Goal: Task Accomplishment & Management: Use online tool/utility

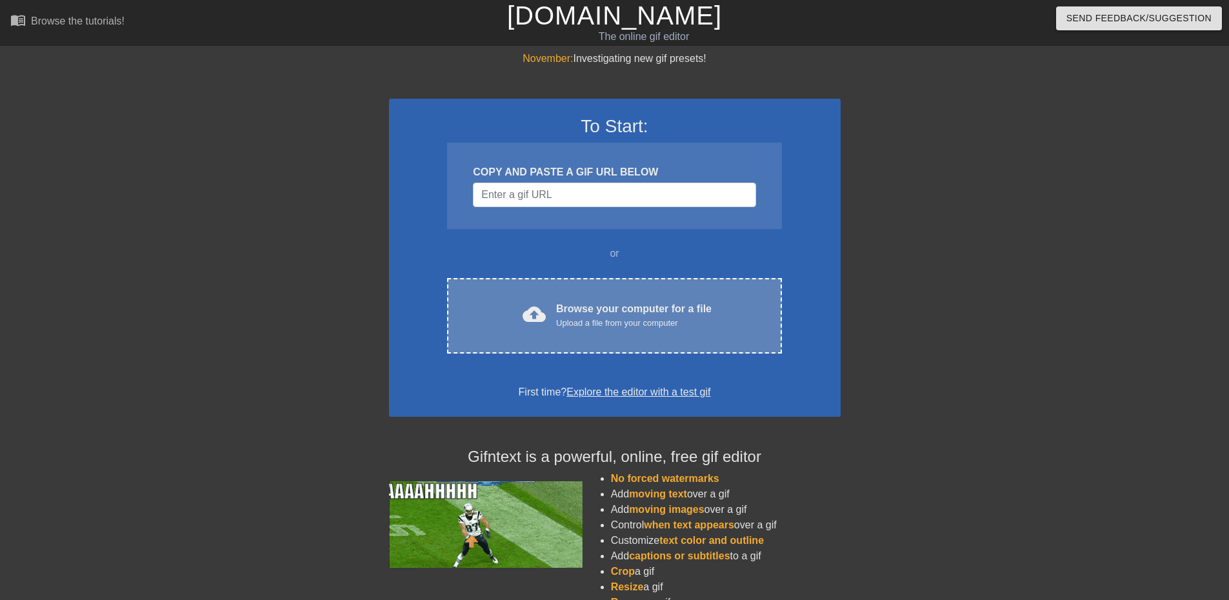
click at [598, 314] on div "Browse your computer for a file Upload a file from your computer" at bounding box center [634, 315] width 156 height 28
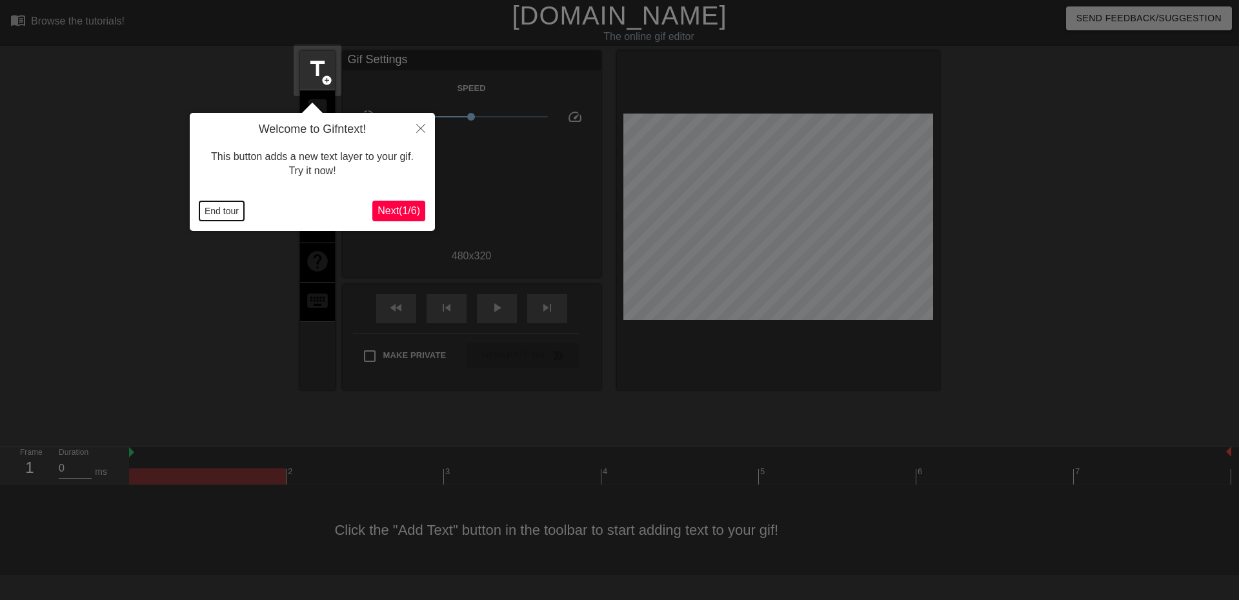
click at [219, 208] on button "End tour" at bounding box center [221, 210] width 45 height 19
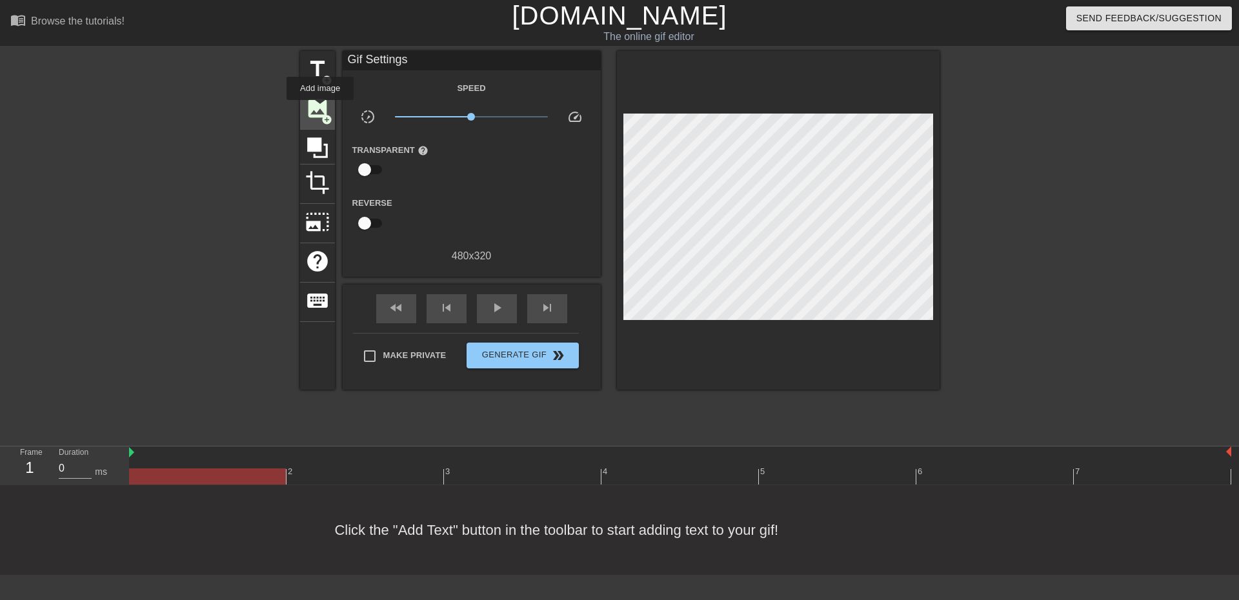
click at [320, 109] on span "image" at bounding box center [317, 108] width 25 height 25
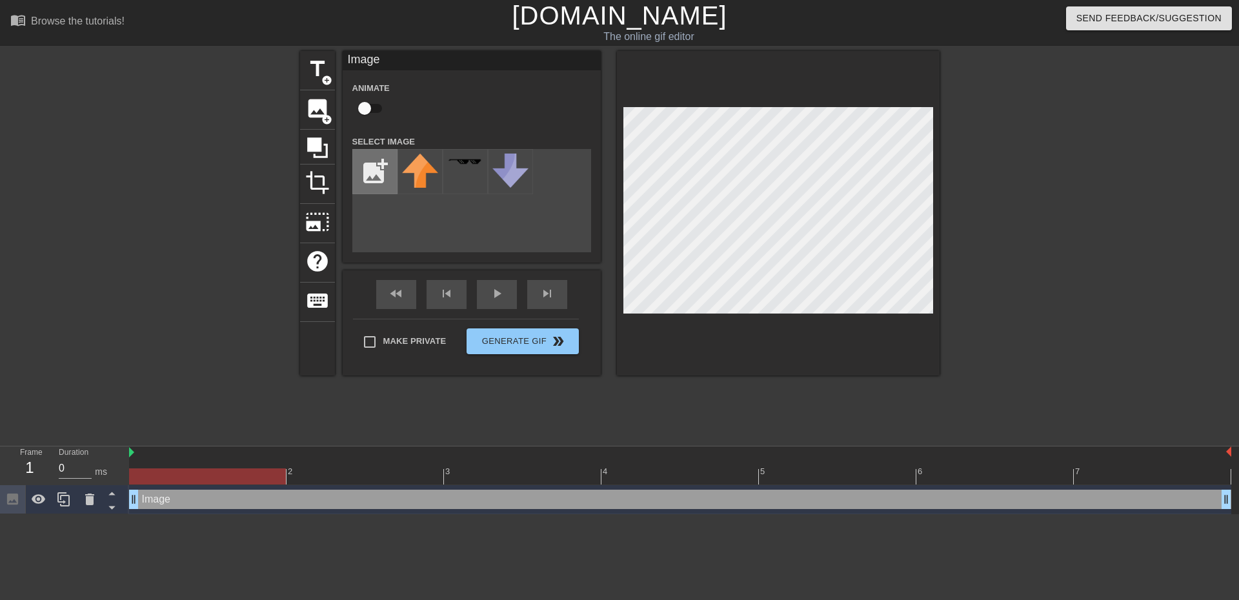
click at [378, 170] on input "file" at bounding box center [375, 172] width 44 height 44
type input "C:\fakepath\IMG_0998.JPG"
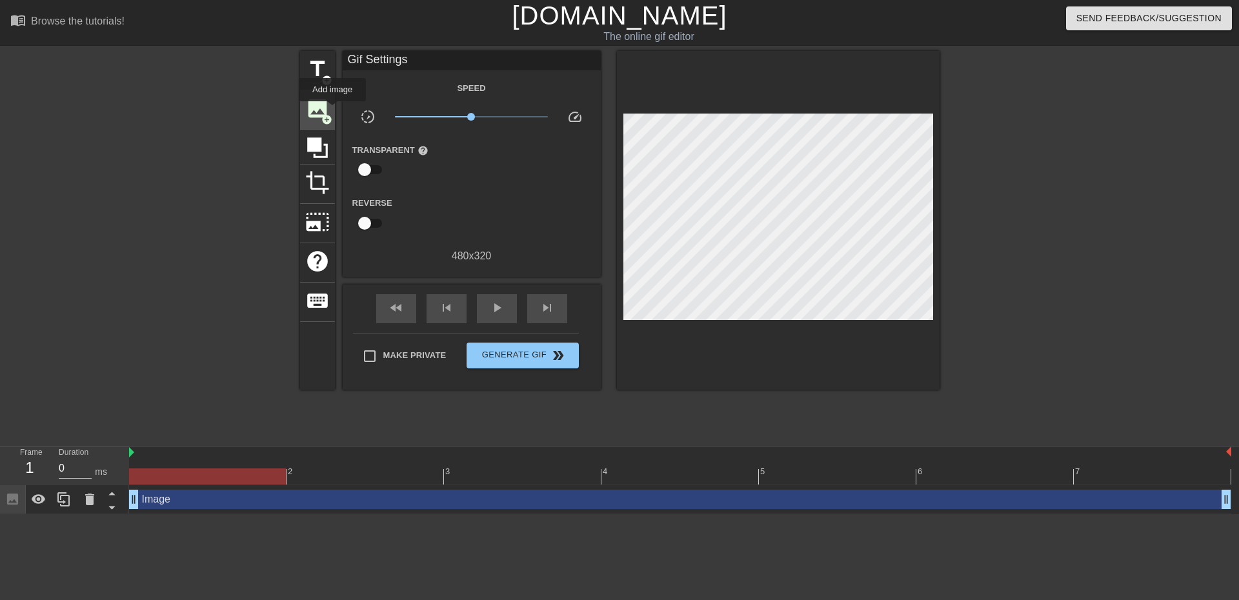
click at [332, 110] on div "image add_circle" at bounding box center [317, 109] width 35 height 39
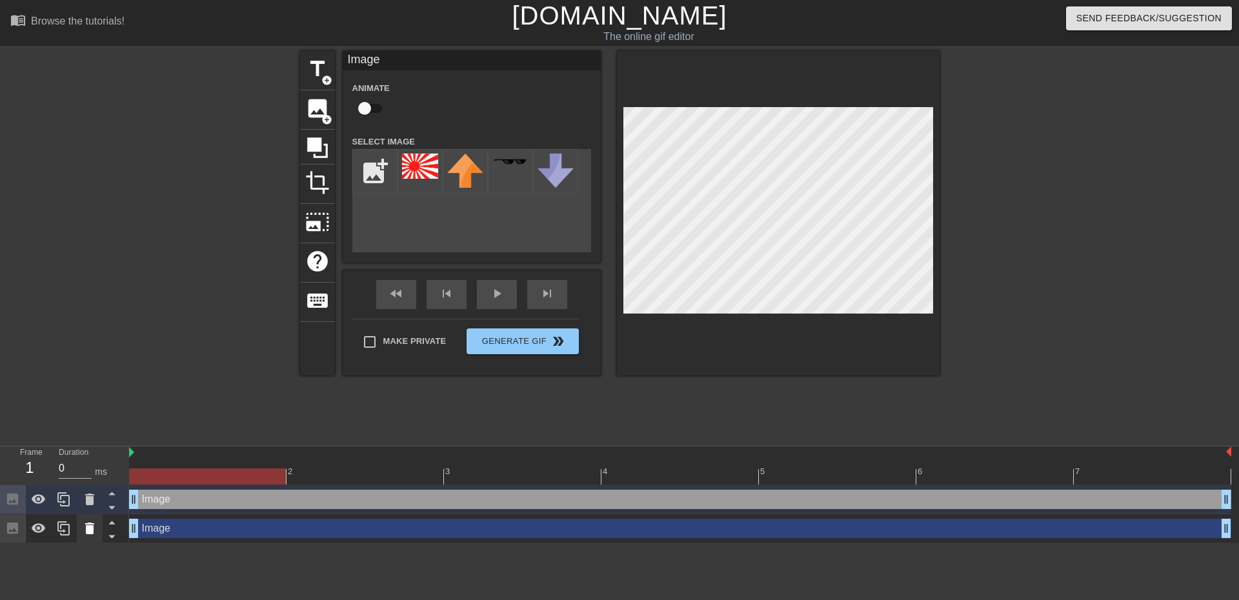
click at [92, 528] on icon at bounding box center [89, 529] width 9 height 12
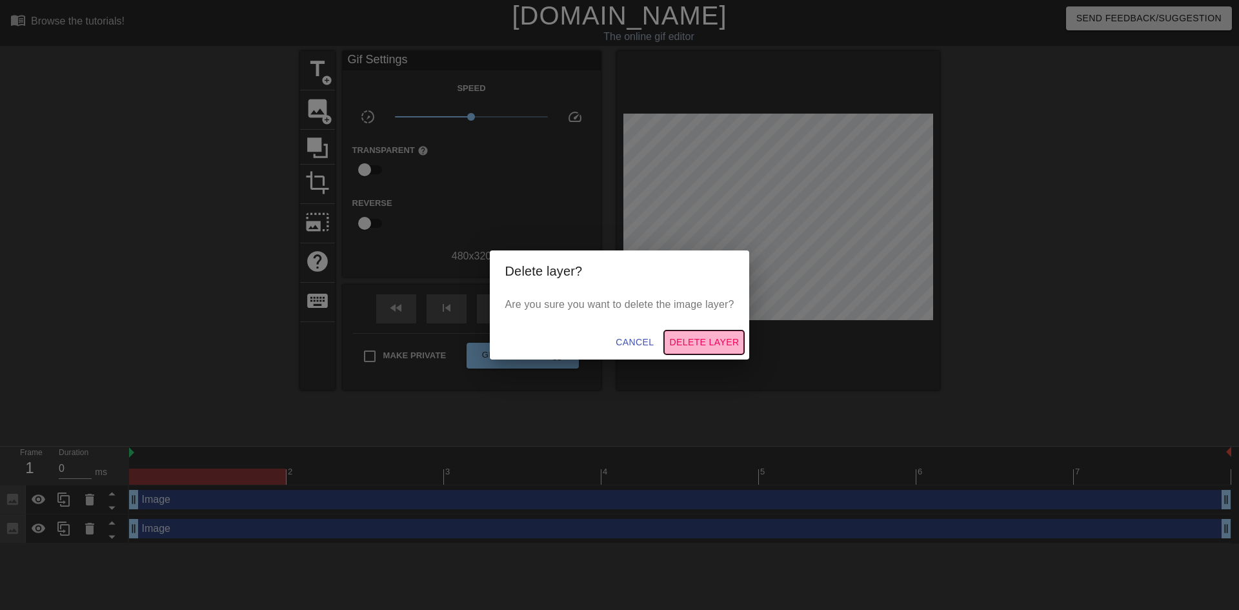
click at [709, 342] on span "Delete Layer" at bounding box center [704, 342] width 70 height 16
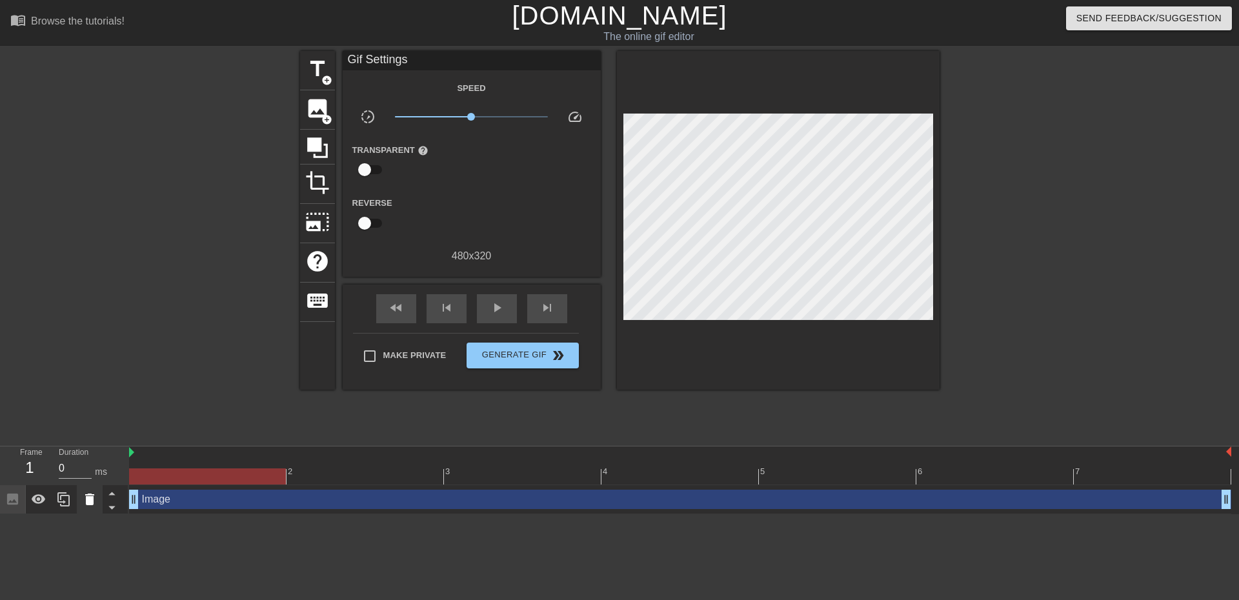
click at [92, 500] on icon at bounding box center [89, 500] width 9 height 12
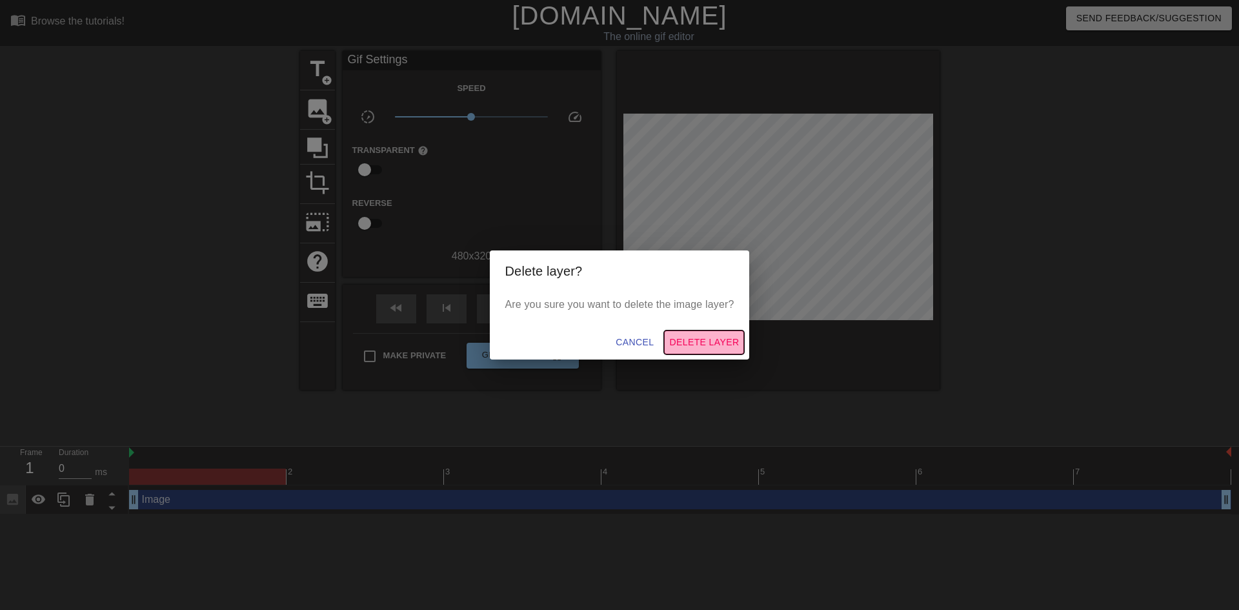
click at [722, 339] on span "Delete Layer" at bounding box center [704, 342] width 70 height 16
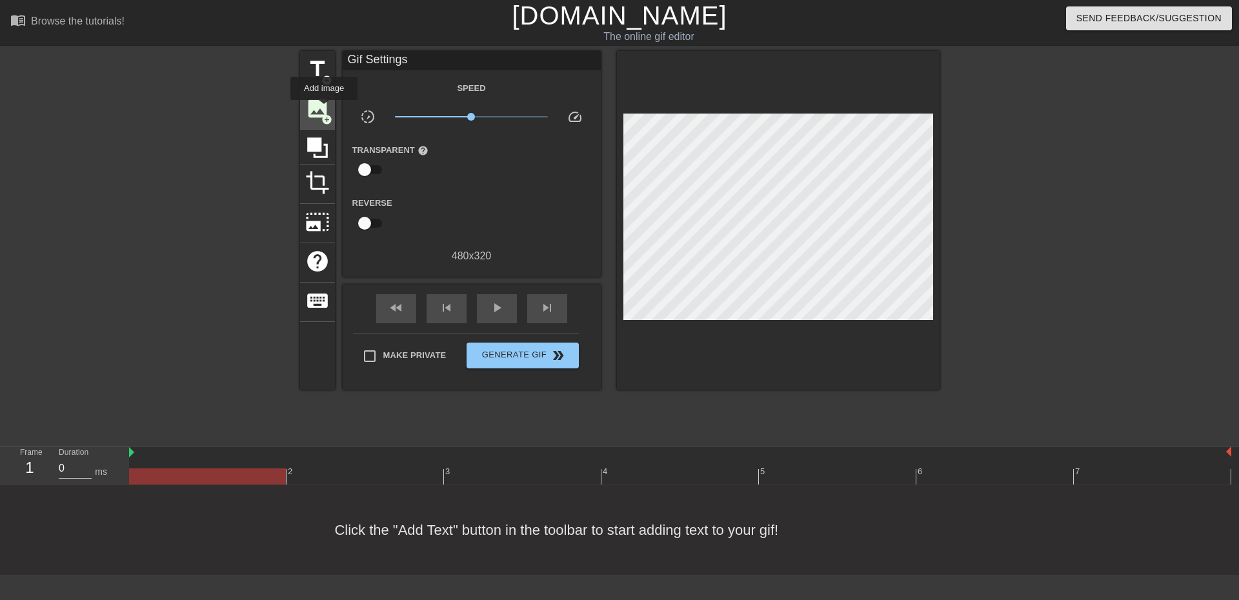
click at [324, 109] on span "image" at bounding box center [317, 108] width 25 height 25
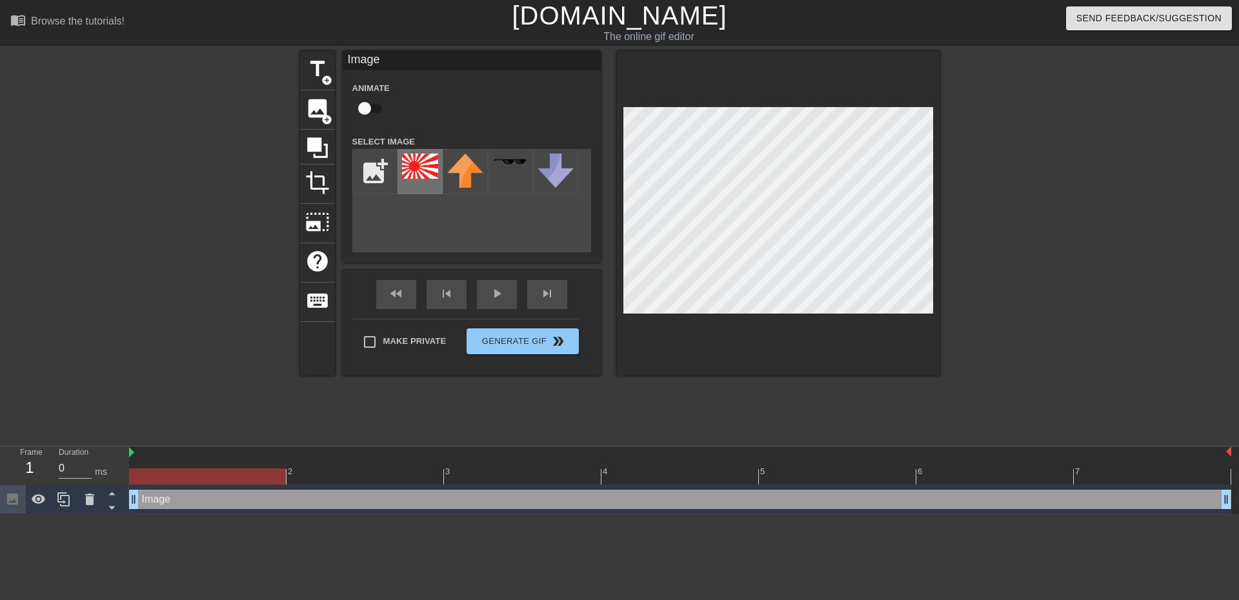
click at [423, 170] on img at bounding box center [420, 166] width 36 height 25
click at [380, 177] on input "file" at bounding box center [375, 172] width 44 height 44
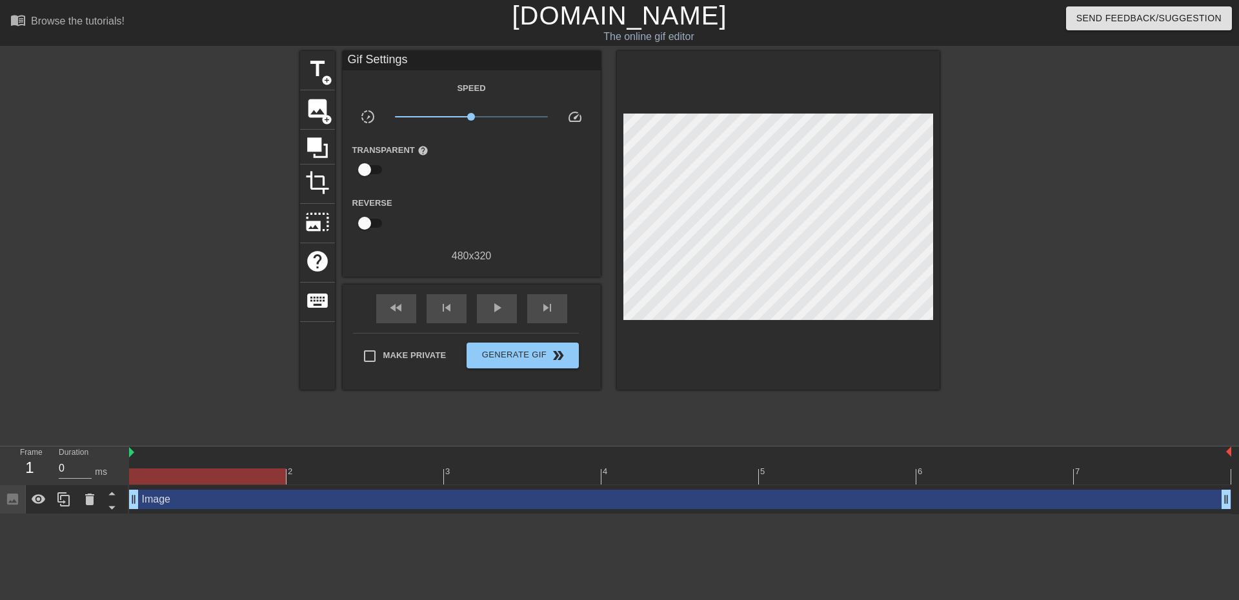
click at [670, 112] on div at bounding box center [778, 220] width 323 height 339
click at [328, 70] on span "title" at bounding box center [317, 69] width 25 height 25
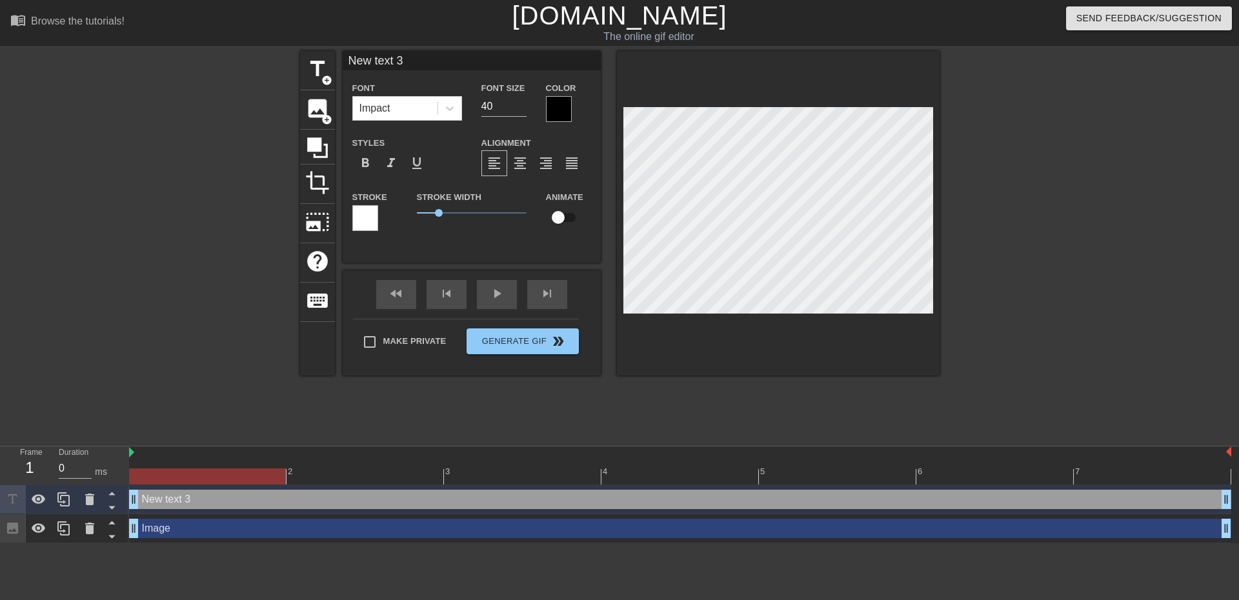
click at [440, 54] on input "New text 3" at bounding box center [472, 60] width 258 height 19
type input "N"
type input "神風特攻隊"
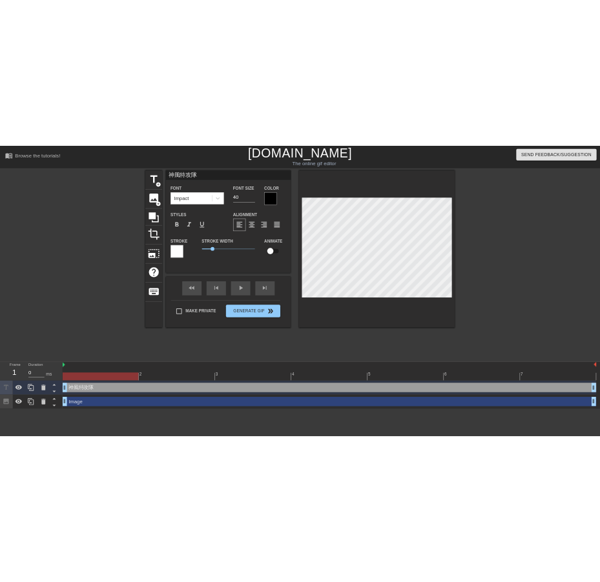
scroll to position [2, 1]
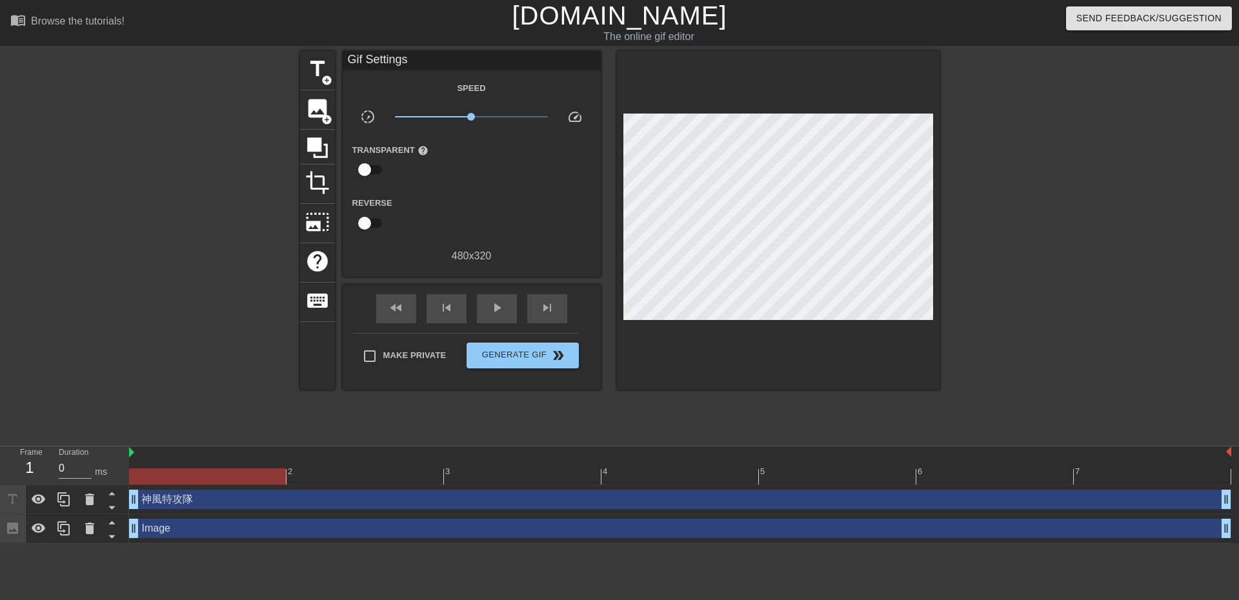
click at [1093, 208] on div at bounding box center [1052, 244] width 194 height 387
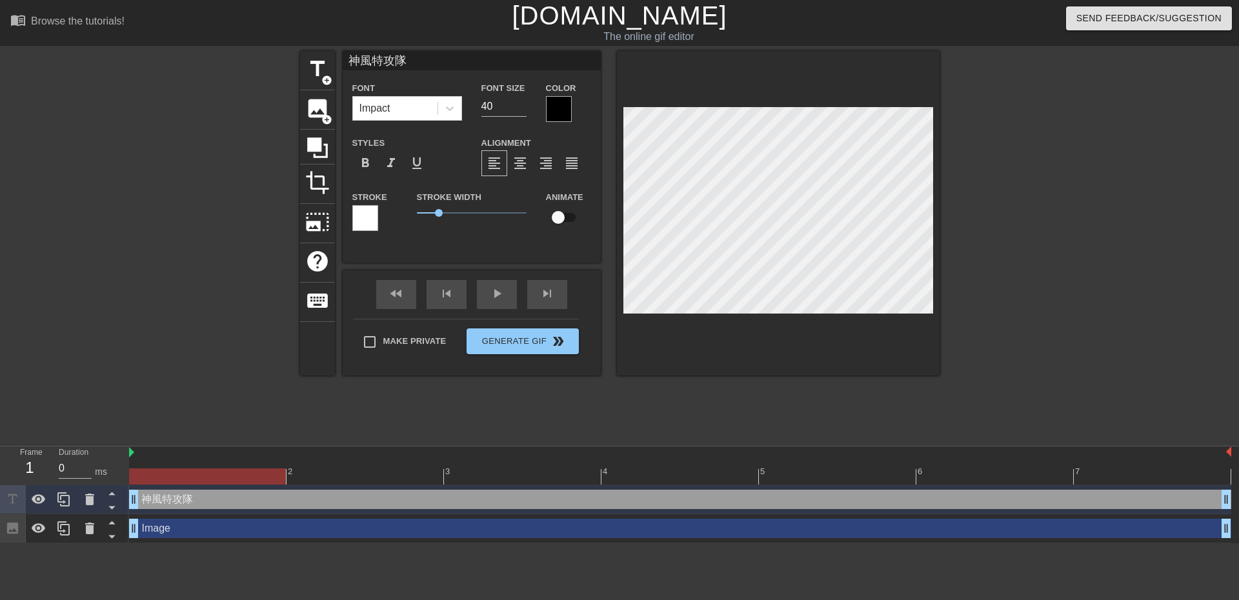
click at [569, 105] on div at bounding box center [559, 109] width 26 height 26
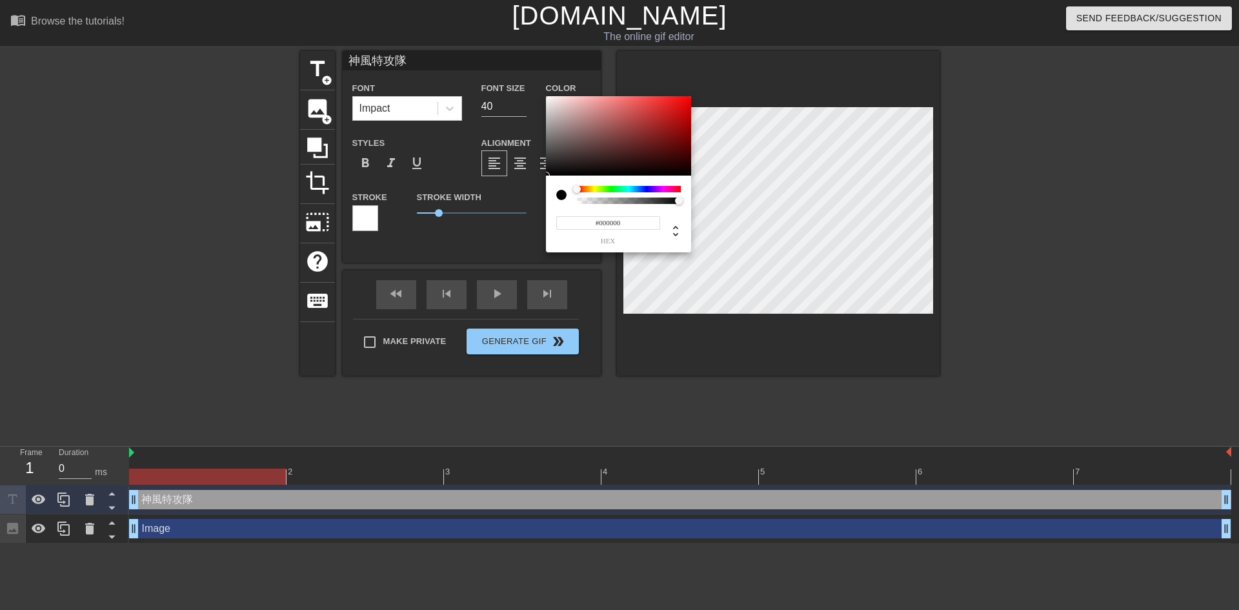
click at [558, 196] on div at bounding box center [561, 195] width 10 height 10
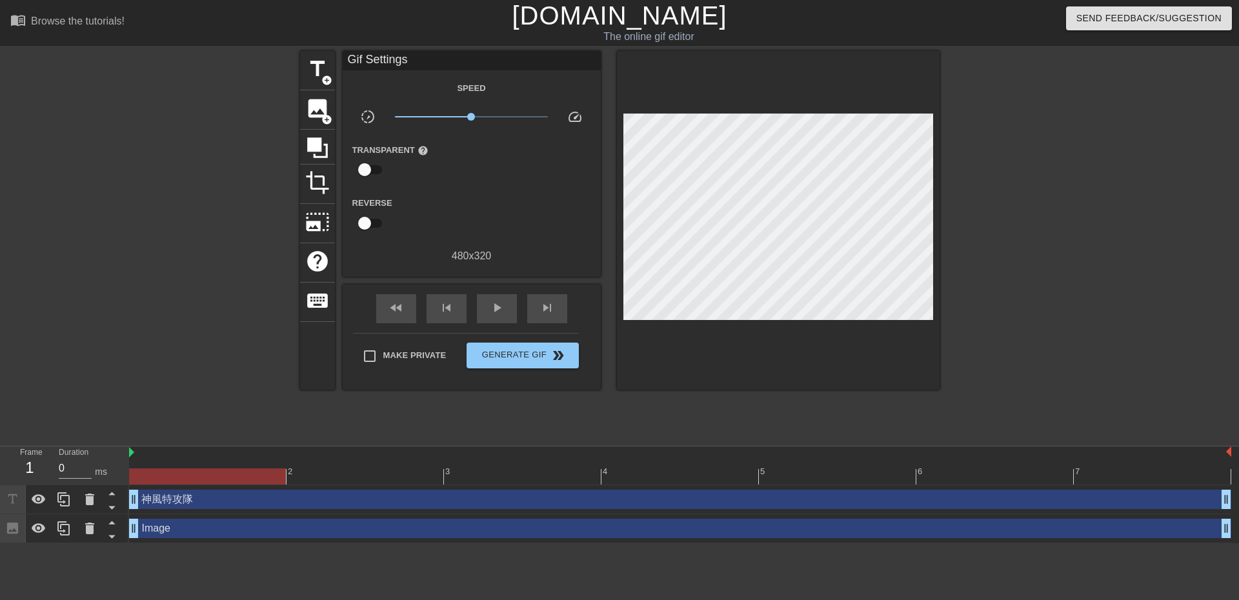
click at [1042, 199] on div at bounding box center [1052, 244] width 194 height 387
click at [1060, 199] on div at bounding box center [1052, 244] width 194 height 387
click at [311, 300] on span "keyboard" at bounding box center [317, 300] width 25 height 25
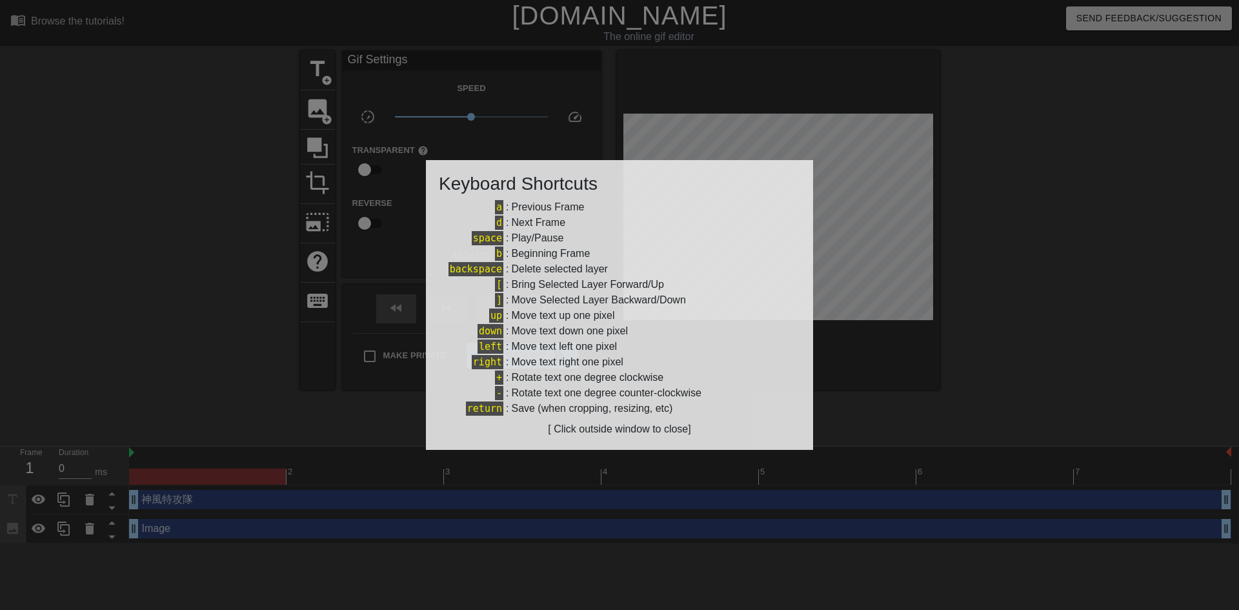
click at [1129, 275] on div at bounding box center [619, 305] width 1239 height 610
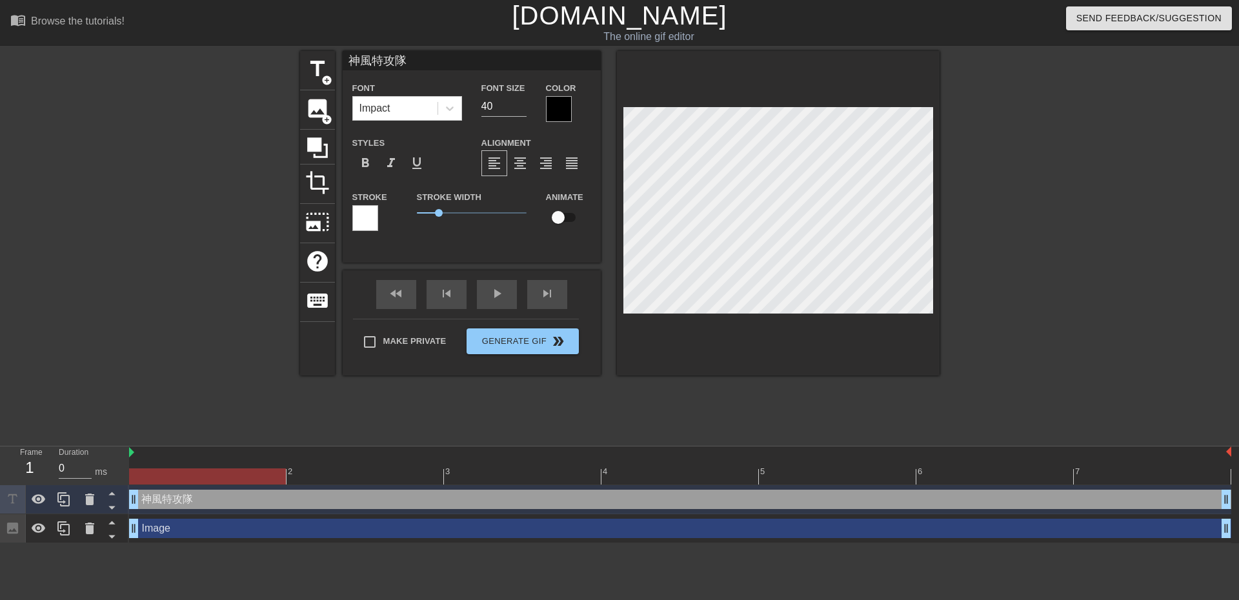
drag, startPoint x: 409, startPoint y: 58, endPoint x: 224, endPoint y: 32, distance: 187.1
click at [224, 33] on div "menu_book Browse the tutorials! [DOMAIN_NAME] The online gif editor Send Feedba…" at bounding box center [619, 271] width 1239 height 543
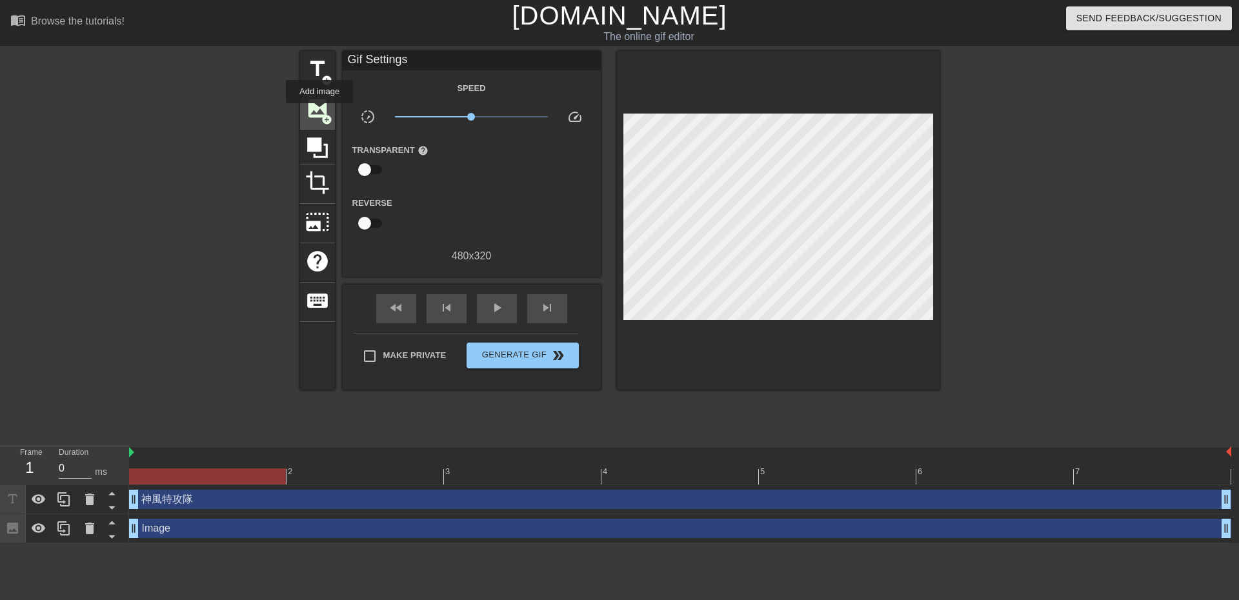
click at [319, 112] on span "image" at bounding box center [317, 108] width 25 height 25
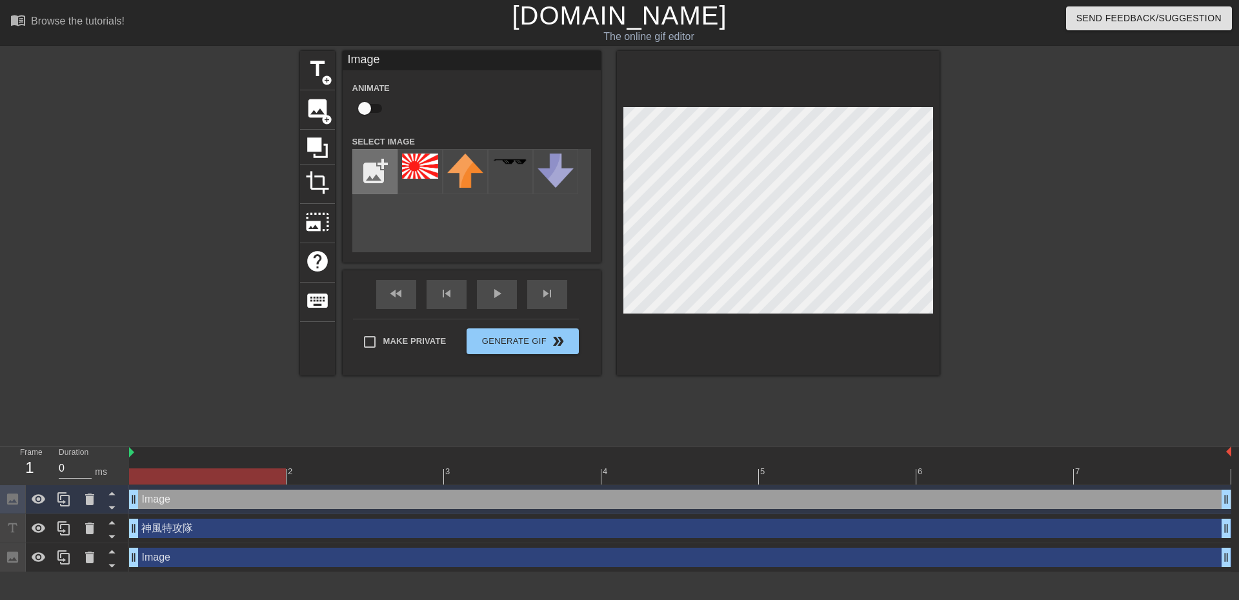
click at [370, 178] on input "file" at bounding box center [375, 172] width 44 height 44
type input "C:\fakepath\IMG_0993 (1).jpg"
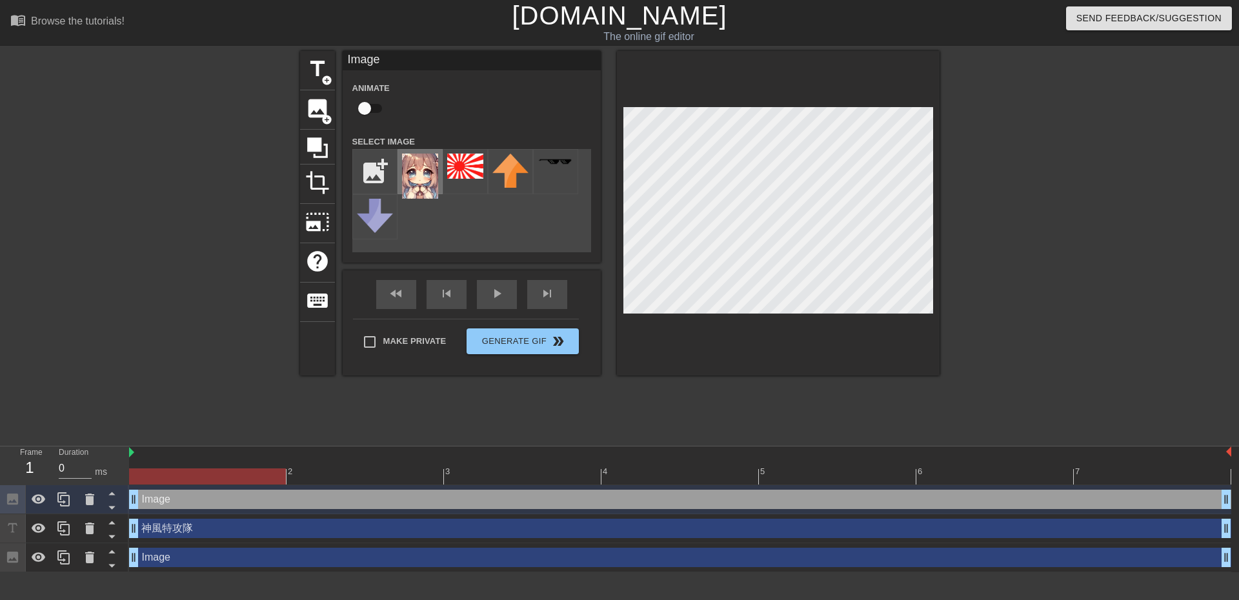
click at [425, 176] on img at bounding box center [420, 176] width 36 height 45
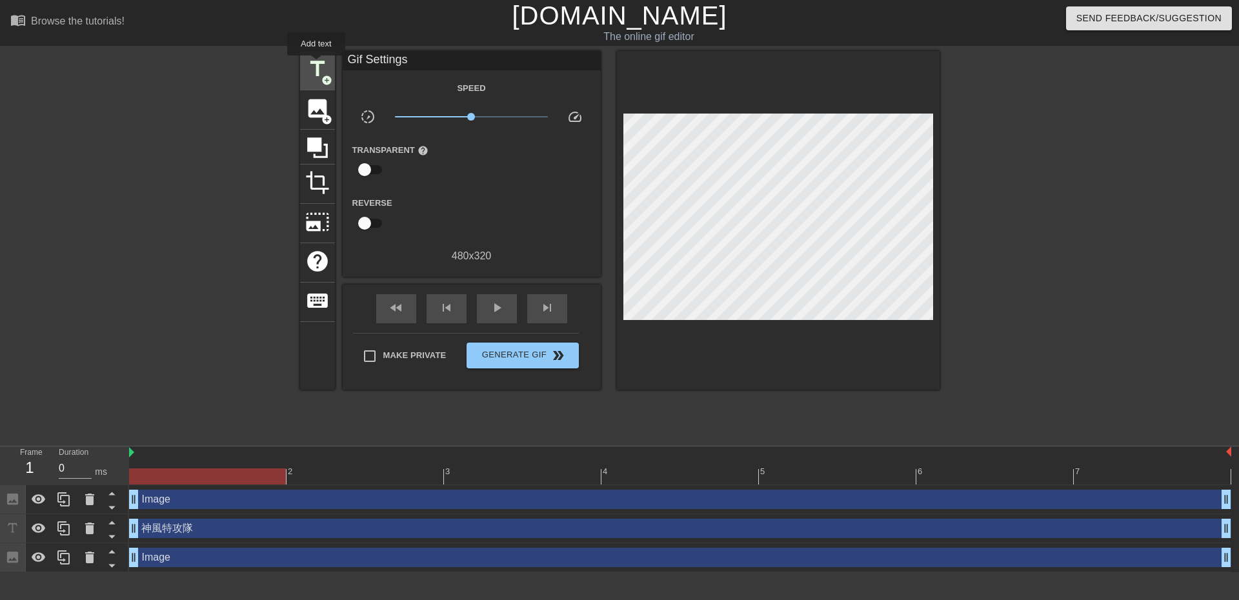
click at [316, 65] on span "title" at bounding box center [317, 69] width 25 height 25
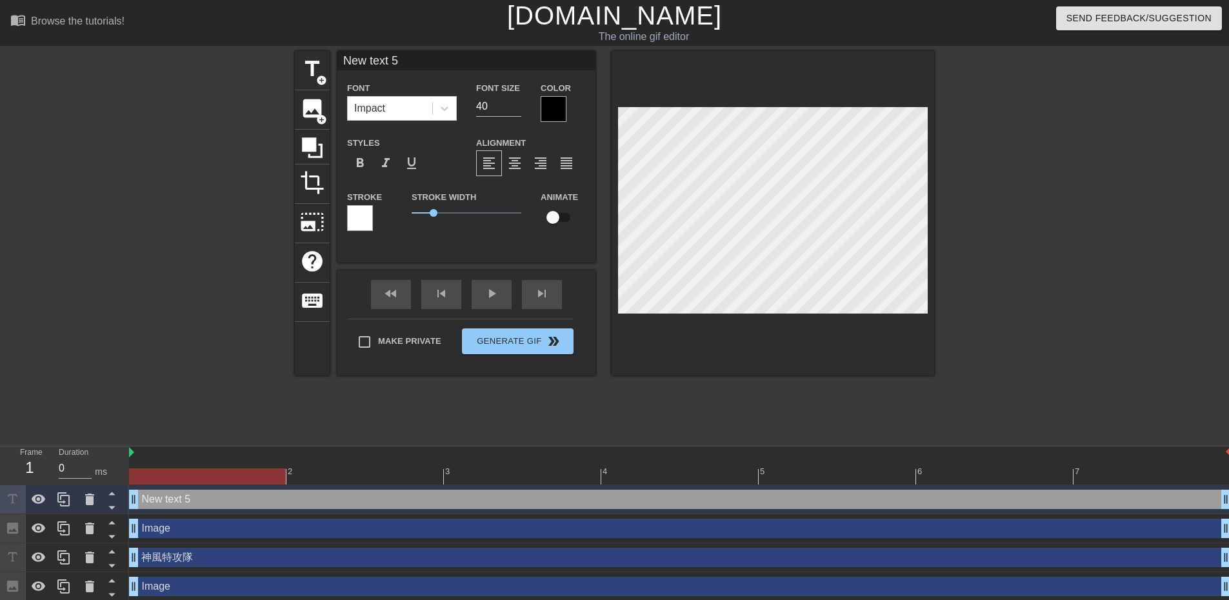
click at [434, 57] on input "New text 5" at bounding box center [467, 60] width 258 height 19
type input "N"
type input "キャツハー"
click at [1046, 231] on div at bounding box center [1047, 244] width 194 height 387
click at [375, 68] on input "キャツハー" at bounding box center [467, 60] width 258 height 19
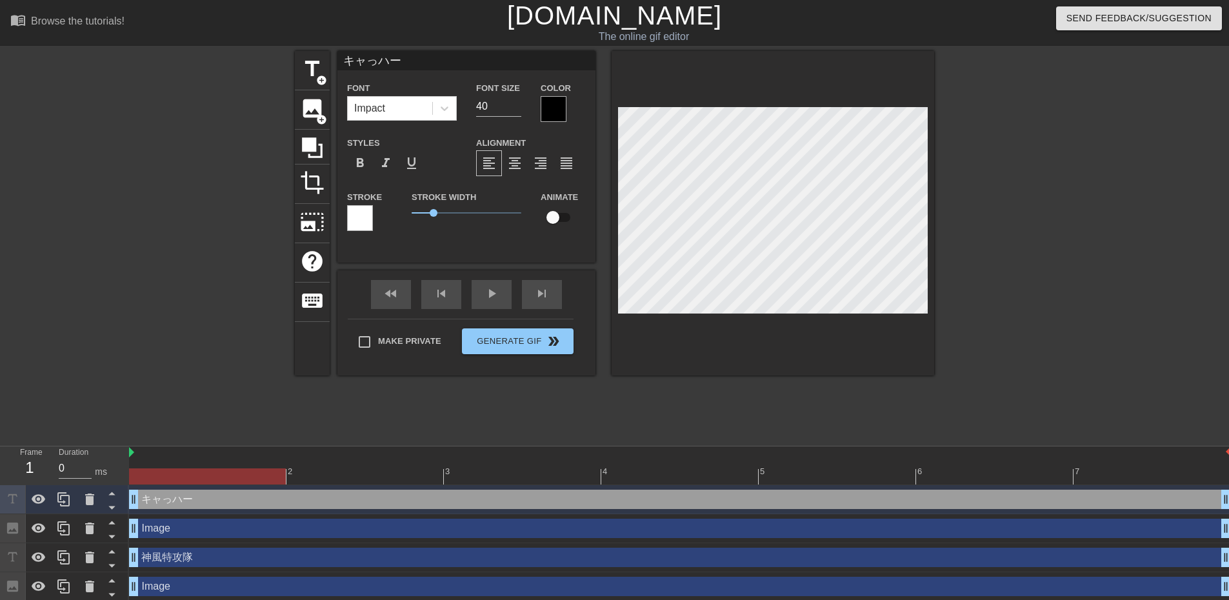
type input "キャッハー"
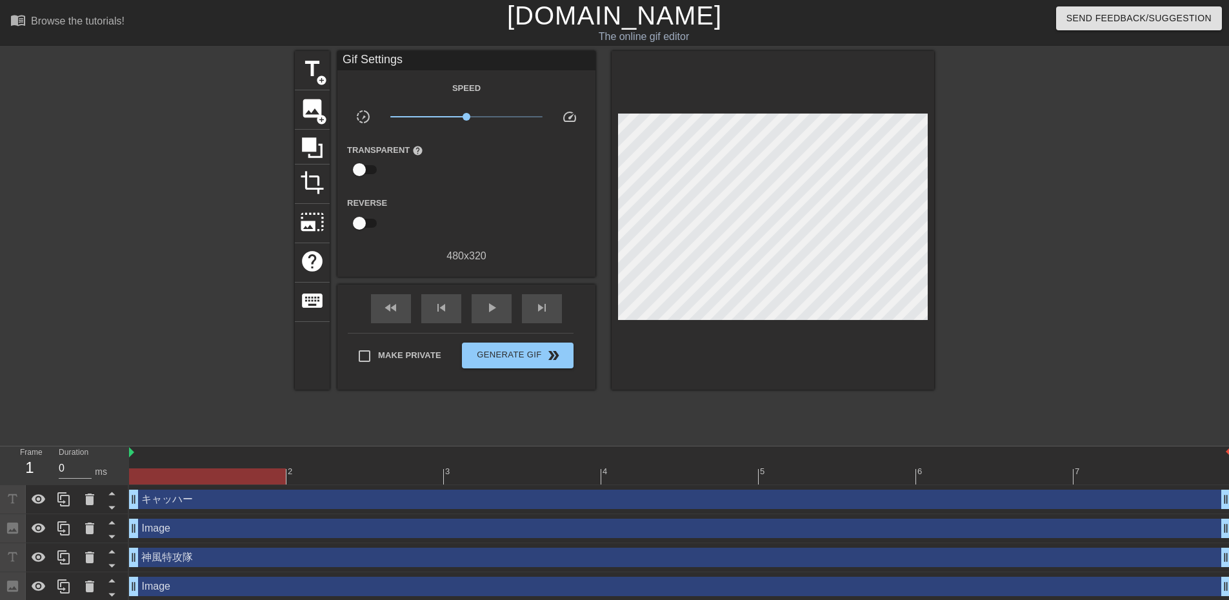
click at [1030, 244] on div at bounding box center [1047, 244] width 194 height 387
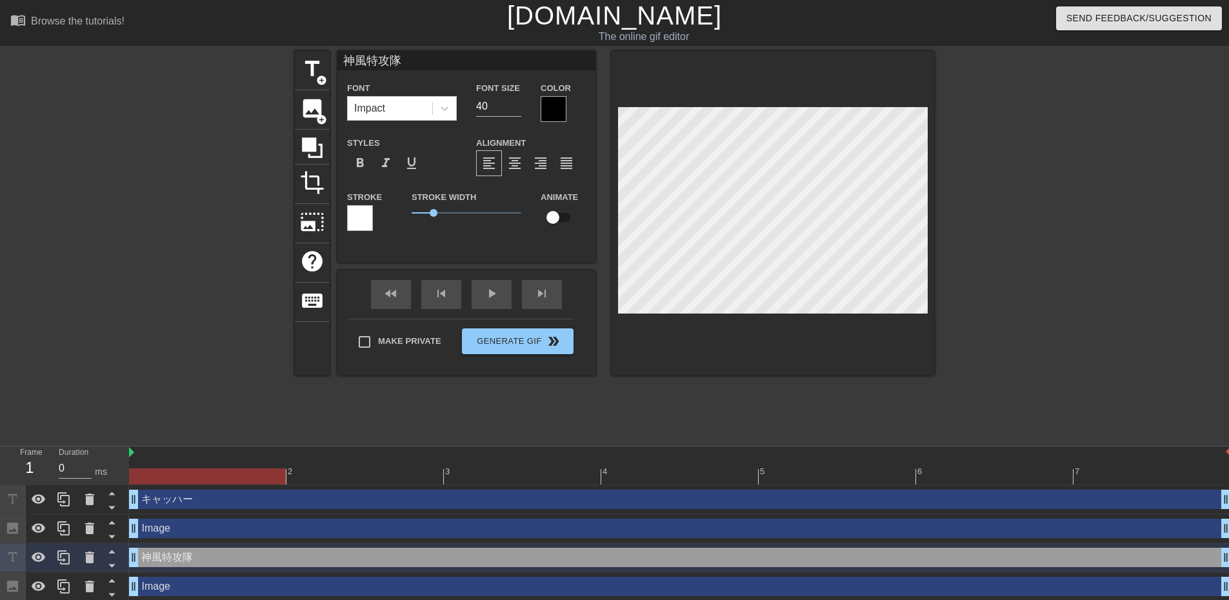
click at [555, 101] on div at bounding box center [554, 109] width 26 height 26
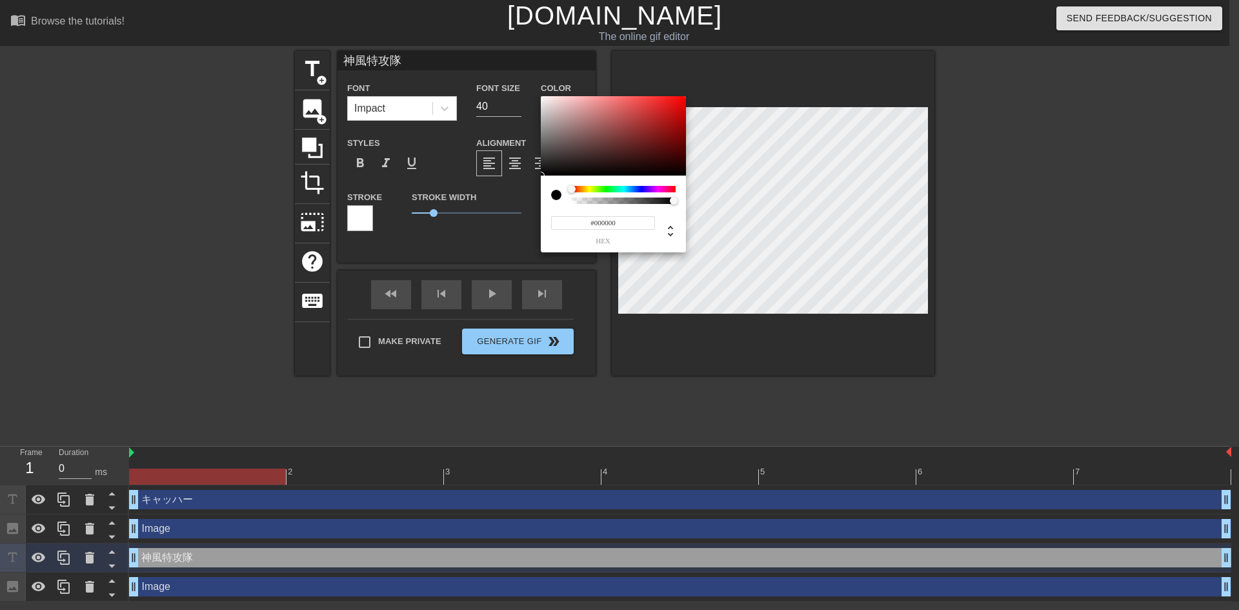
click at [671, 189] on div at bounding box center [624, 189] width 104 height 6
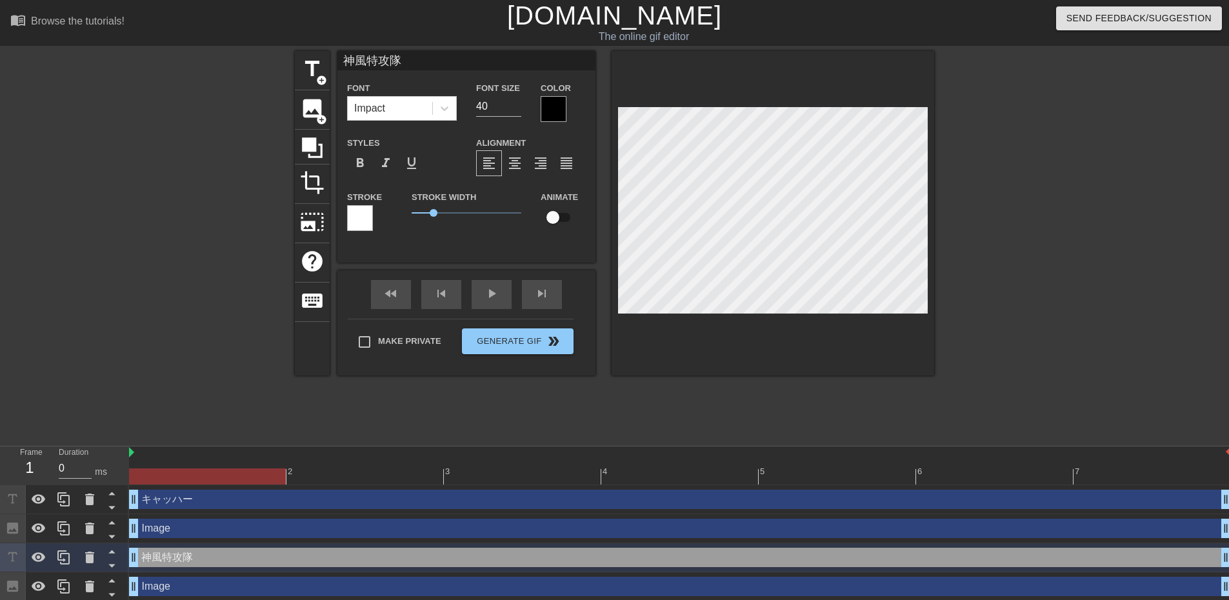
click at [550, 110] on div at bounding box center [554, 109] width 26 height 26
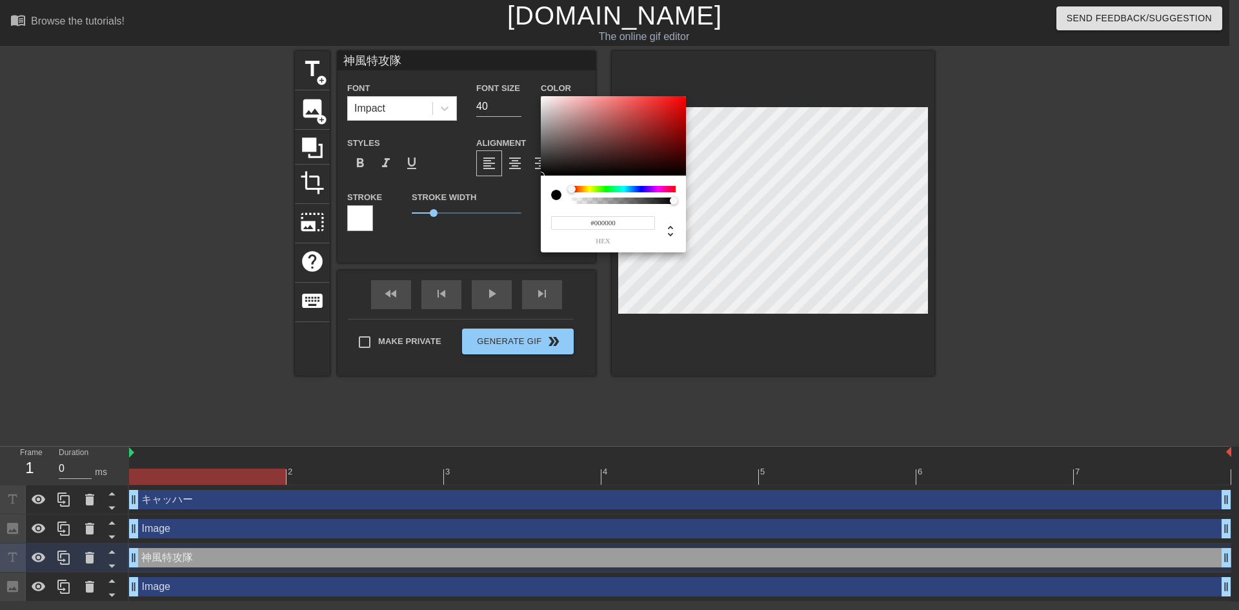
click at [555, 194] on div at bounding box center [556, 195] width 10 height 10
type input "0"
type input "1"
click at [674, 202] on div at bounding box center [674, 201] width 8 height 8
click at [673, 190] on div at bounding box center [624, 189] width 104 height 6
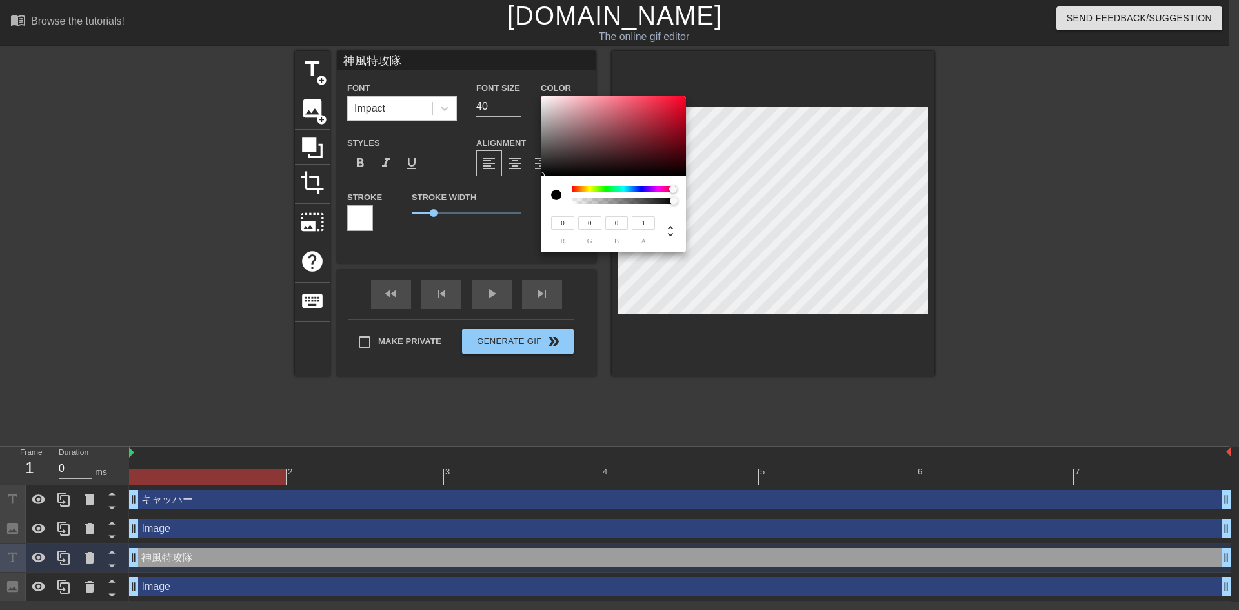
click at [673, 190] on div at bounding box center [673, 189] width 8 height 8
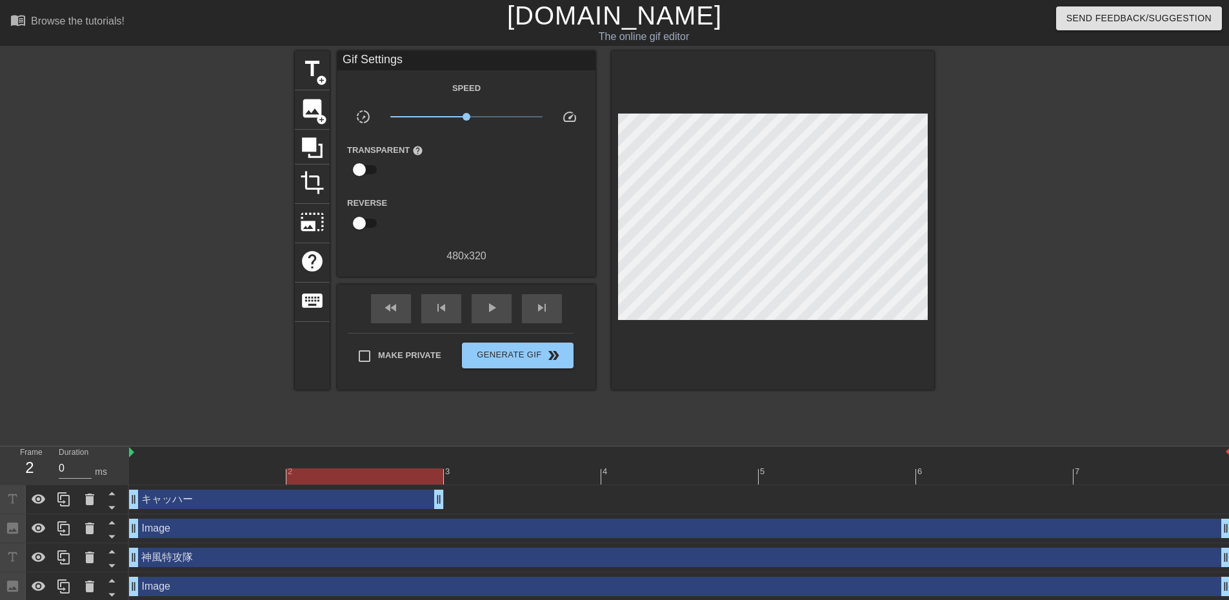
drag, startPoint x: 1224, startPoint y: 505, endPoint x: 446, endPoint y: 487, distance: 777.9
click at [446, 487] on div "キャッハー drag_handle drag_handle" at bounding box center [680, 499] width 1102 height 29
click at [688, 489] on div "キャッハー drag_handle drag_handle" at bounding box center [680, 499] width 1102 height 29
click at [111, 509] on icon at bounding box center [111, 508] width 6 height 3
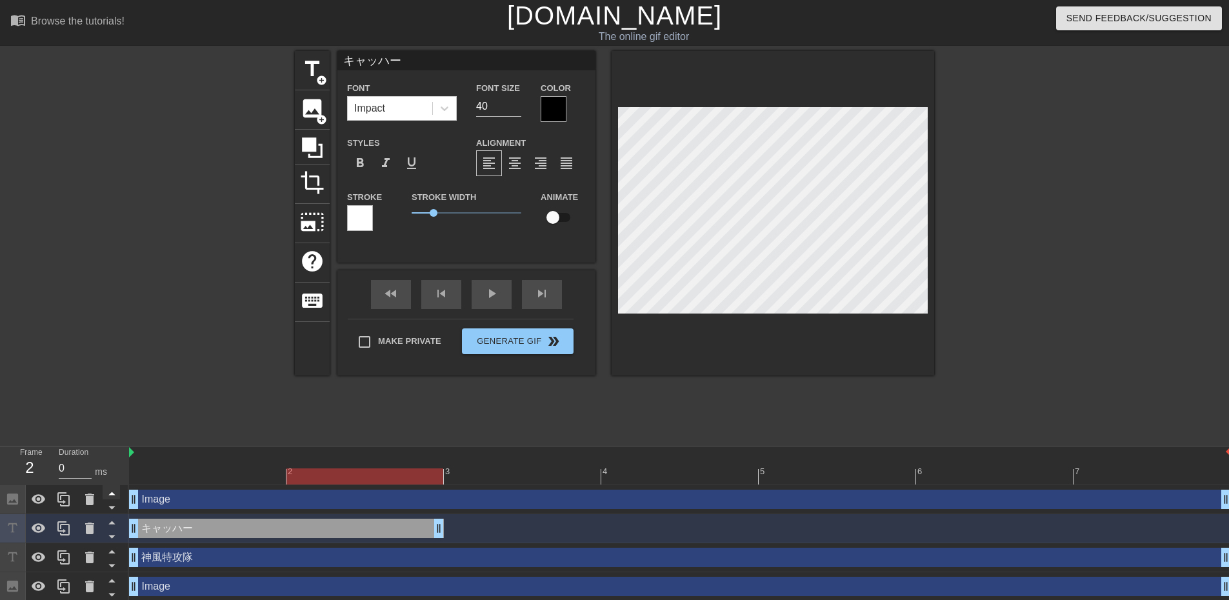
click at [110, 496] on icon at bounding box center [111, 493] width 6 height 3
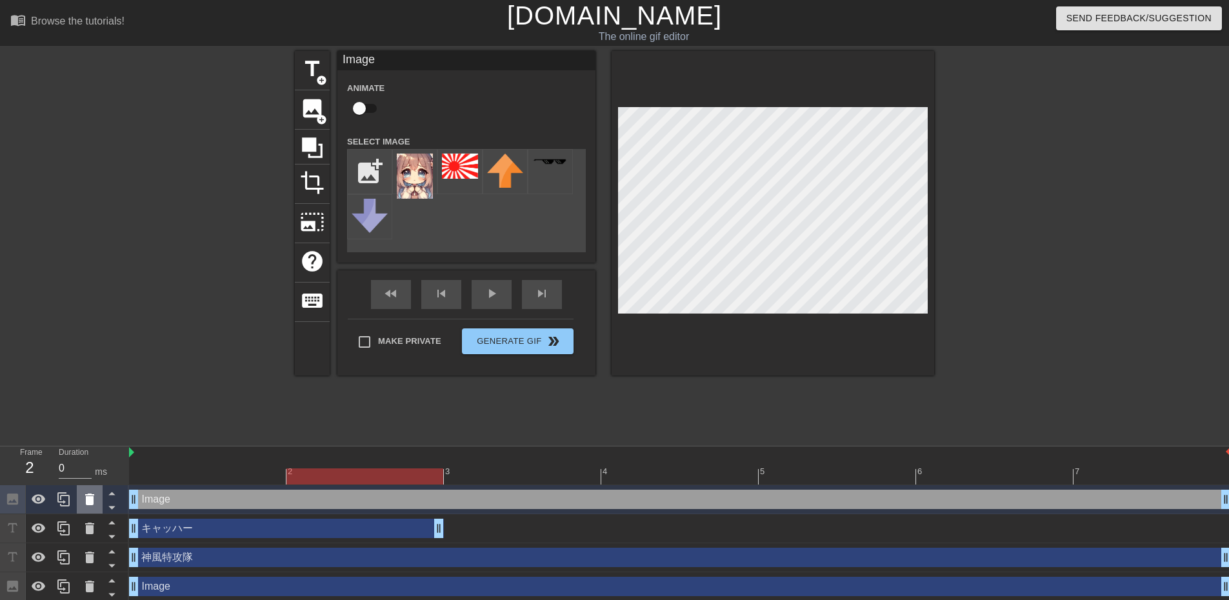
click at [92, 500] on icon at bounding box center [89, 500] width 9 height 12
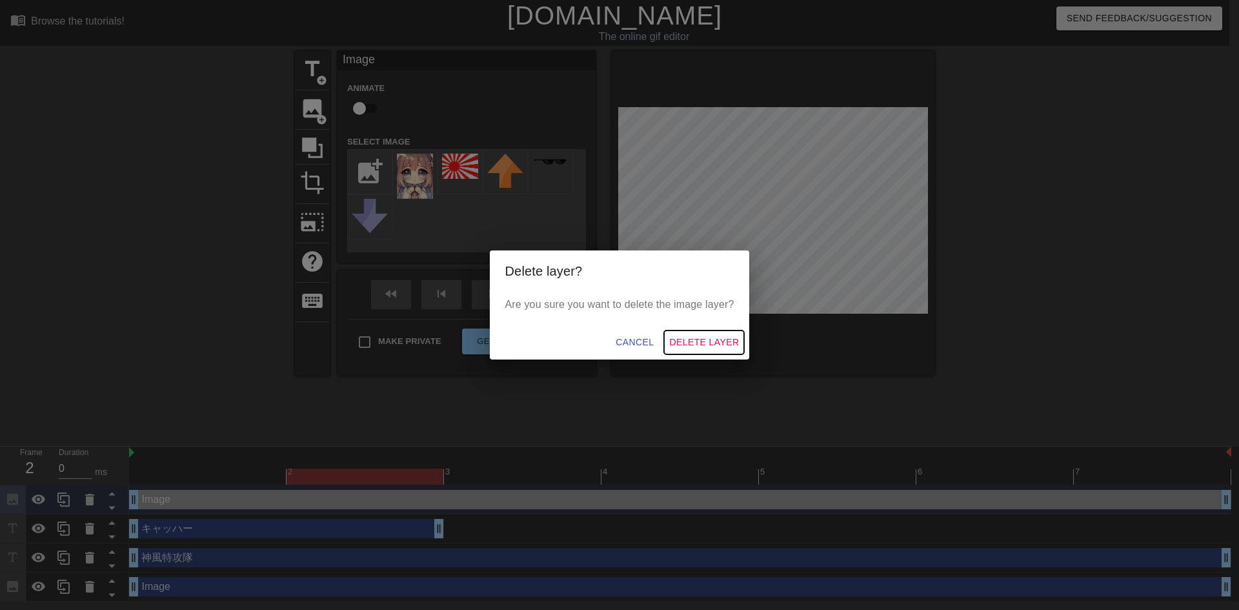
click at [720, 343] on span "Delete Layer" at bounding box center [704, 342] width 70 height 16
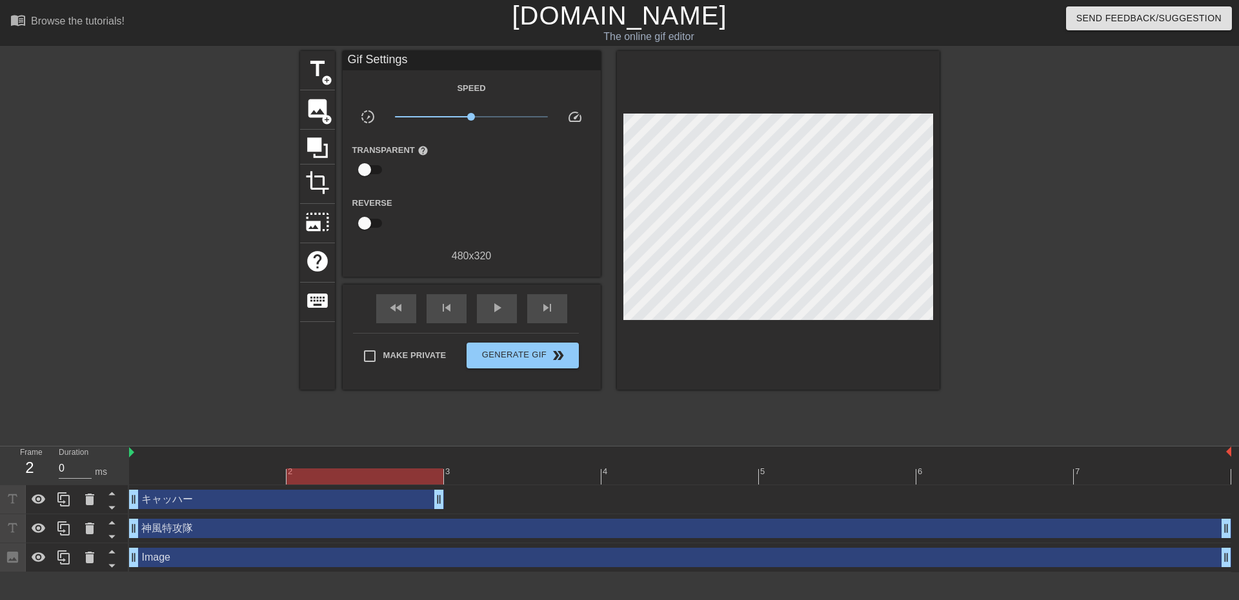
click at [812, 475] on div at bounding box center [680, 477] width 1102 height 16
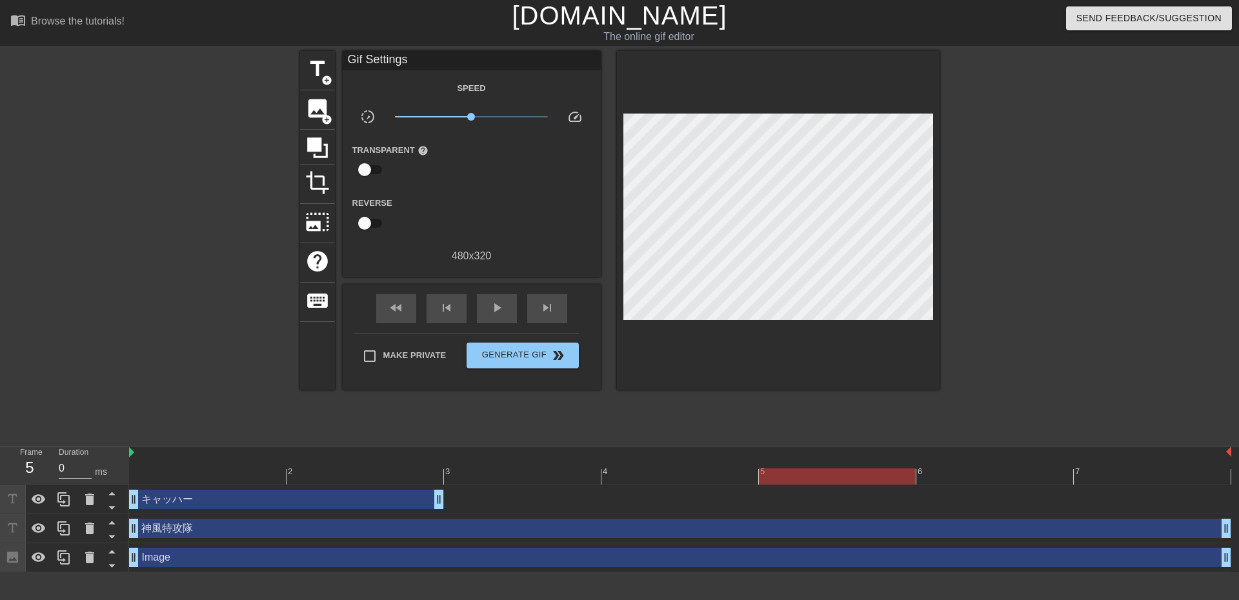
click at [375, 472] on div at bounding box center [680, 477] width 1102 height 16
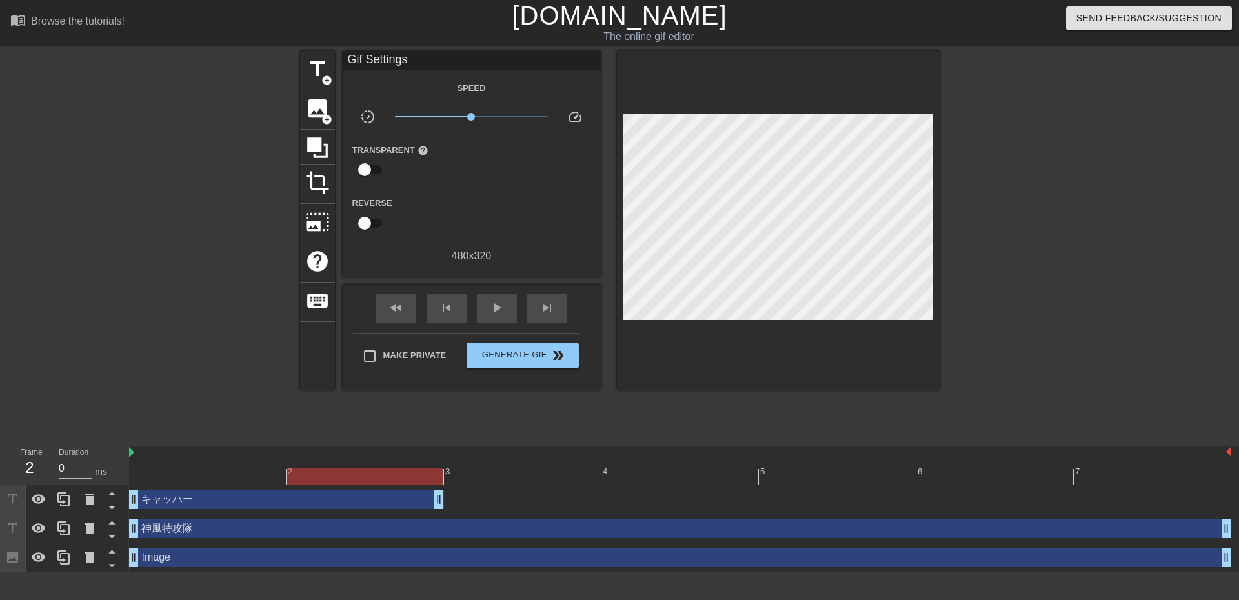
click at [833, 473] on div at bounding box center [680, 477] width 1102 height 16
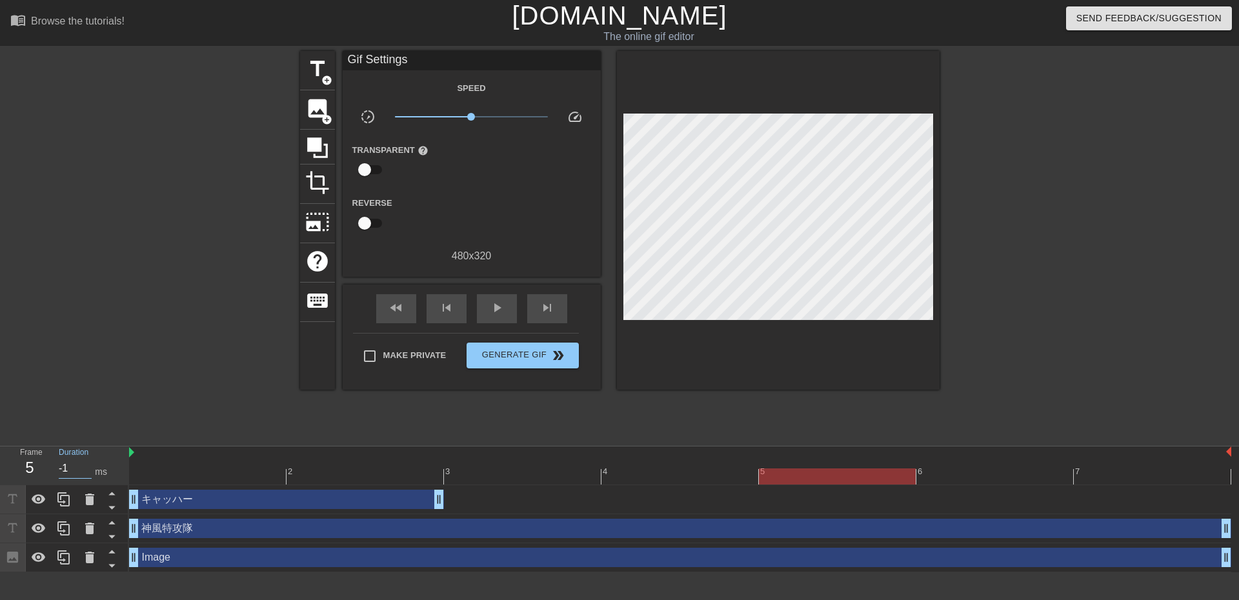
click at [84, 471] on input "-1" at bounding box center [75, 468] width 33 height 21
click at [84, 471] on input "-2" at bounding box center [75, 468] width 33 height 21
click at [84, 471] on input "-3" at bounding box center [75, 468] width 33 height 21
click at [88, 465] on input "-2" at bounding box center [75, 468] width 33 height 21
click at [88, 465] on input "-1" at bounding box center [75, 468] width 33 height 21
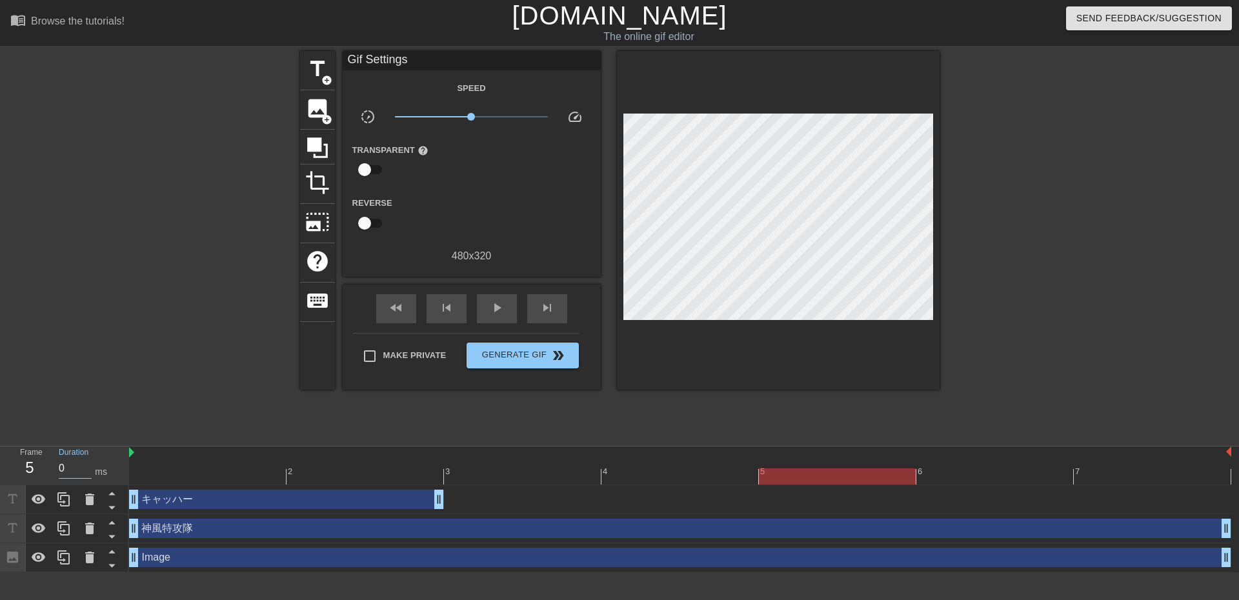
click at [88, 465] on input "0" at bounding box center [75, 468] width 33 height 21
click at [88, 465] on input "1" at bounding box center [75, 468] width 33 height 21
click at [88, 465] on input "2" at bounding box center [75, 468] width 33 height 21
drag, startPoint x: 909, startPoint y: 478, endPoint x: 875, endPoint y: 480, distance: 33.6
click at [875, 480] on div at bounding box center [837, 477] width 157 height 16
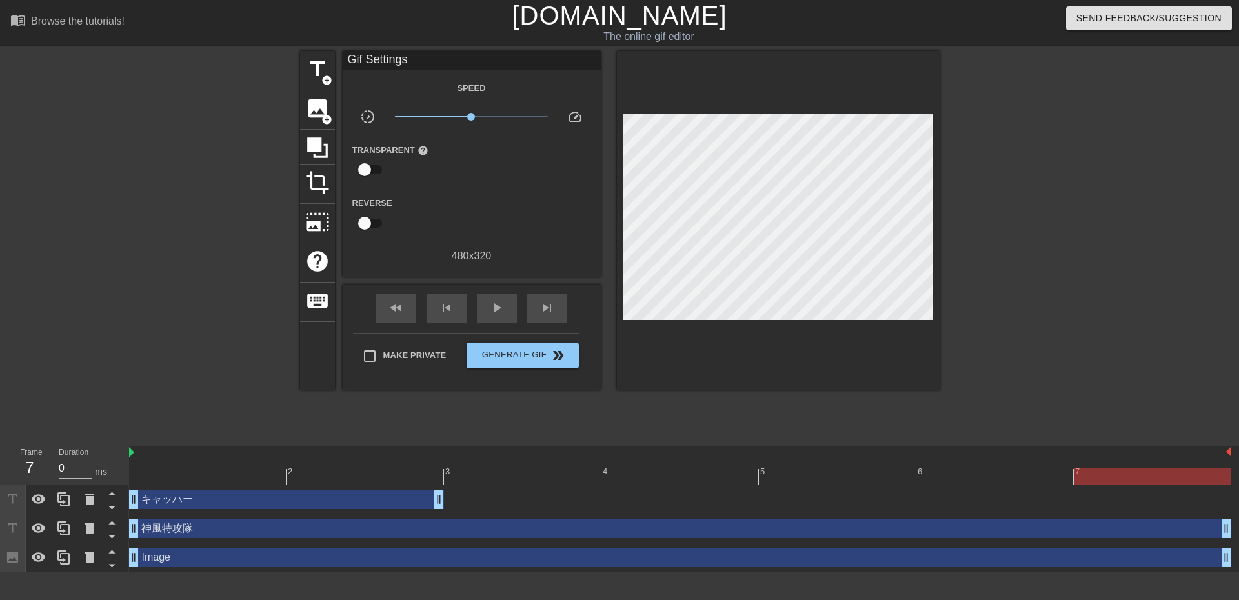
drag, startPoint x: 831, startPoint y: 480, endPoint x: 1186, endPoint y: 461, distance: 356.1
click at [1186, 461] on div "2 3 4 5 6 7" at bounding box center [680, 466] width 1102 height 38
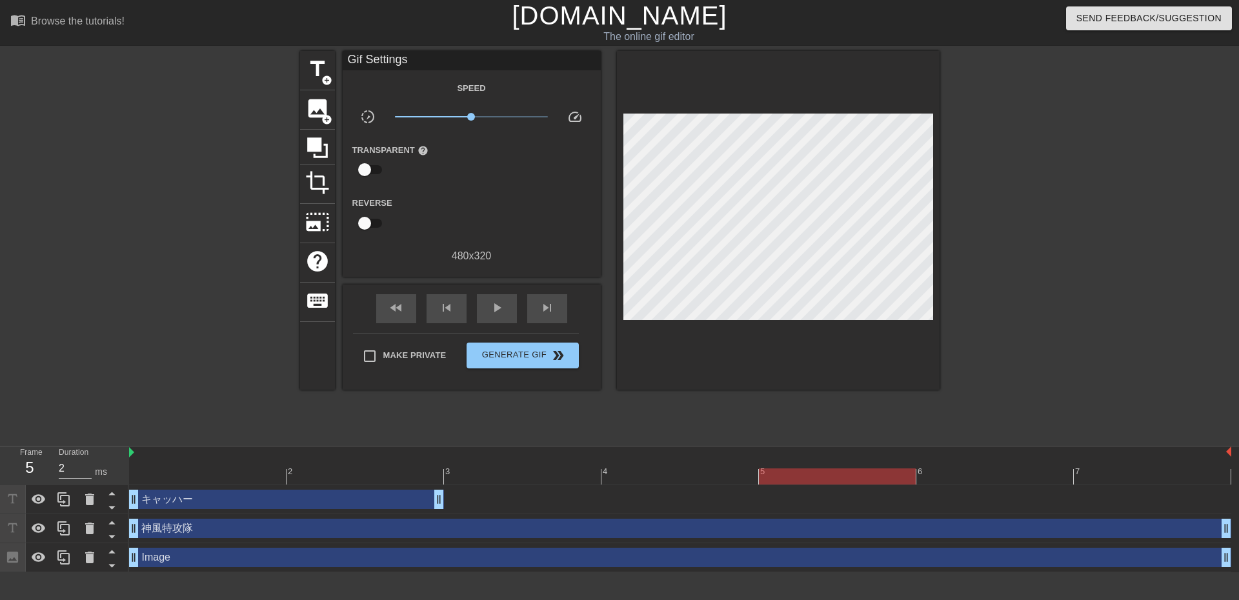
type input "0"
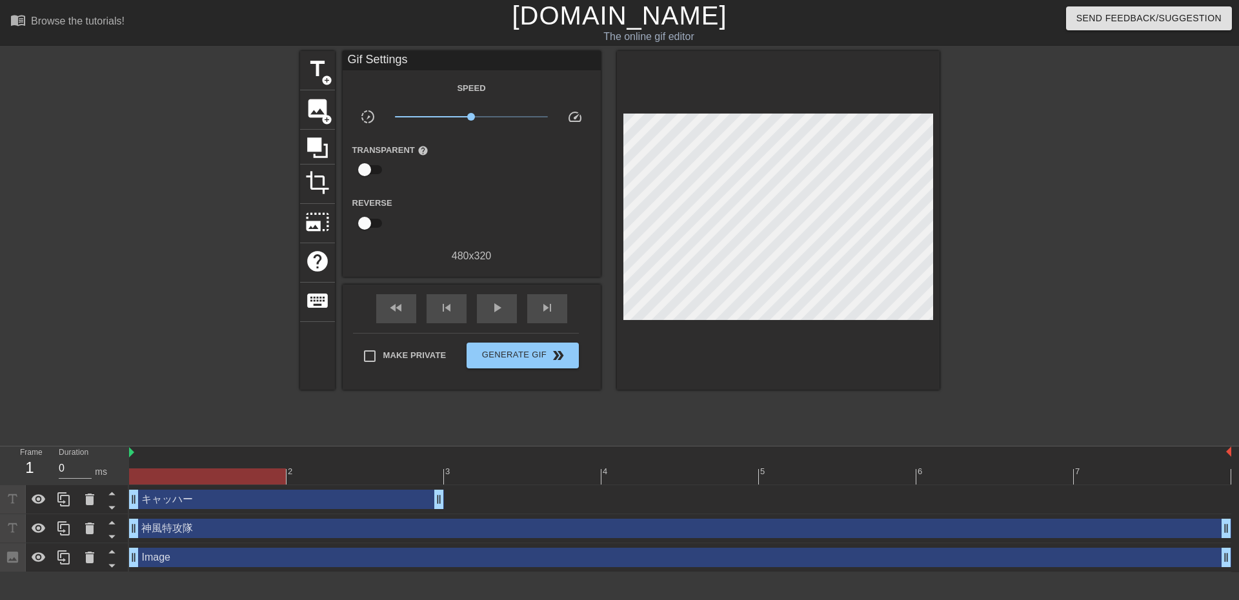
drag, startPoint x: 1122, startPoint y: 478, endPoint x: 255, endPoint y: 473, distance: 867.4
click at [255, 473] on div at bounding box center [207, 477] width 157 height 16
click at [686, 472] on div at bounding box center [680, 477] width 1102 height 16
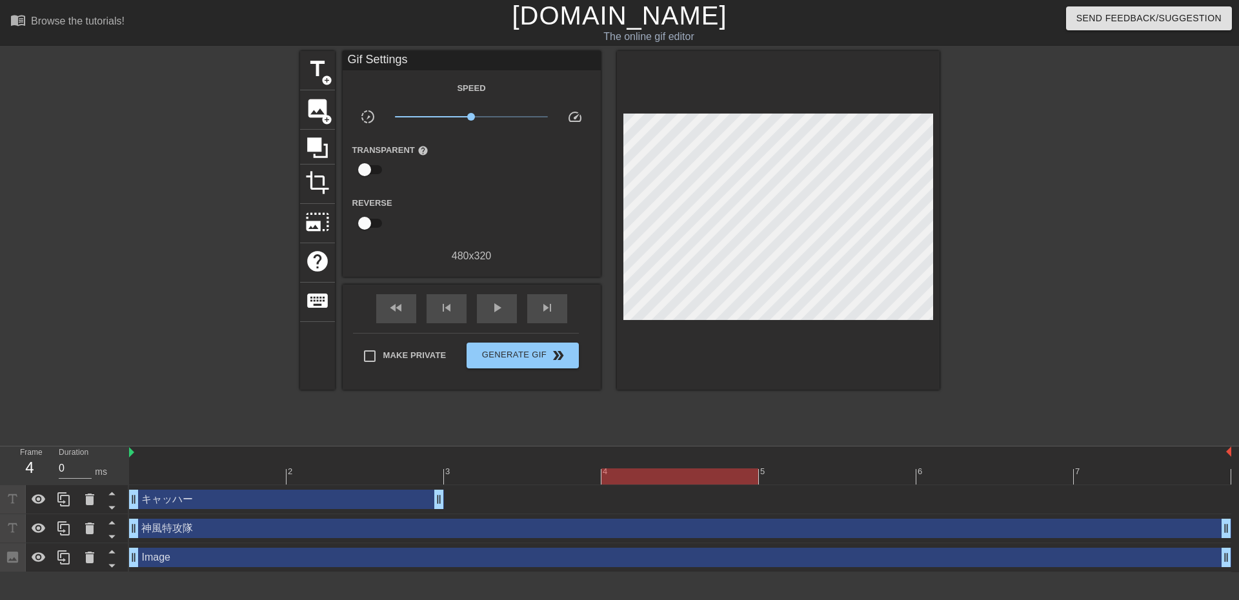
click at [1001, 472] on div at bounding box center [680, 477] width 1102 height 16
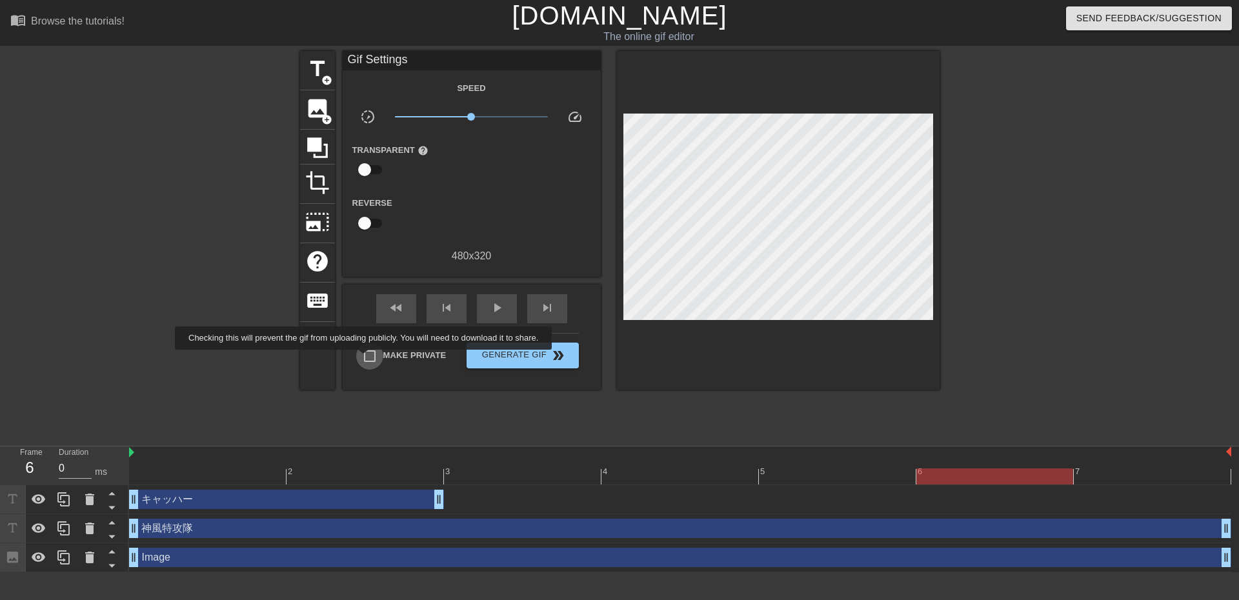
click at [366, 359] on input "Make Private" at bounding box center [369, 356] width 27 height 27
checkbox input "true"
click at [385, 469] on div at bounding box center [680, 477] width 1102 height 16
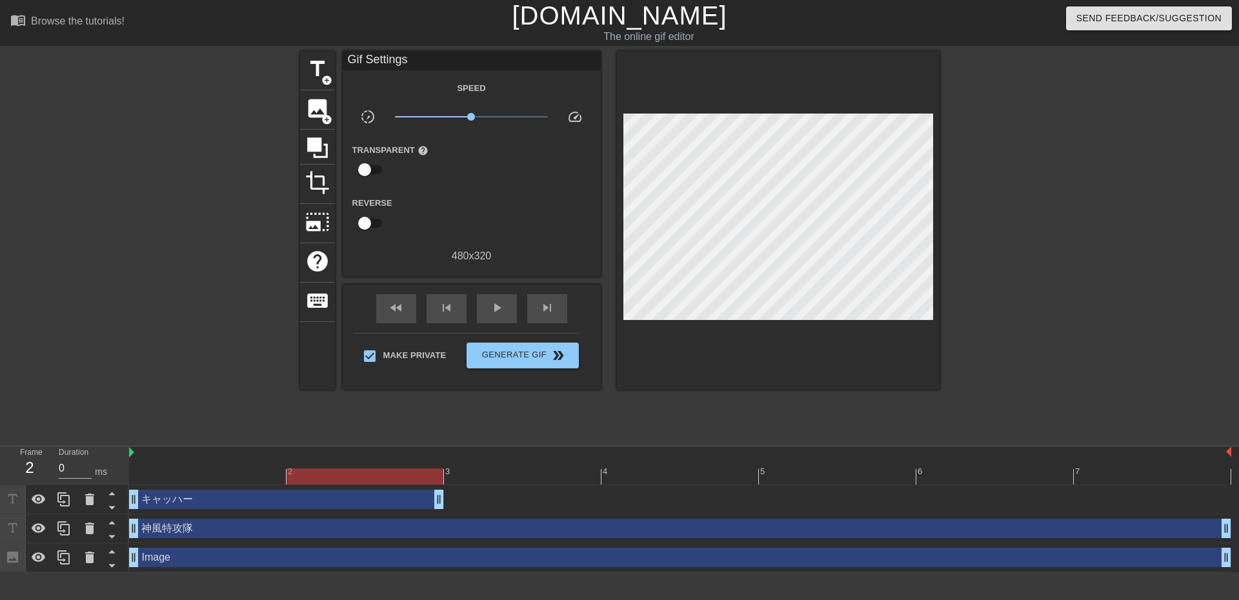
drag, startPoint x: 441, startPoint y: 472, endPoint x: 393, endPoint y: 479, distance: 48.8
click at [393, 479] on div at bounding box center [365, 477] width 157 height 16
drag, startPoint x: 337, startPoint y: 476, endPoint x: 228, endPoint y: 377, distance: 146.6
click at [228, 377] on div at bounding box center [188, 244] width 194 height 387
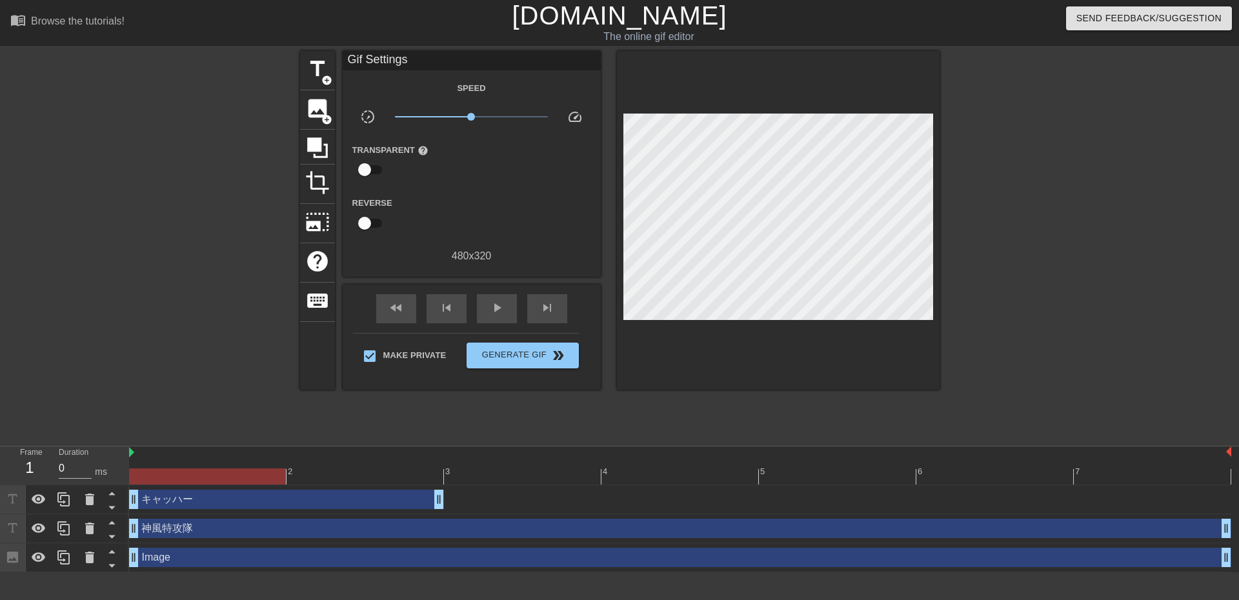
drag, startPoint x: 130, startPoint y: 497, endPoint x: 183, endPoint y: 494, distance: 53.0
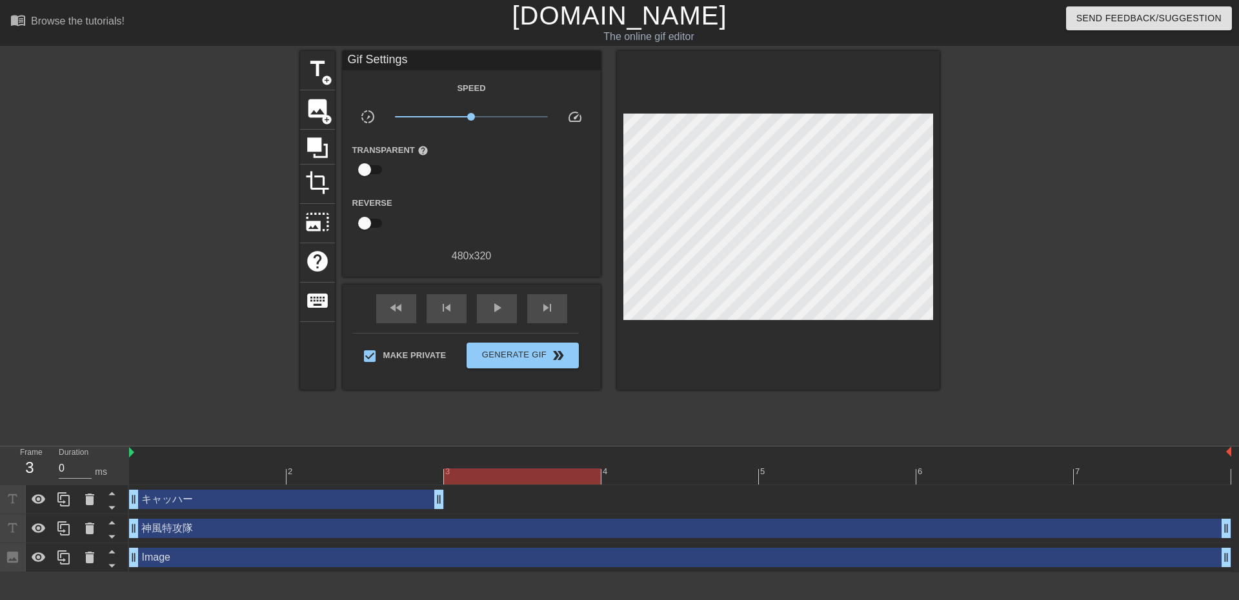
click at [505, 469] on div at bounding box center [680, 477] width 1102 height 16
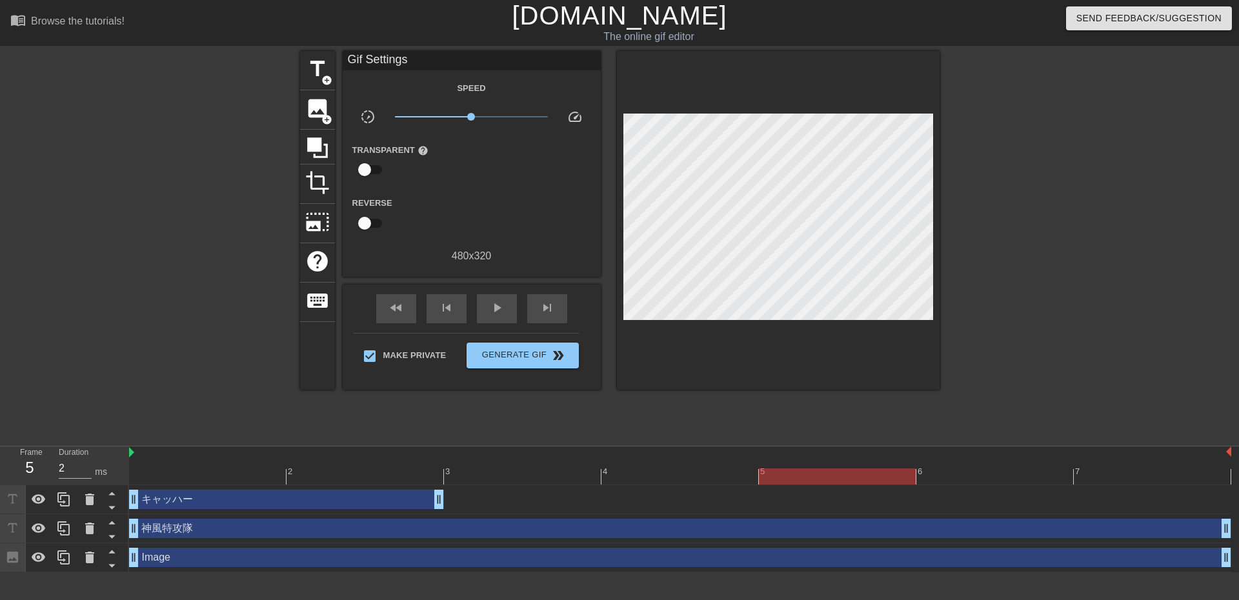
click at [825, 461] on div "5" at bounding box center [837, 468] width 157 height 16
type input "0"
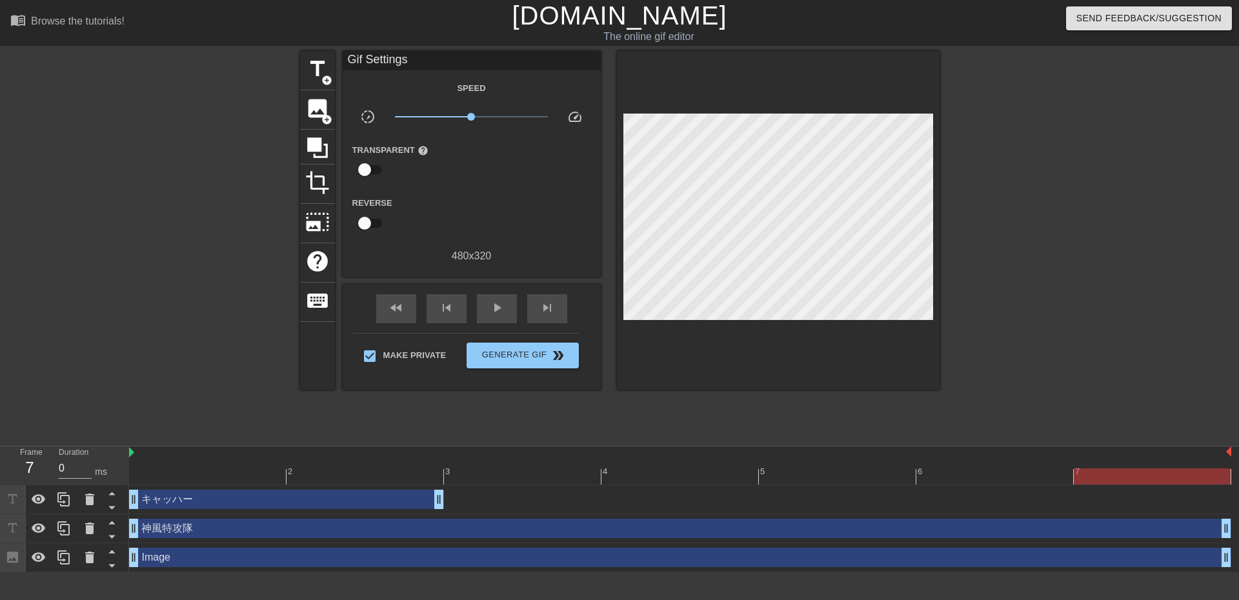
click at [1173, 468] on div "7" at bounding box center [1152, 468] width 157 height 16
click at [510, 364] on button "Generate Gif double_arrow" at bounding box center [523, 356] width 112 height 26
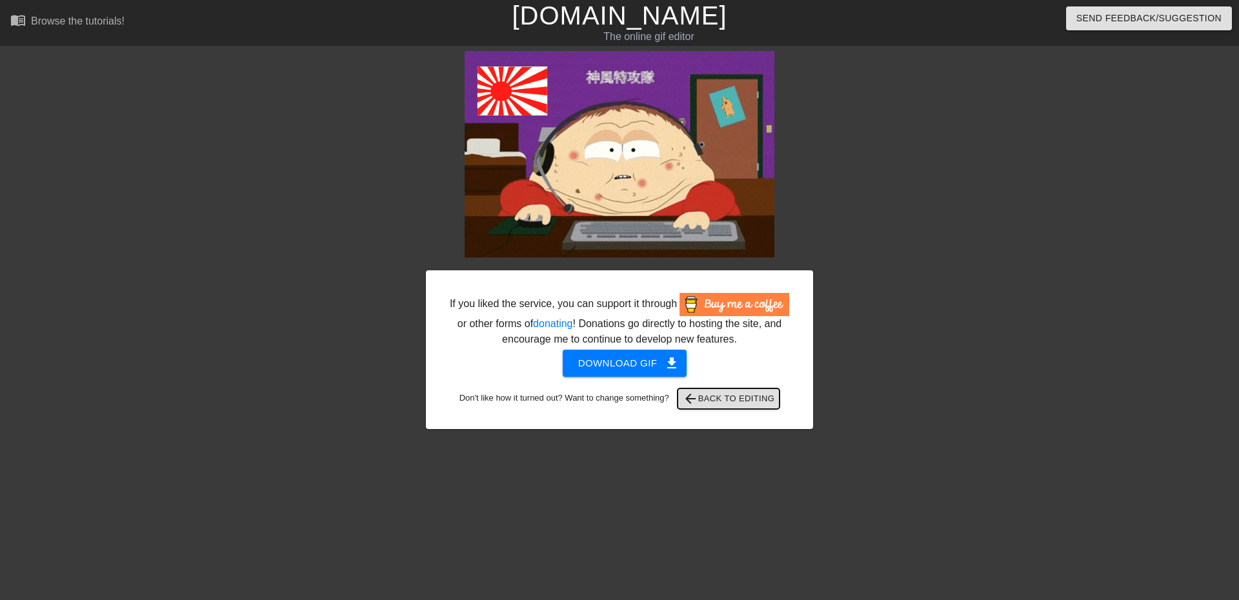
click at [767, 400] on span "arrow_back Back to Editing" at bounding box center [729, 398] width 92 height 15
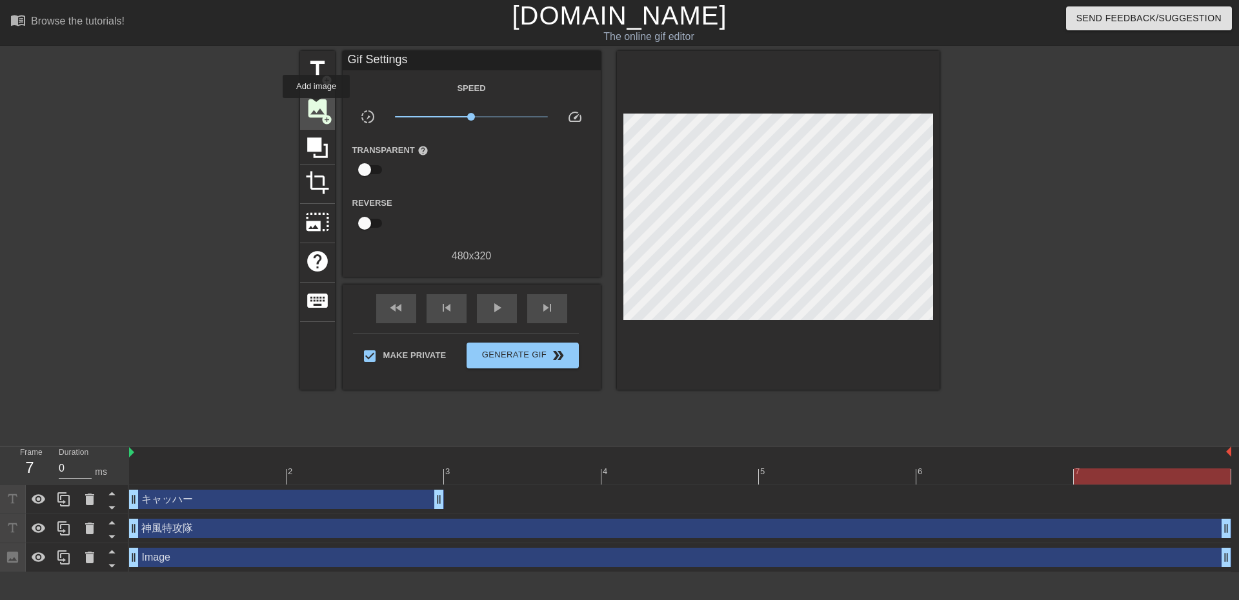
click at [316, 107] on span "image" at bounding box center [317, 108] width 25 height 25
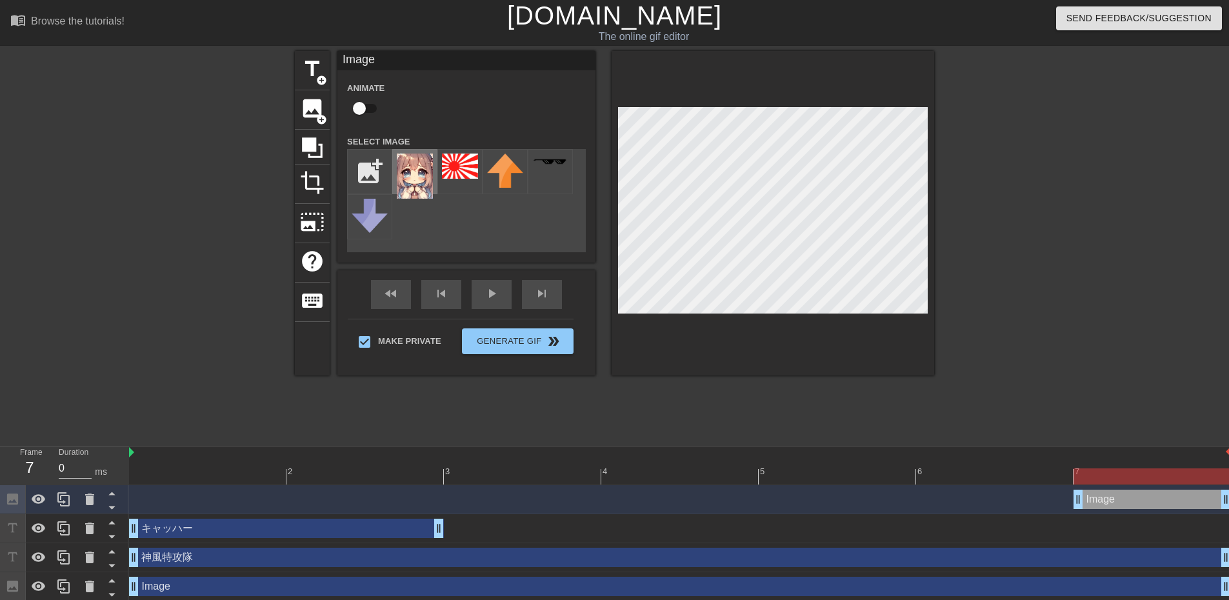
click at [416, 183] on img at bounding box center [415, 176] width 36 height 45
drag, startPoint x: 412, startPoint y: 180, endPoint x: 86, endPoint y: 586, distance: 520.6
click at [86, 586] on icon at bounding box center [89, 587] width 9 height 12
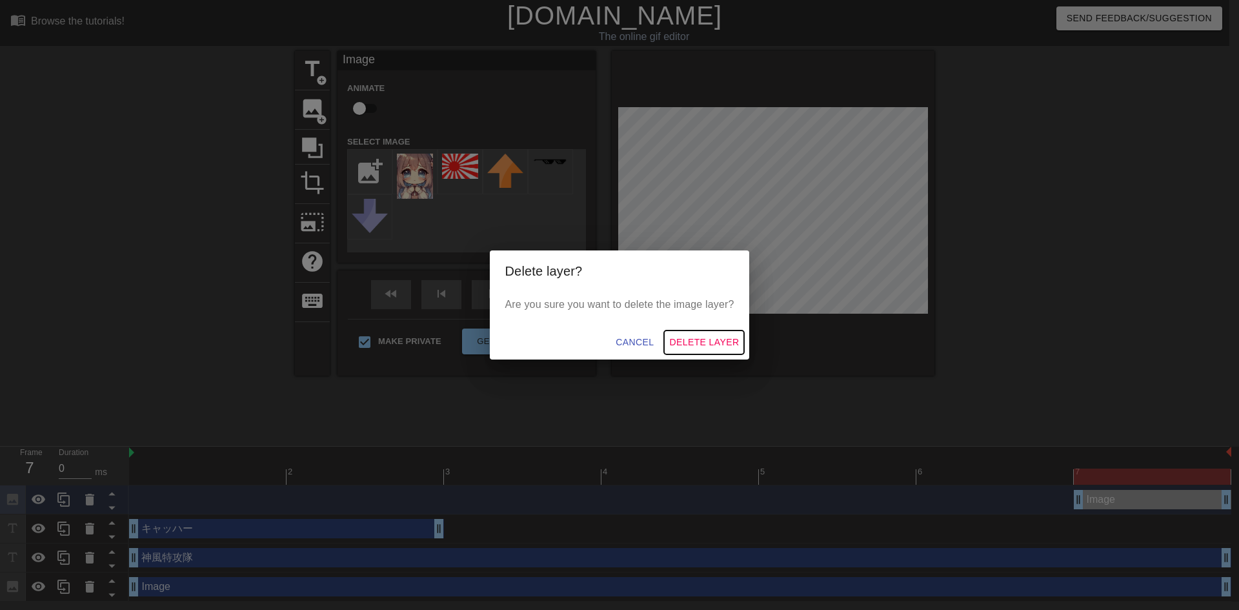
click at [722, 337] on span "Delete Layer" at bounding box center [704, 342] width 70 height 16
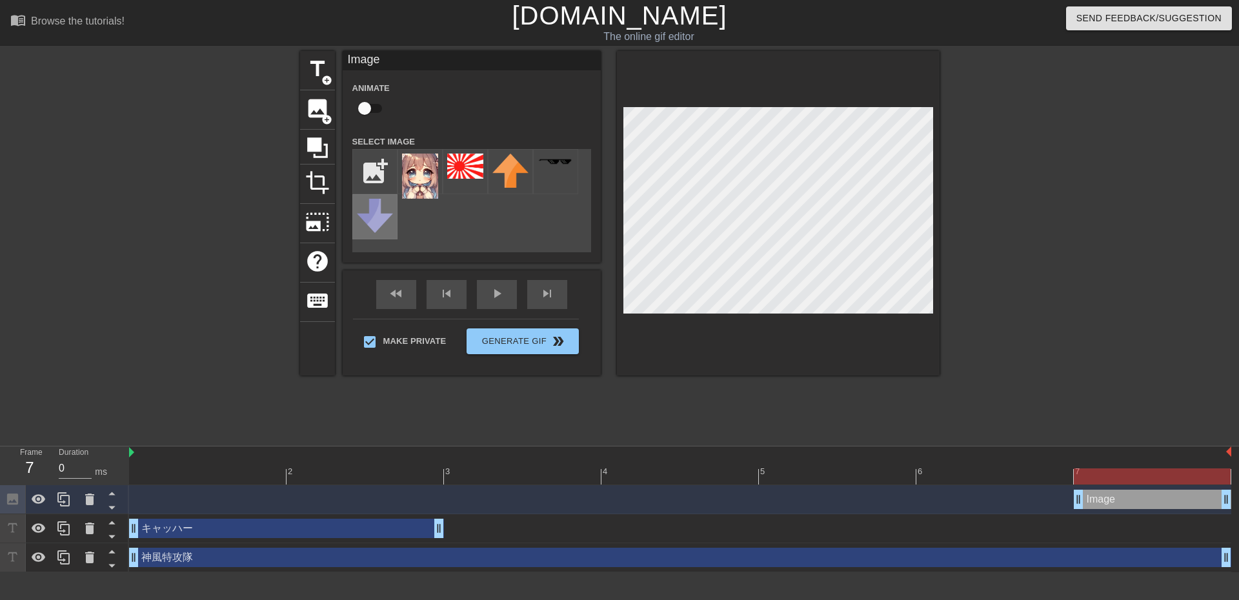
drag, startPoint x: 419, startPoint y: 172, endPoint x: 370, endPoint y: 207, distance: 59.8
click at [370, 207] on img at bounding box center [375, 216] width 36 height 34
click at [371, 207] on img at bounding box center [375, 216] width 36 height 34
click at [90, 555] on icon at bounding box center [89, 557] width 15 height 15
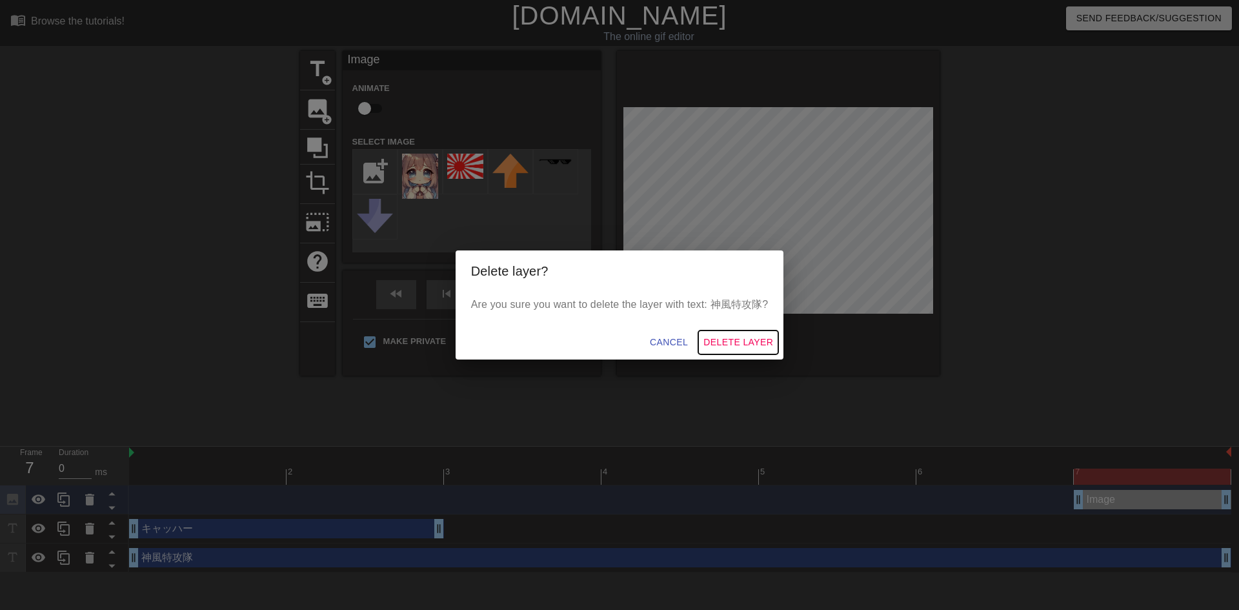
click at [767, 339] on span "Delete Layer" at bounding box center [738, 342] width 70 height 16
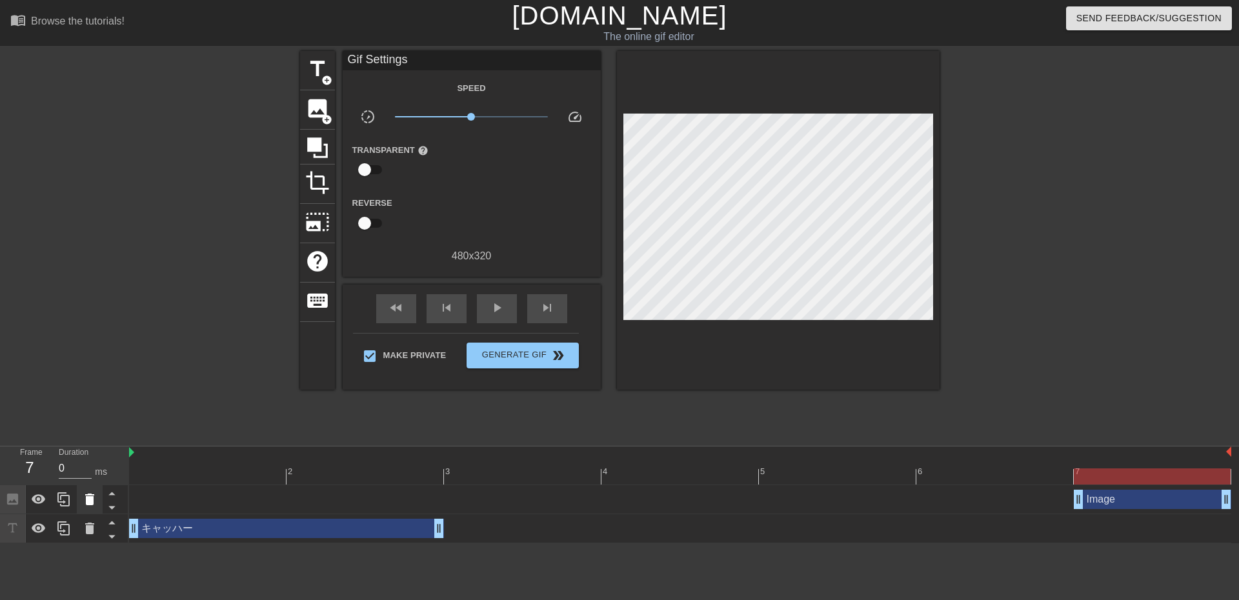
click at [92, 501] on icon at bounding box center [89, 500] width 9 height 12
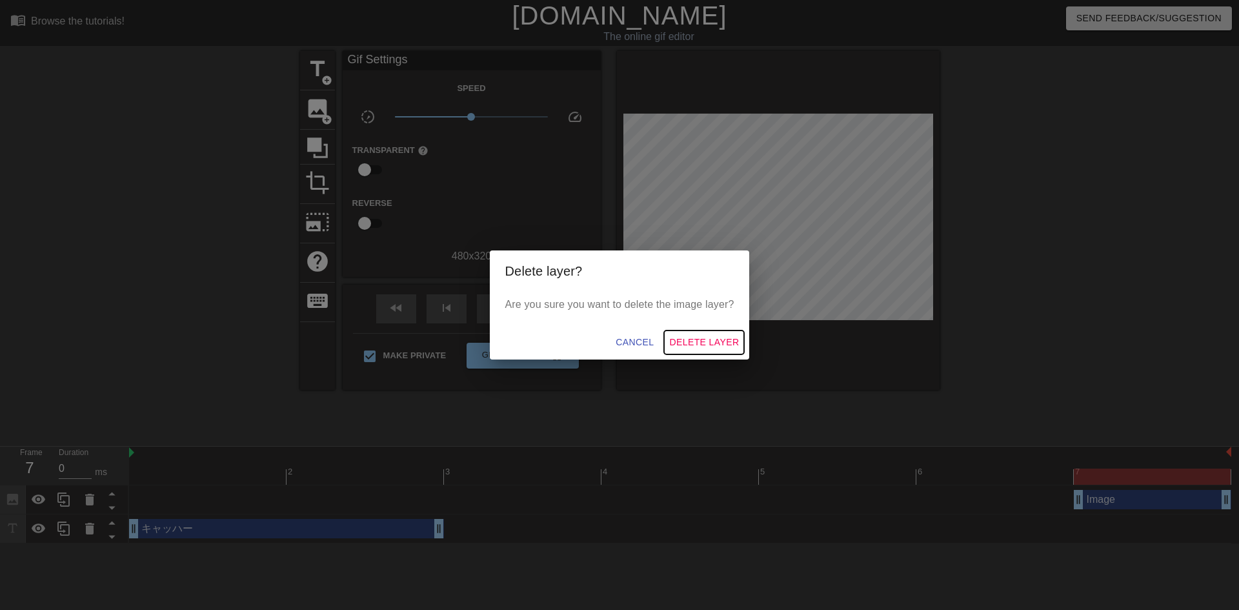
click at [732, 346] on span "Delete Layer" at bounding box center [704, 342] width 70 height 16
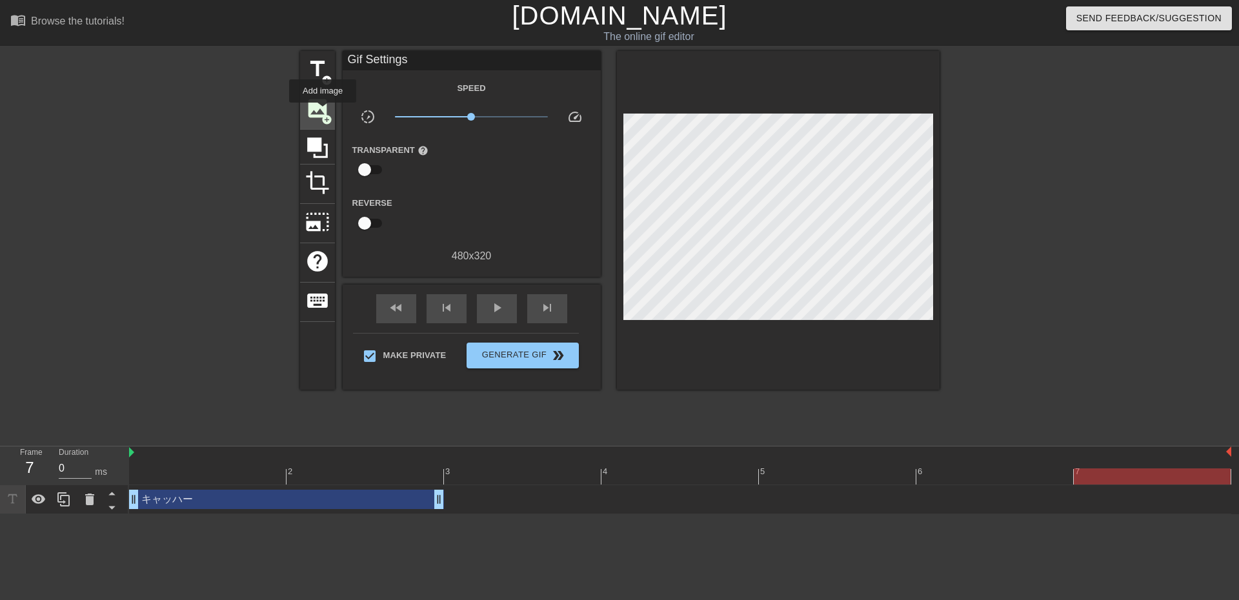
click at [323, 112] on span "image" at bounding box center [317, 108] width 25 height 25
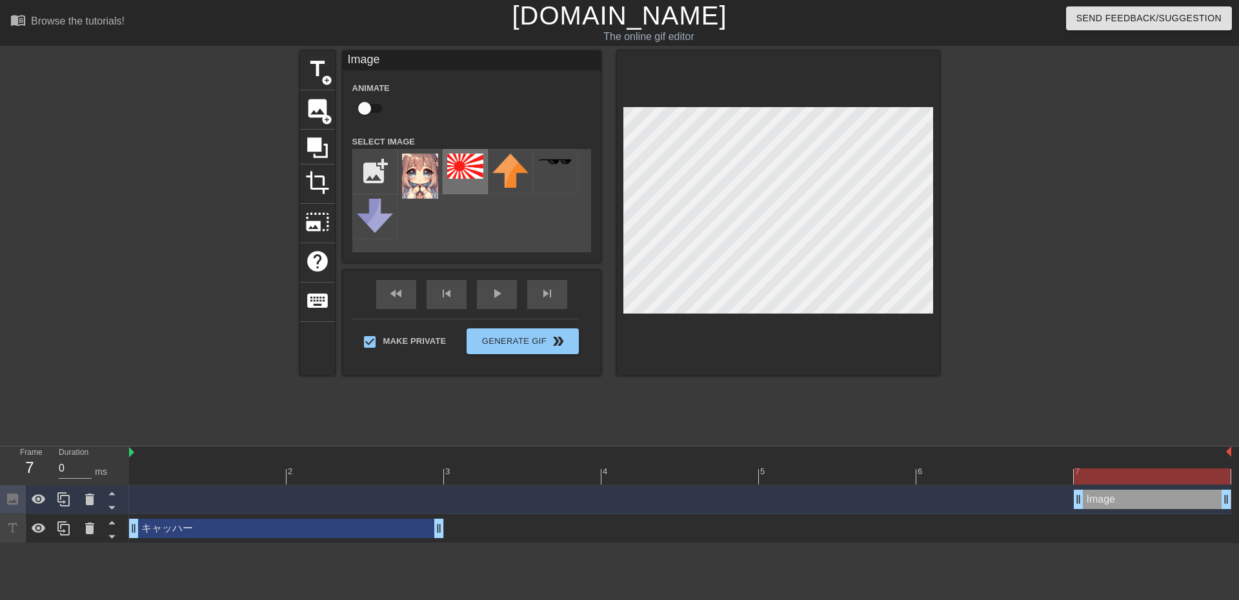
click at [467, 174] on img at bounding box center [465, 166] width 36 height 25
click at [311, 107] on span "image" at bounding box center [317, 108] width 25 height 25
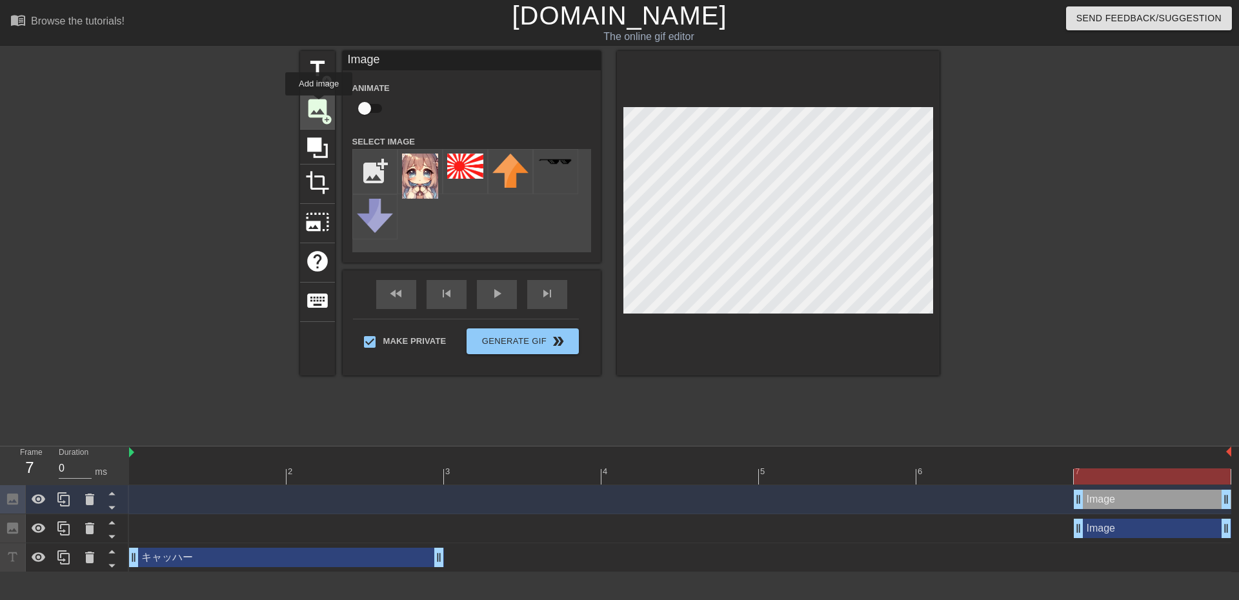
click at [319, 105] on span "image" at bounding box center [317, 108] width 25 height 25
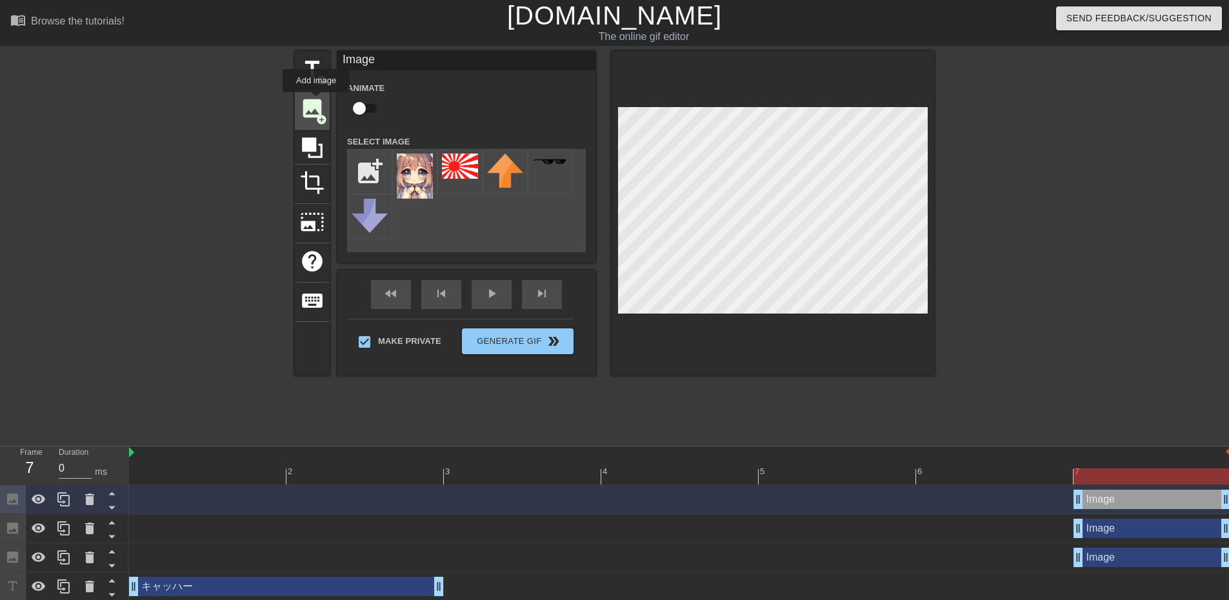
click at [316, 100] on span "image" at bounding box center [312, 108] width 25 height 25
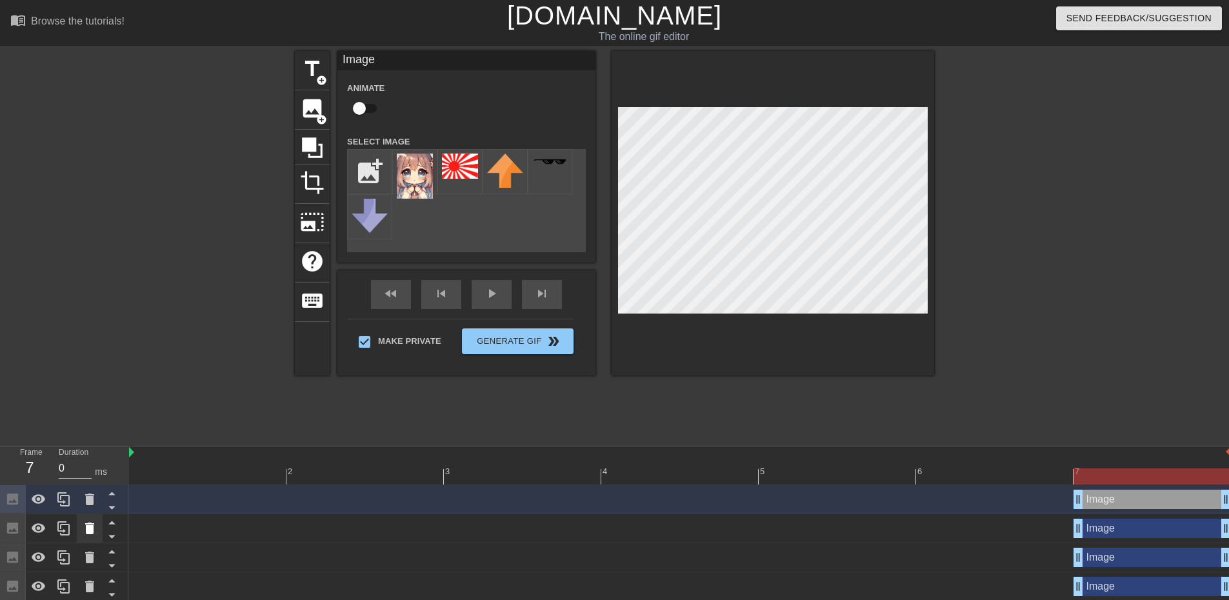
click at [89, 532] on icon at bounding box center [89, 529] width 9 height 12
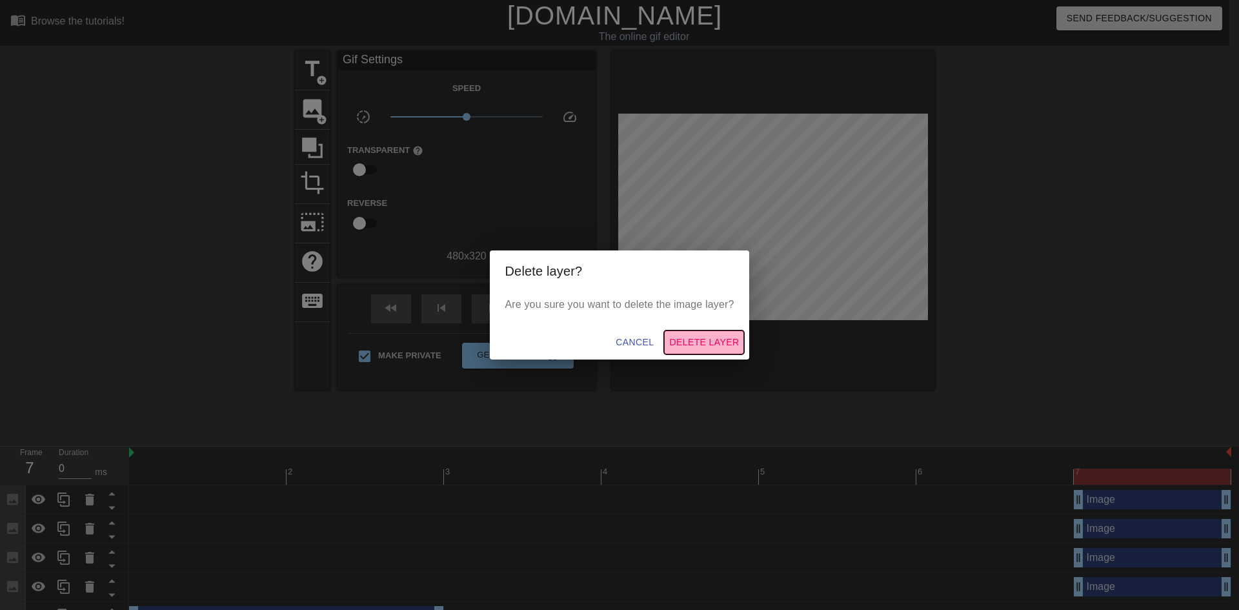
click at [688, 345] on span "Delete Layer" at bounding box center [704, 342] width 70 height 16
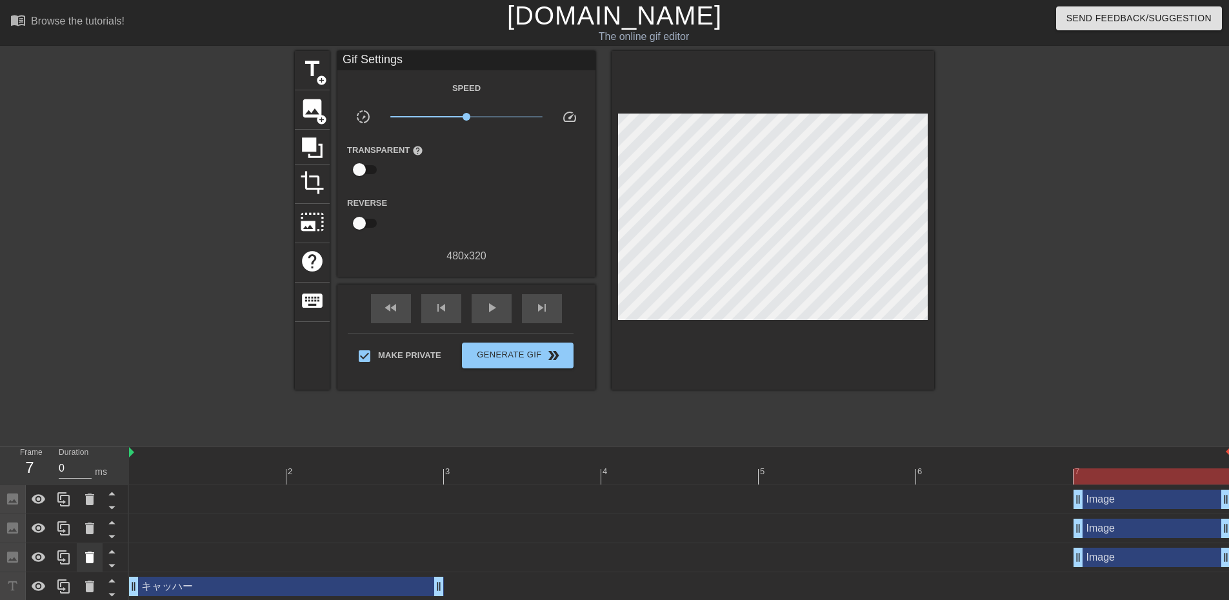
click at [91, 560] on icon at bounding box center [89, 558] width 9 height 12
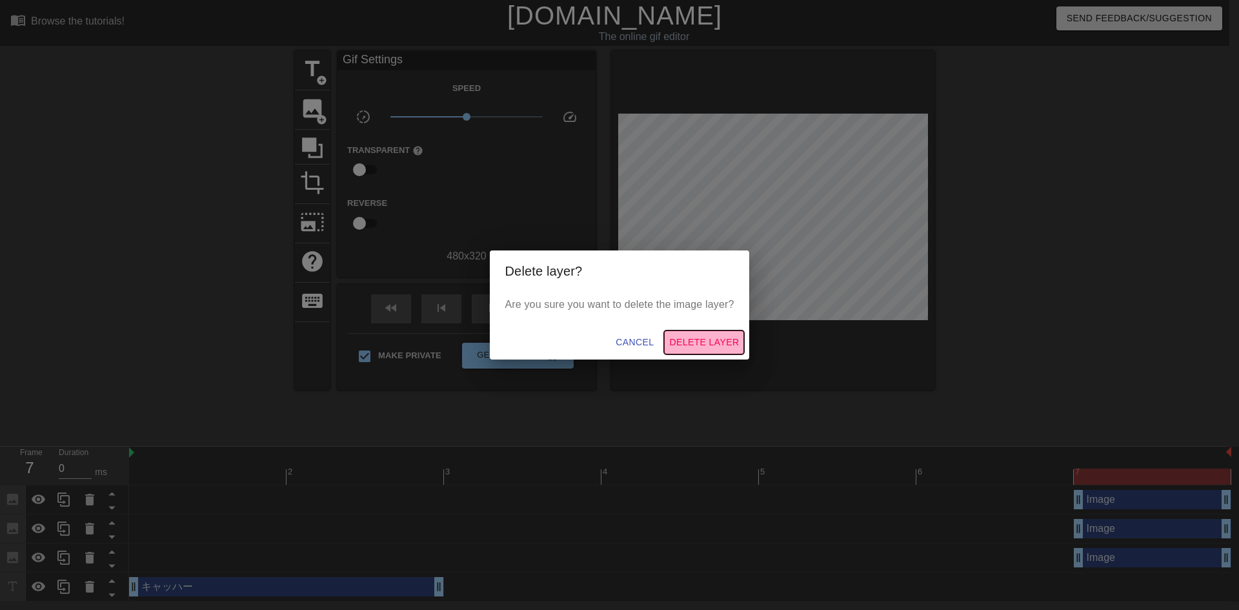
click at [720, 342] on span "Delete Layer" at bounding box center [704, 342] width 70 height 16
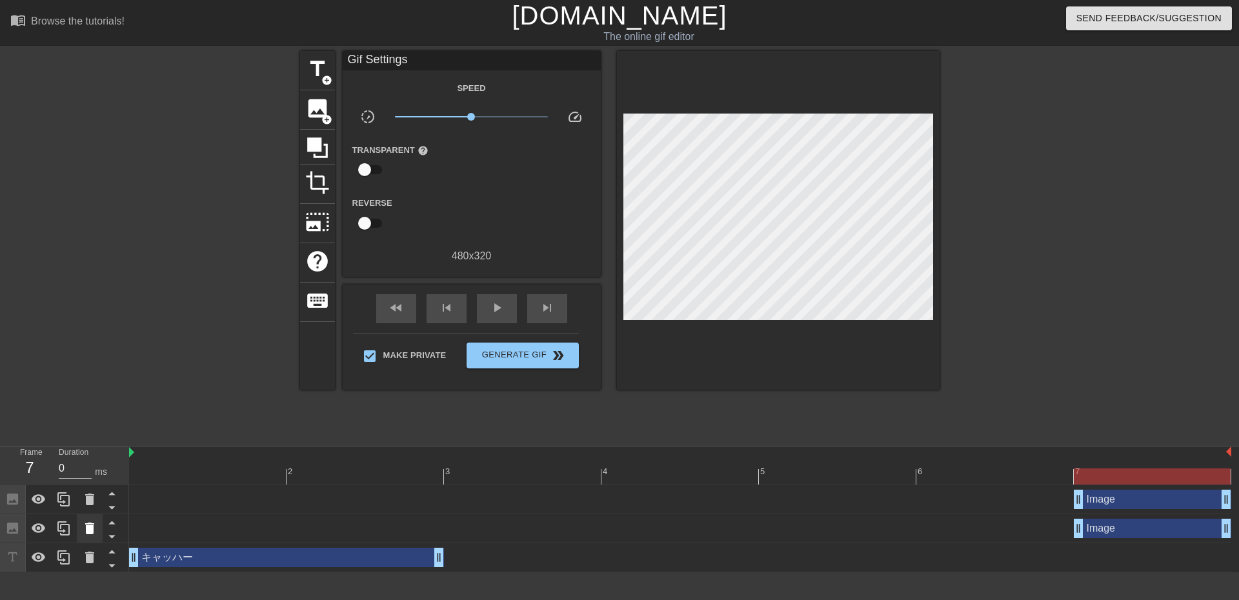
click at [88, 523] on icon at bounding box center [89, 528] width 15 height 15
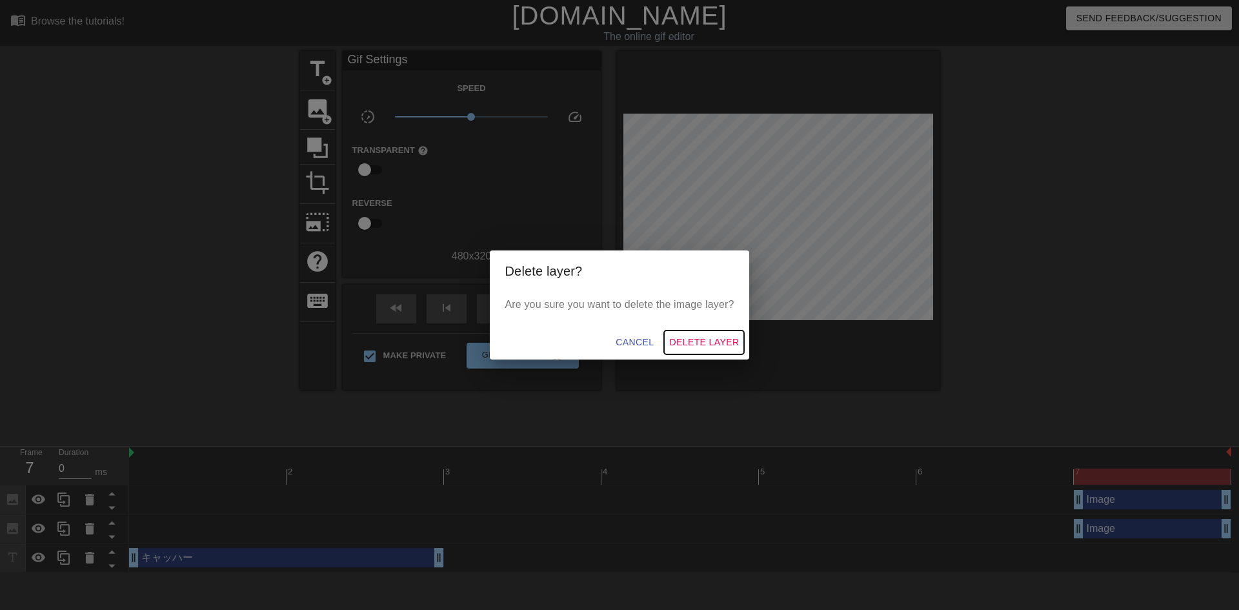
click at [718, 340] on span "Delete Layer" at bounding box center [704, 342] width 70 height 16
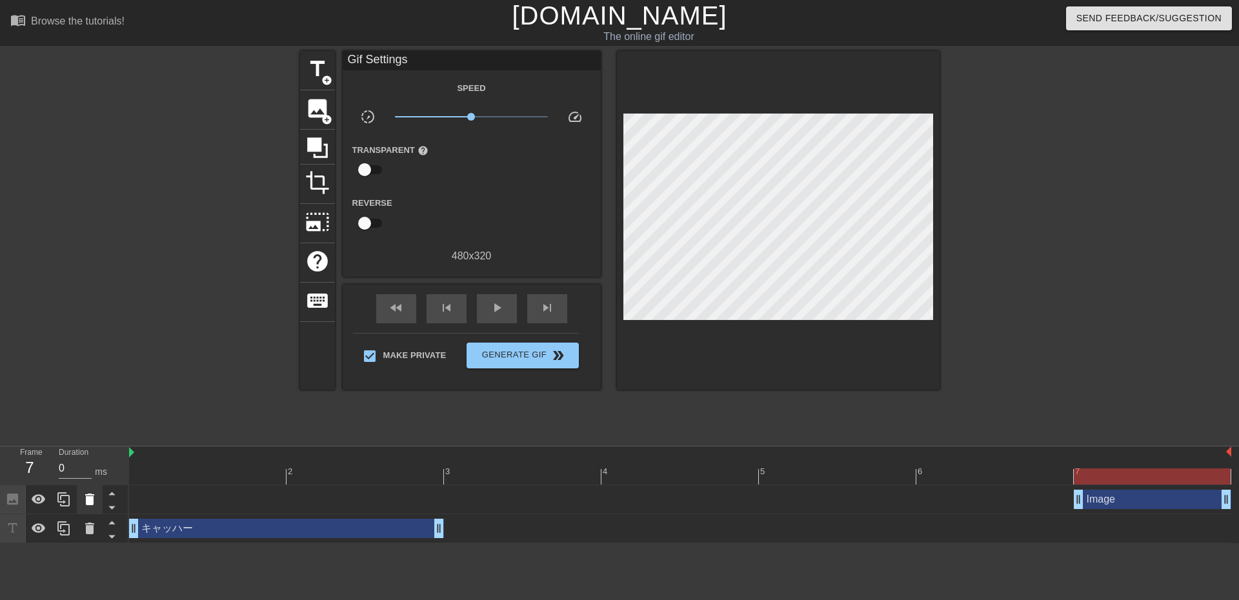
click at [88, 503] on icon at bounding box center [89, 500] width 9 height 12
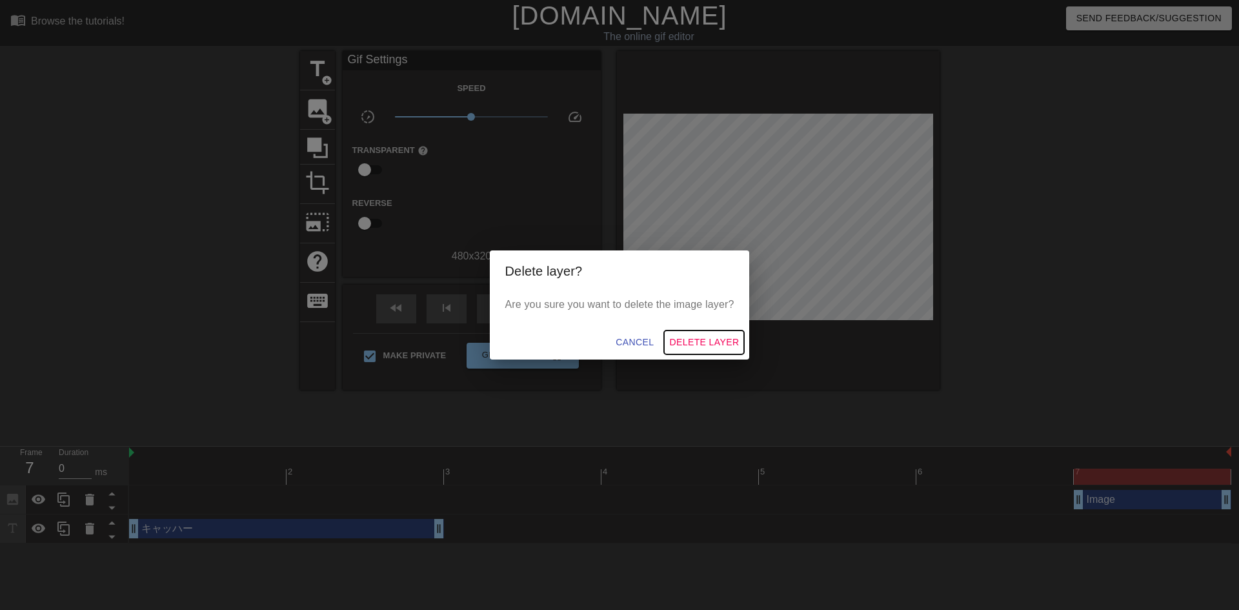
click at [718, 343] on span "Delete Layer" at bounding box center [704, 342] width 70 height 16
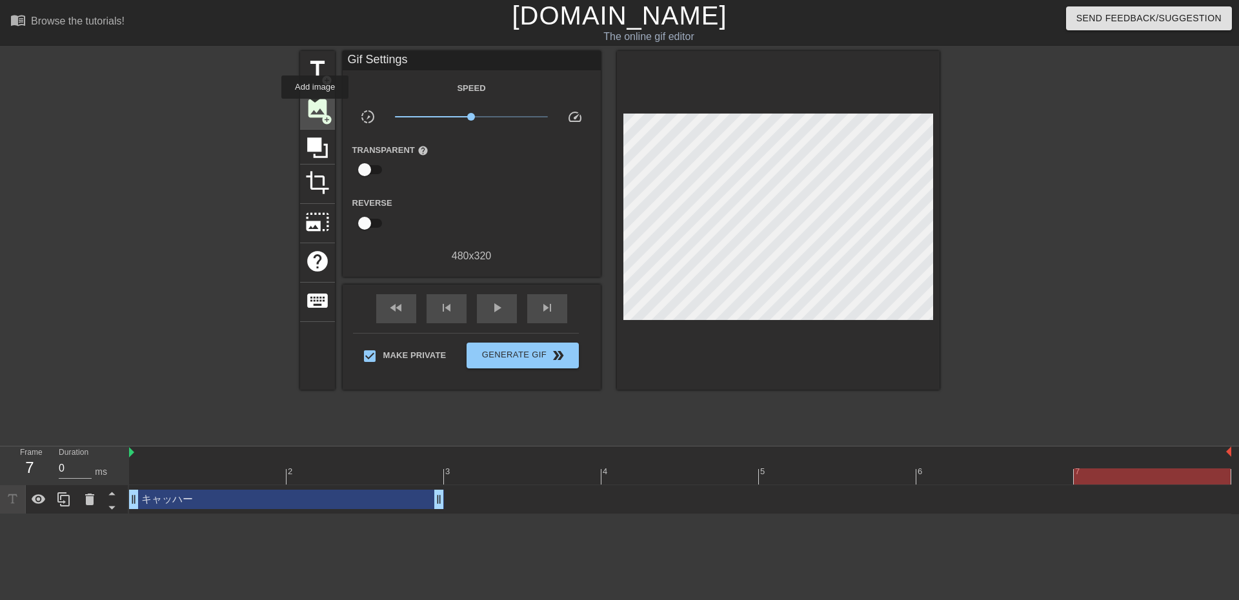
click at [315, 107] on span "image" at bounding box center [317, 108] width 25 height 25
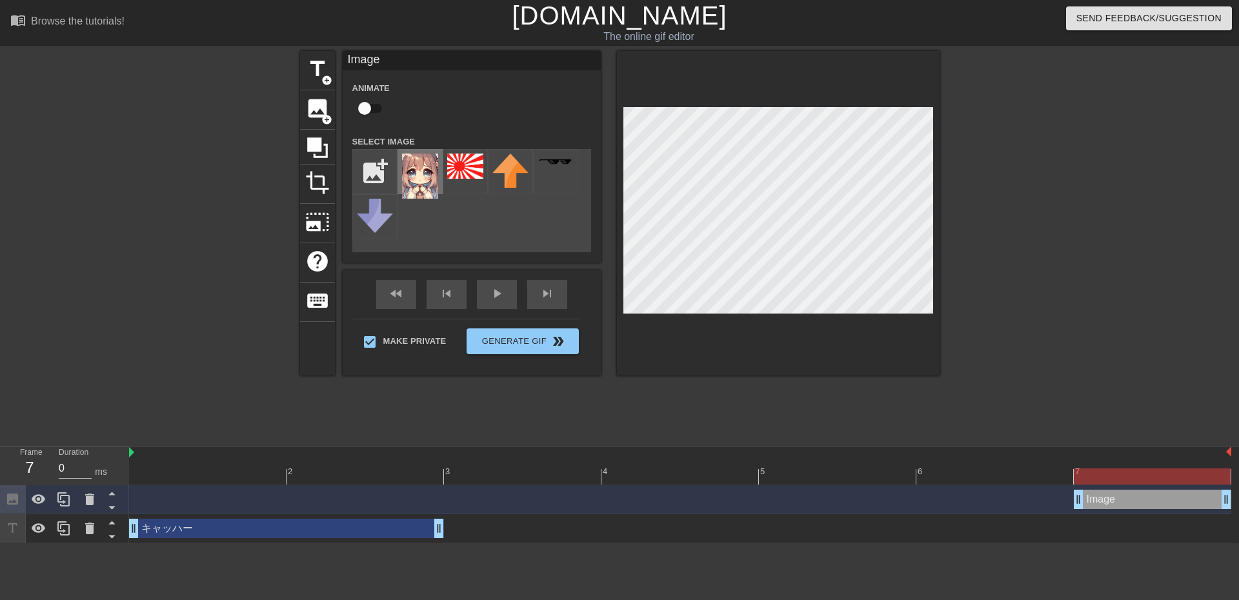
click at [432, 174] on img at bounding box center [420, 176] width 36 height 45
click at [468, 170] on img at bounding box center [465, 166] width 36 height 25
click at [376, 169] on input "file" at bounding box center [375, 172] width 44 height 44
type input "C:\fakepath\IMG_0993.jpg"
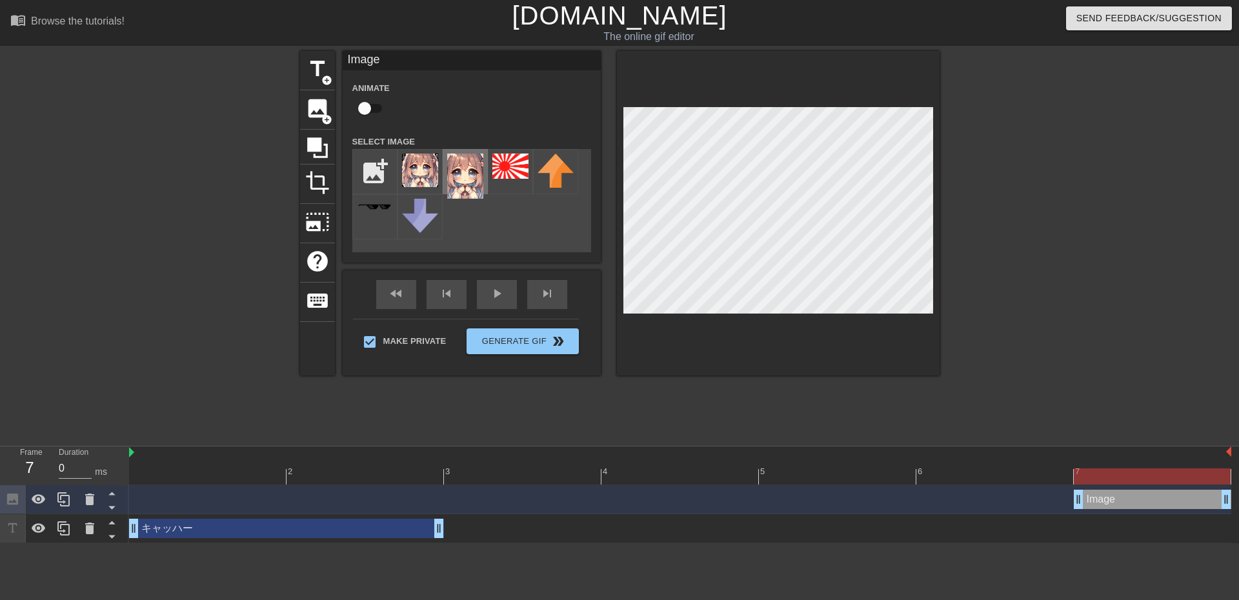
click at [468, 174] on img at bounding box center [465, 176] width 36 height 45
click at [414, 165] on img at bounding box center [420, 171] width 36 height 34
click at [1017, 176] on div at bounding box center [1052, 244] width 194 height 387
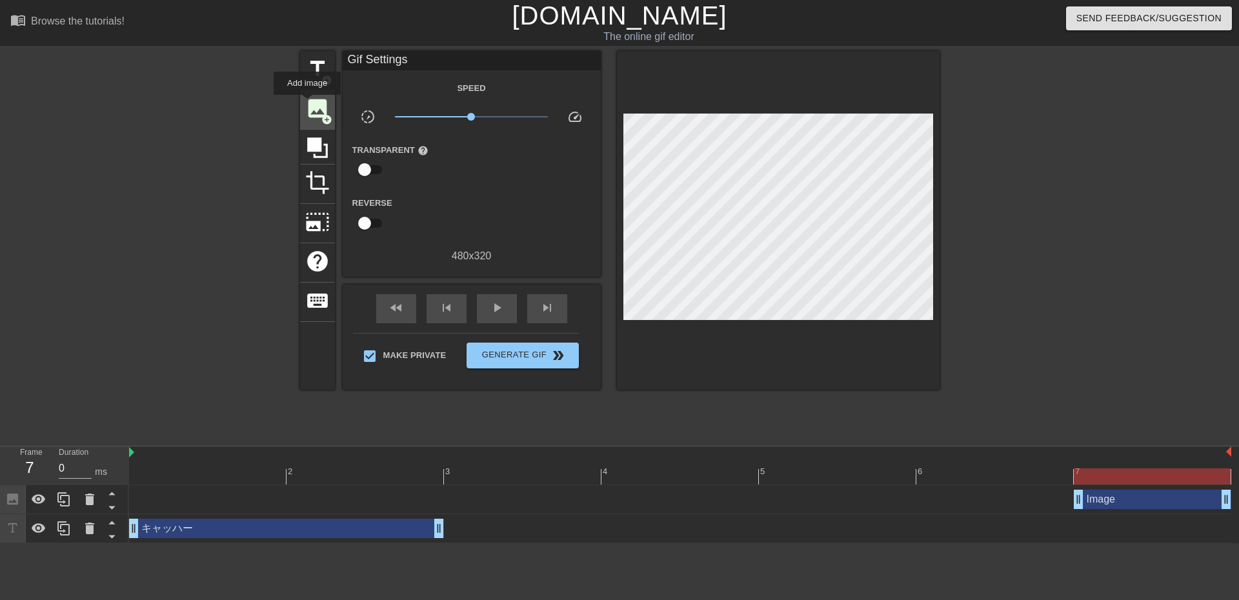
click at [307, 104] on span "image" at bounding box center [317, 108] width 25 height 25
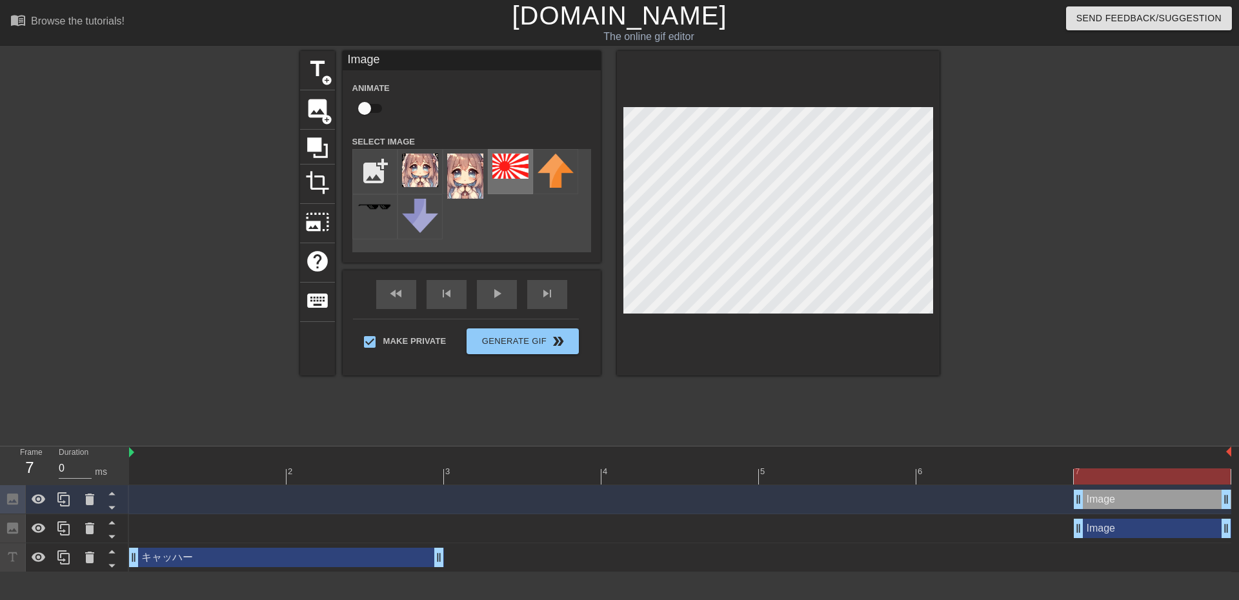
click at [504, 162] on img at bounding box center [510, 166] width 36 height 25
click at [312, 66] on span "title" at bounding box center [317, 69] width 25 height 25
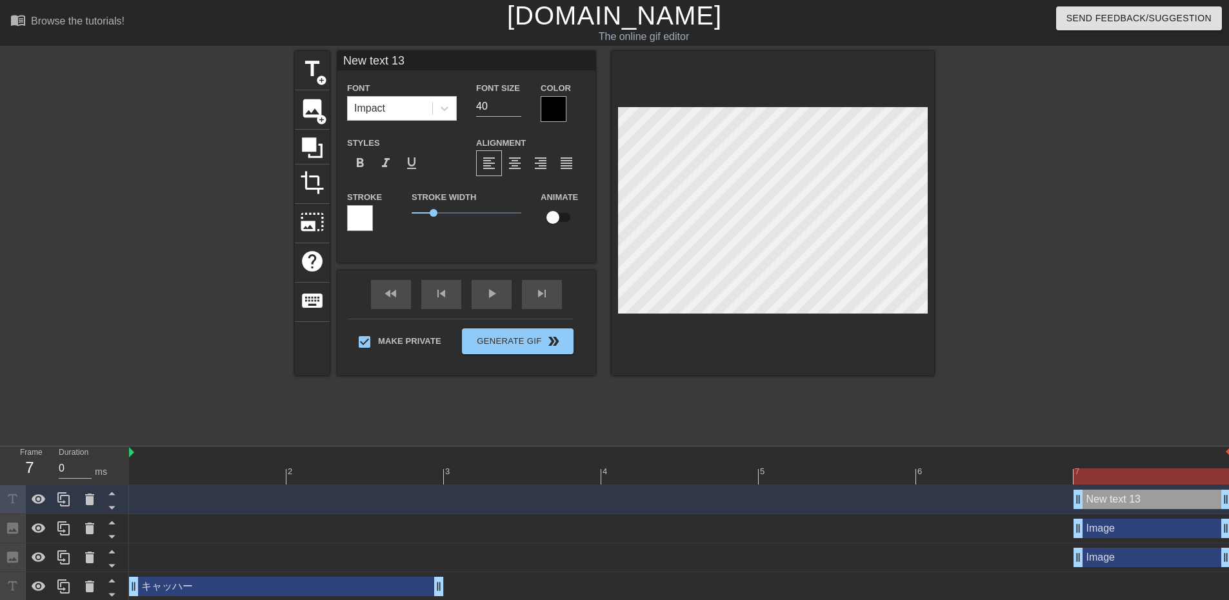
click at [423, 59] on input "New text 13" at bounding box center [467, 60] width 258 height 19
type input "N"
type input "神風"
click at [557, 101] on div at bounding box center [554, 109] width 26 height 26
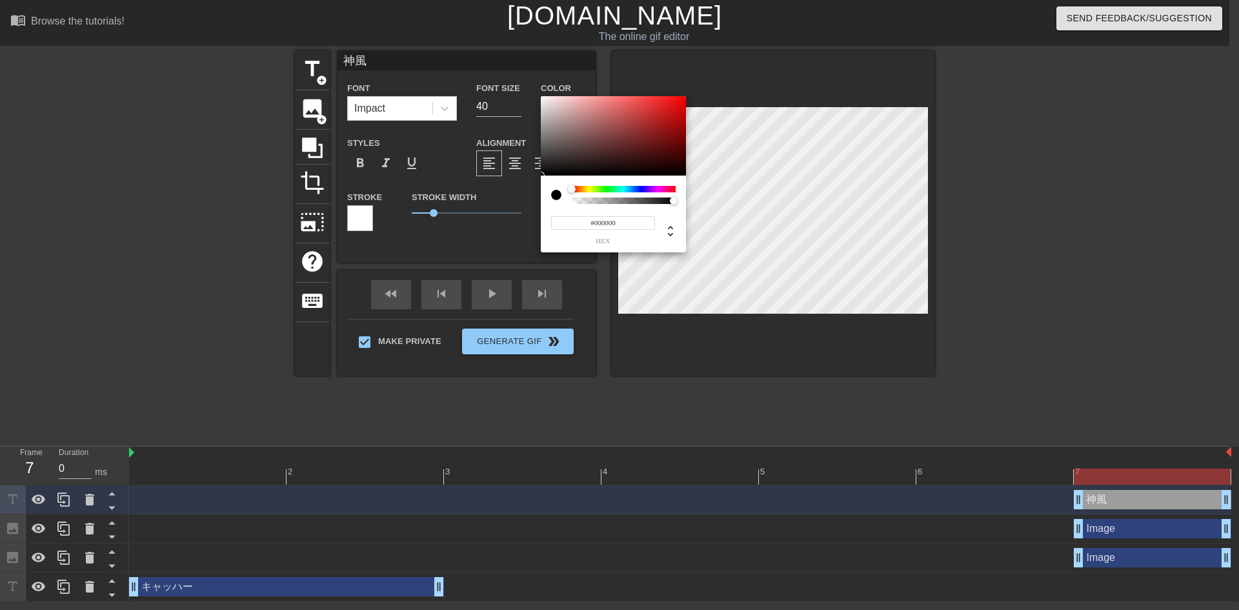
click at [640, 187] on div at bounding box center [624, 189] width 104 height 6
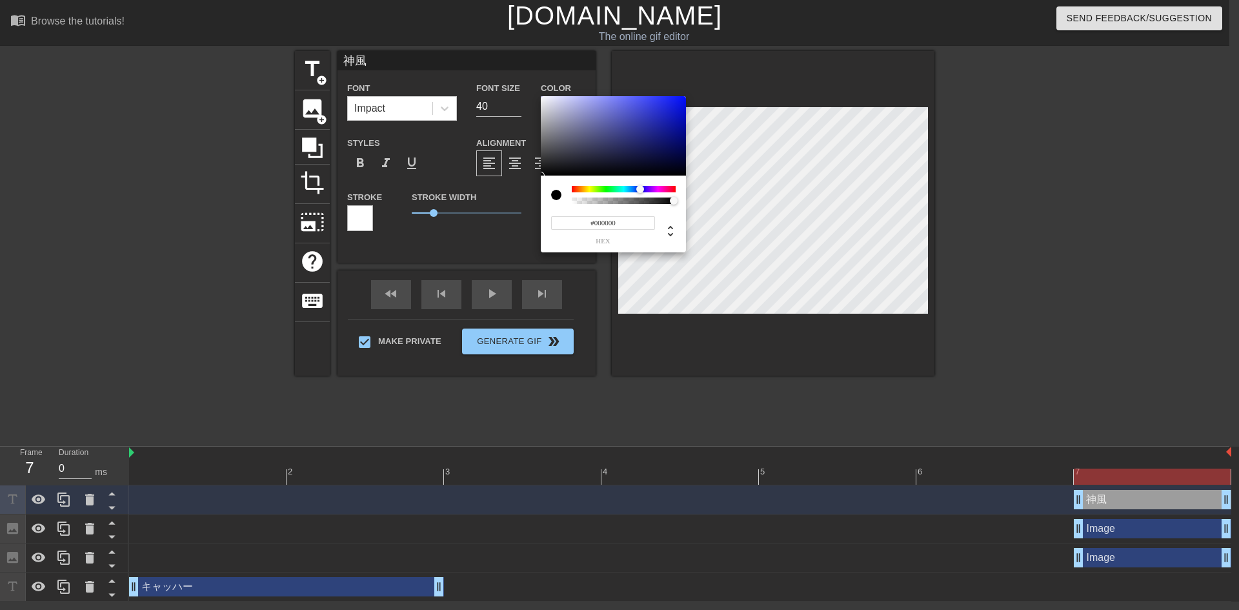
type input "#0A0F70"
click at [672, 141] on div at bounding box center [613, 136] width 145 height 80
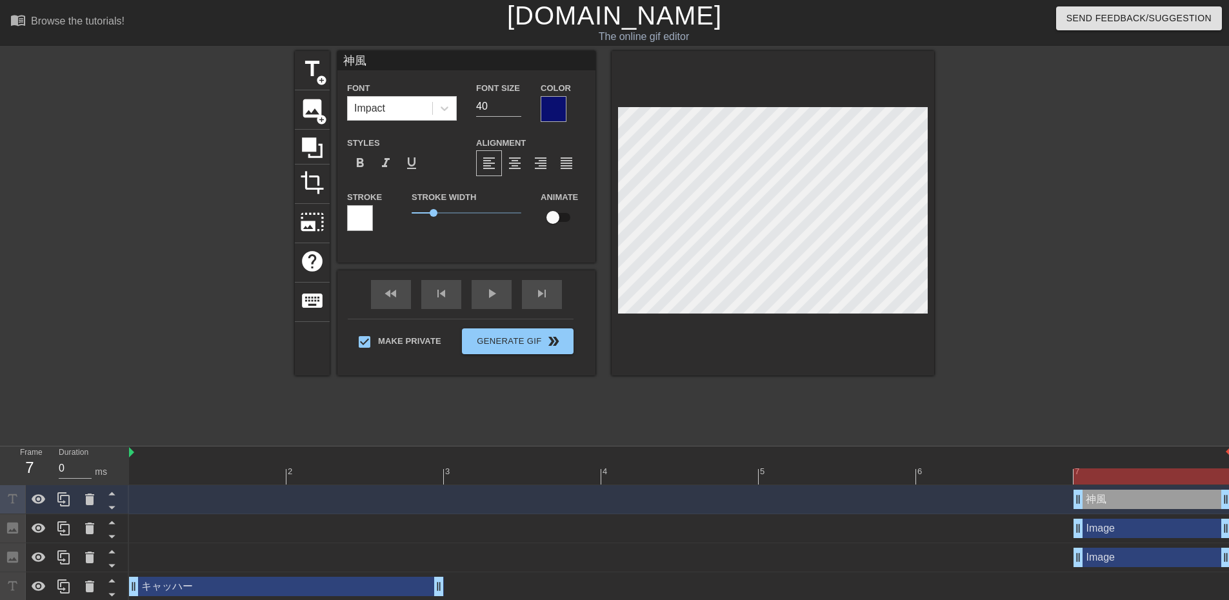
click at [547, 107] on div at bounding box center [554, 109] width 26 height 26
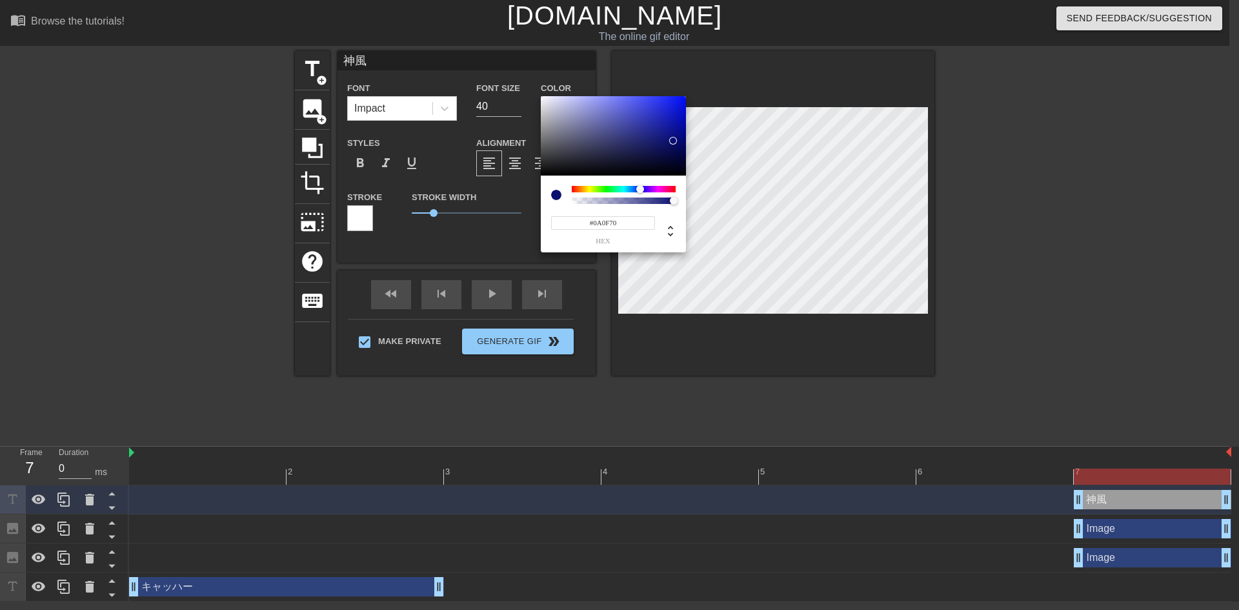
type input "#70150A"
click at [574, 191] on div at bounding box center [624, 189] width 104 height 6
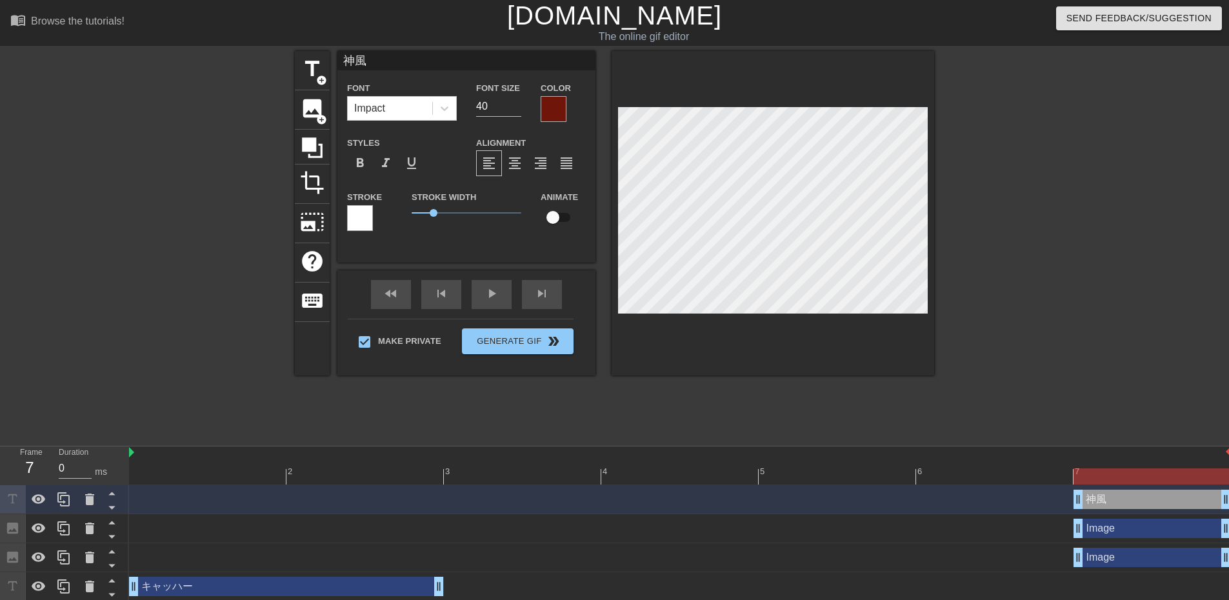
click at [549, 108] on div at bounding box center [554, 109] width 26 height 26
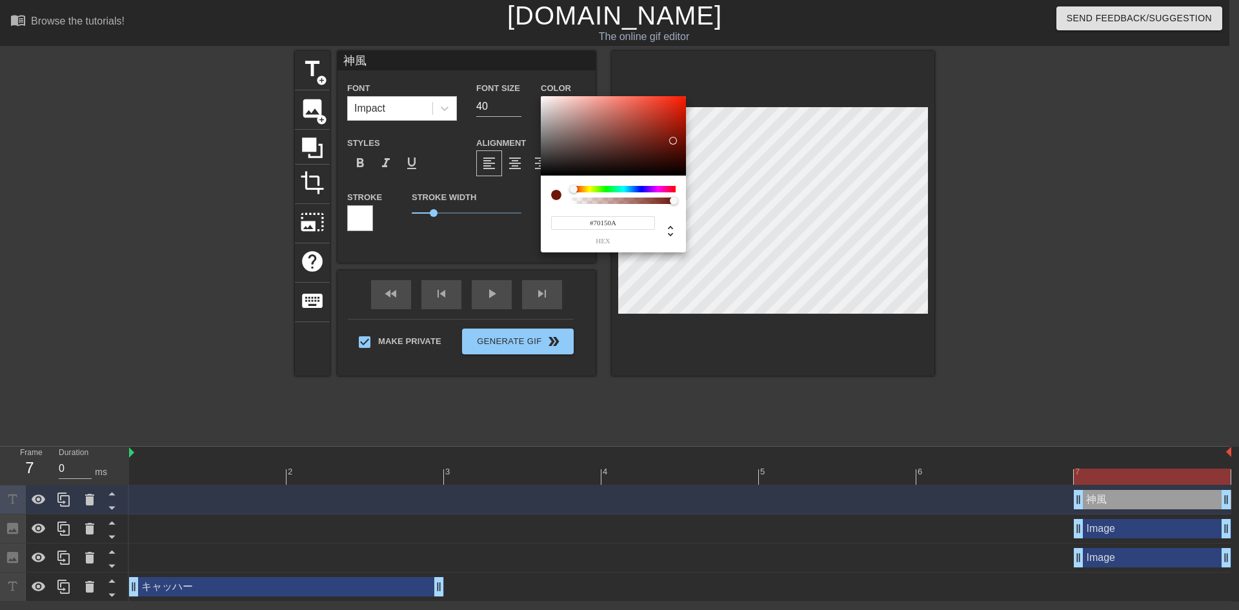
click at [556, 196] on div at bounding box center [556, 195] width 10 height 10
click at [677, 203] on div at bounding box center [678, 201] width 8 height 8
click at [670, 235] on icon at bounding box center [670, 230] width 5 height 11
click at [669, 225] on icon at bounding box center [670, 230] width 15 height 15
type input "6"
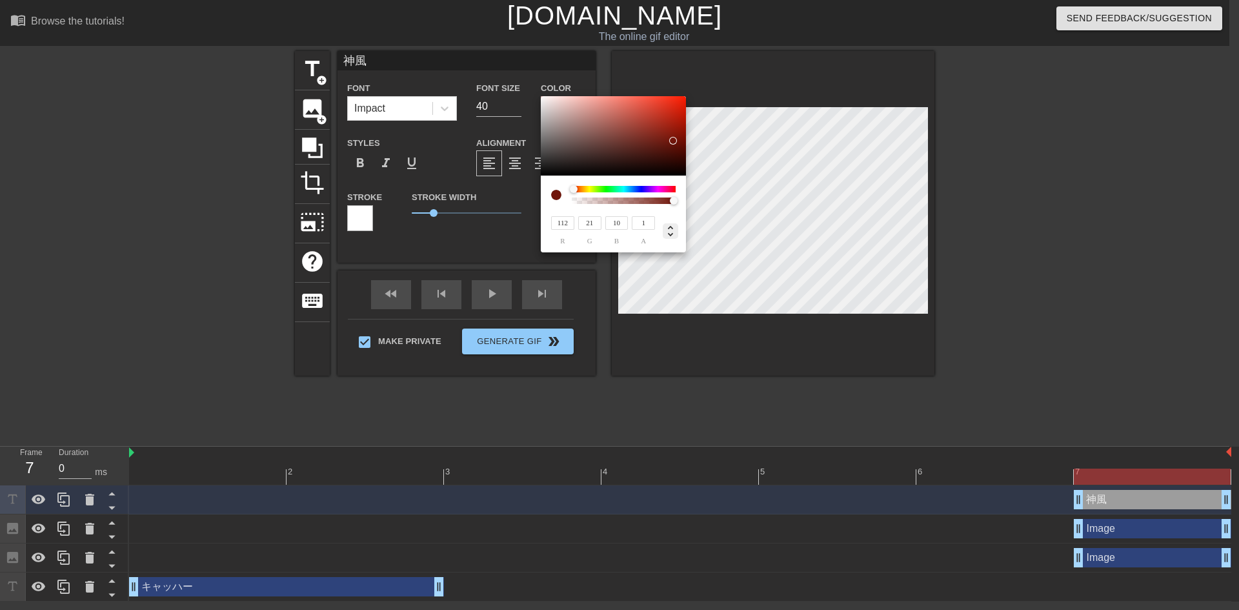
type input "84%"
type input "24%"
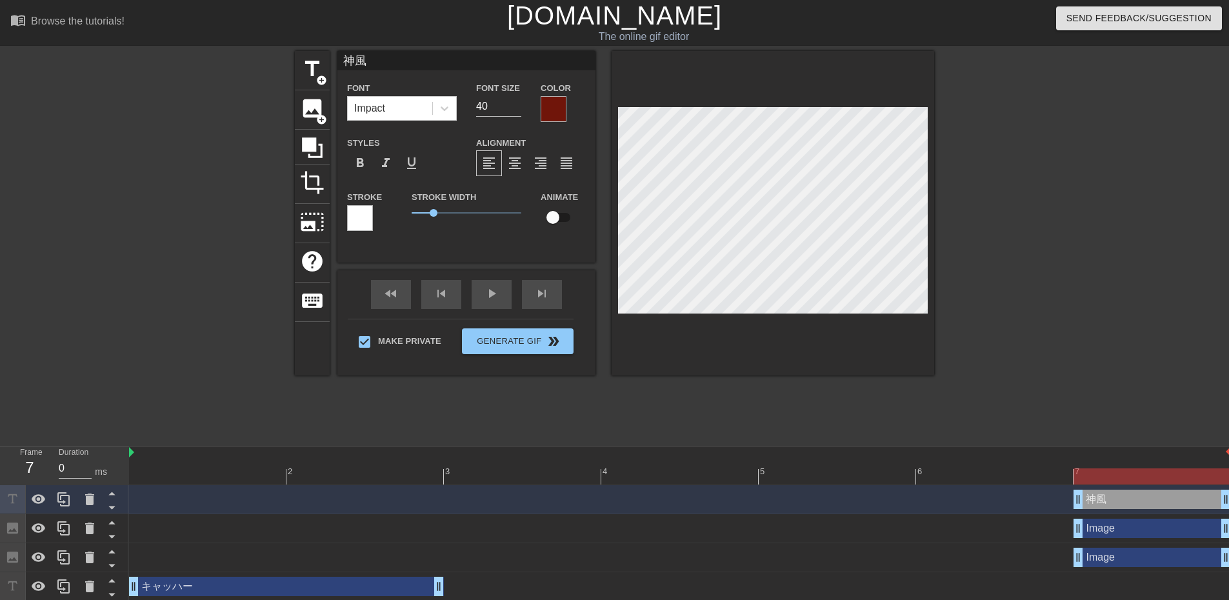
click at [554, 111] on div at bounding box center [554, 109] width 26 height 26
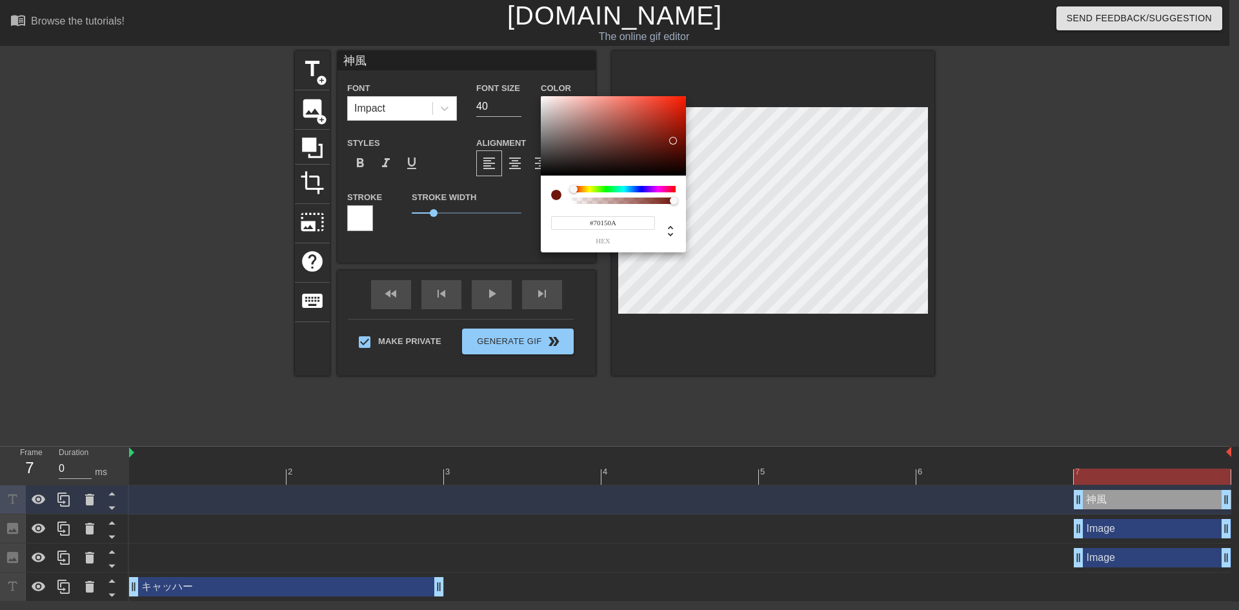
type input "#0A0B70"
click at [641, 189] on div at bounding box center [624, 189] width 104 height 6
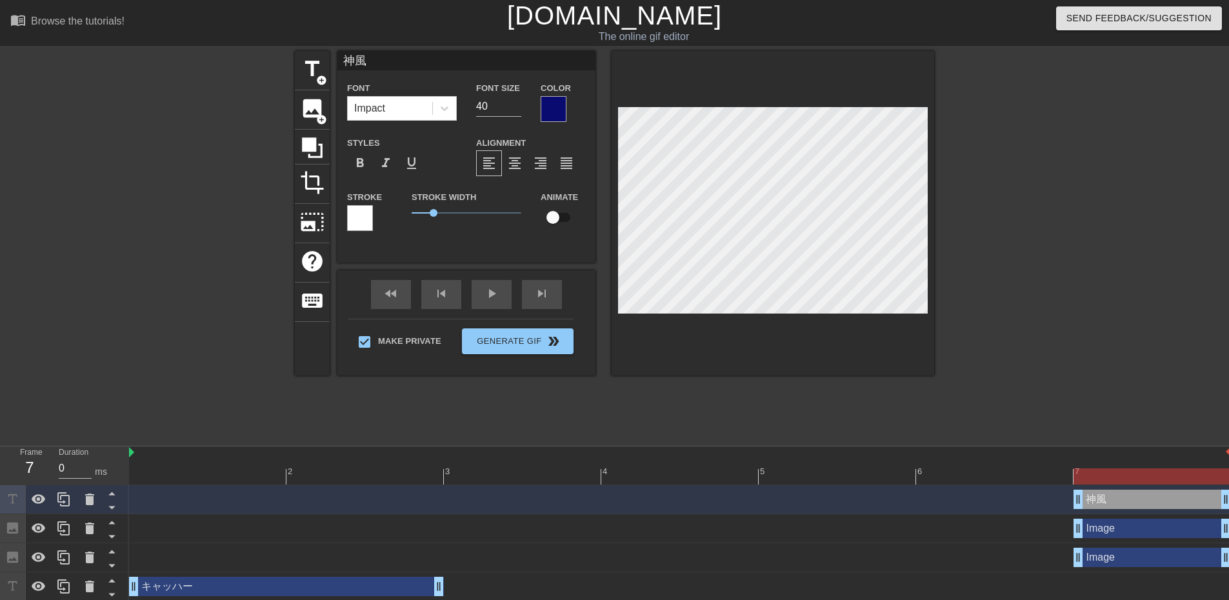
click at [548, 104] on div at bounding box center [554, 109] width 26 height 26
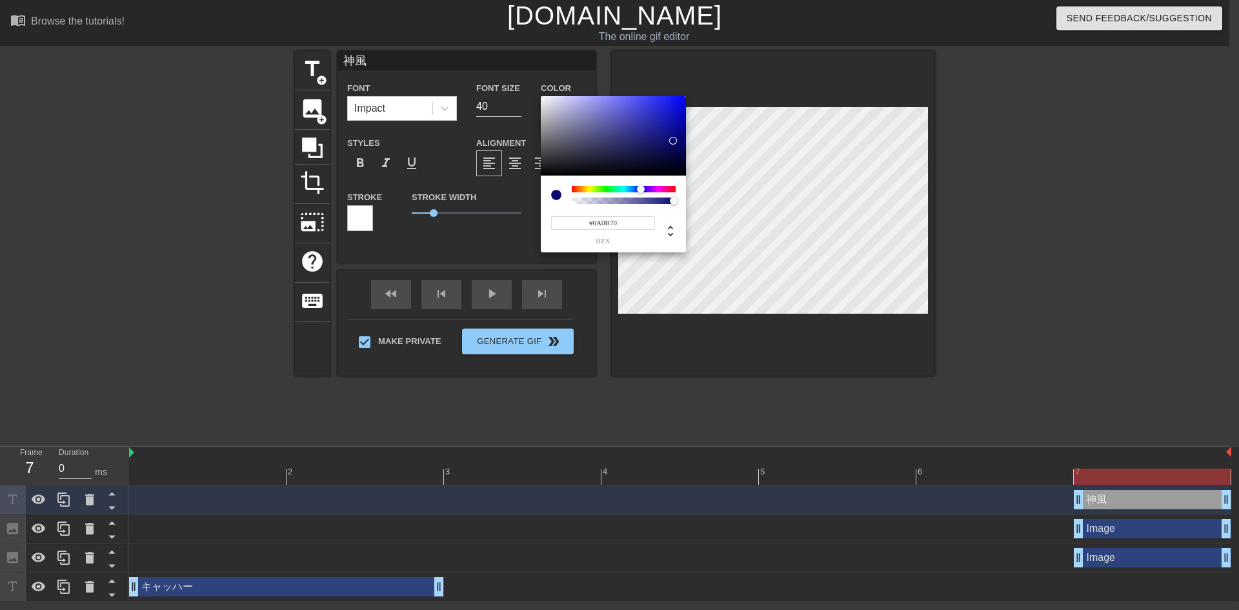
type input "10"
type input "1"
drag, startPoint x: 672, startPoint y: 199, endPoint x: 696, endPoint y: 195, distance: 23.6
click at [696, 195] on div "10 r 11 g 112 b 1 a" at bounding box center [619, 305] width 1239 height 610
type input "13"
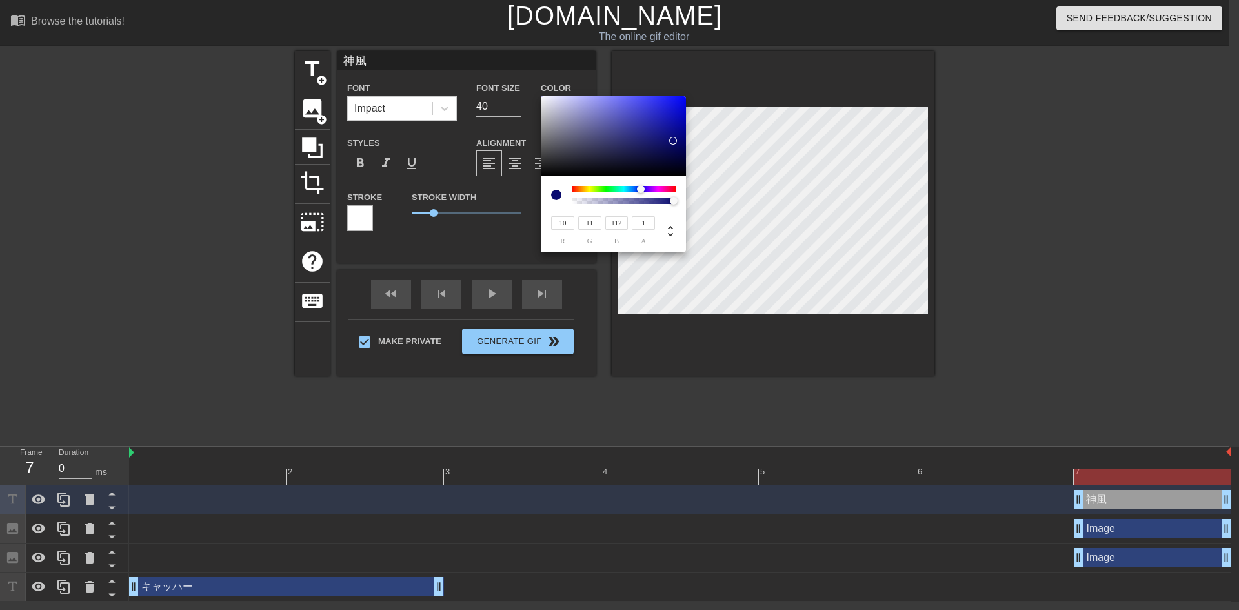
type input "10"
type input "112"
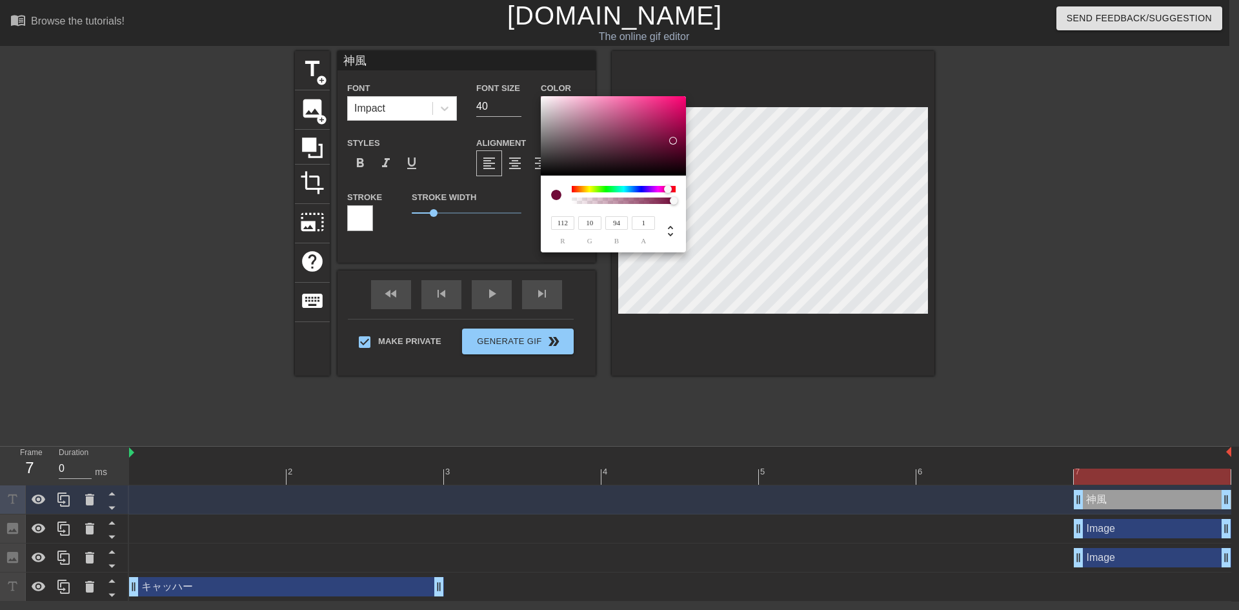
type input "109"
type input "108"
type input "112"
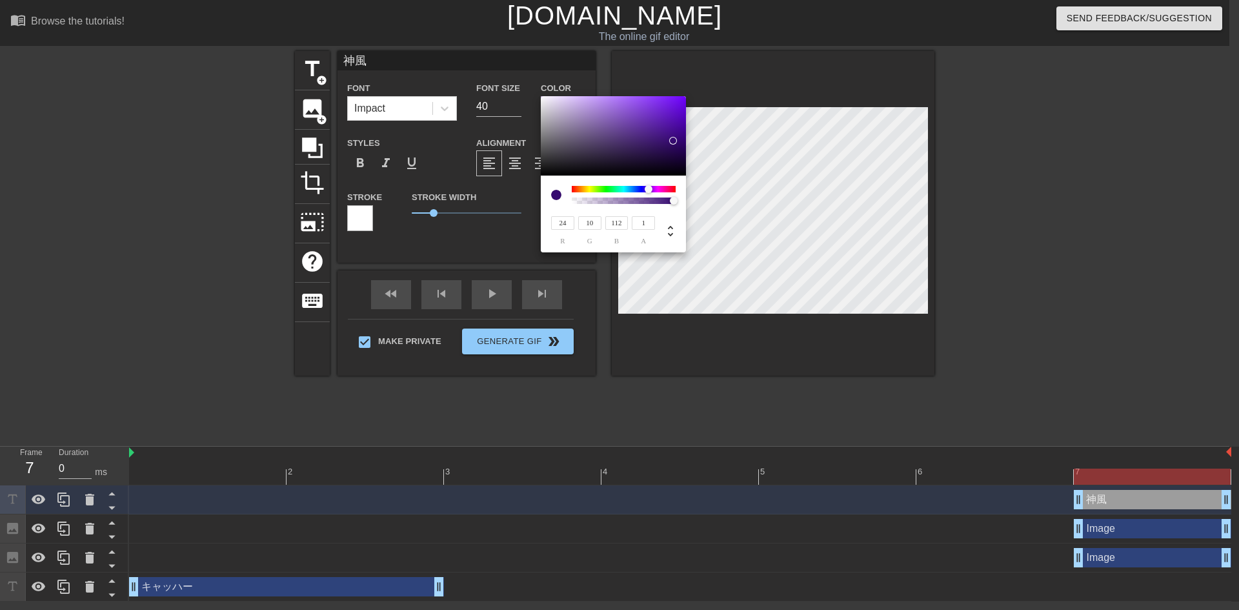
type input "10"
type input "112"
type input "106"
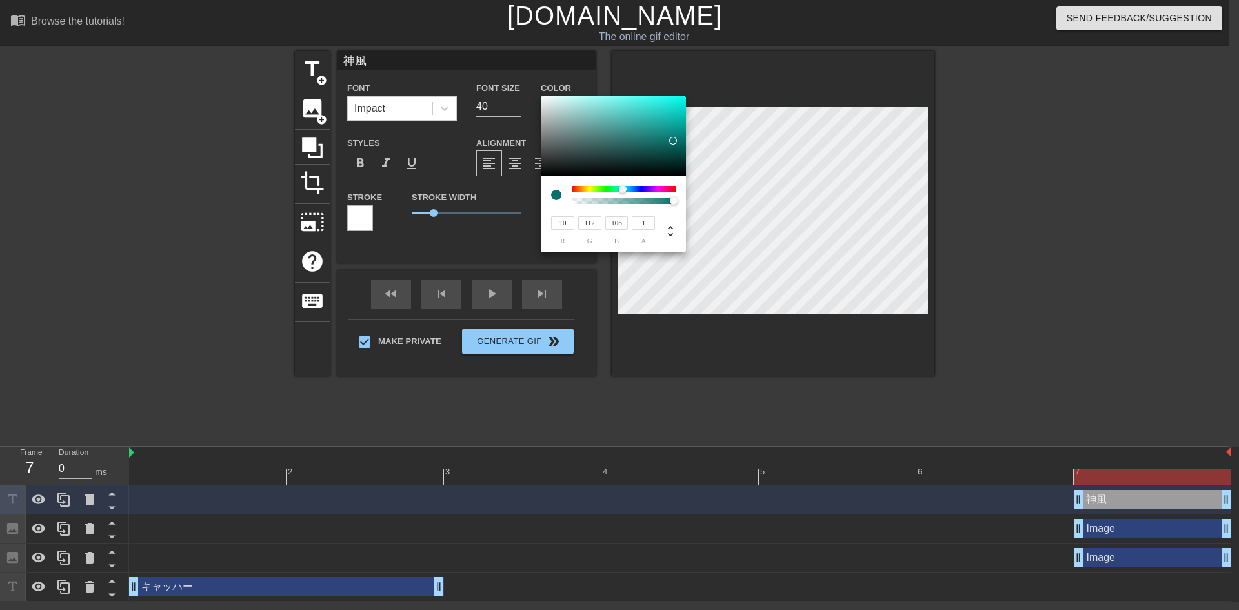
type input "112"
type input "29"
type input "10"
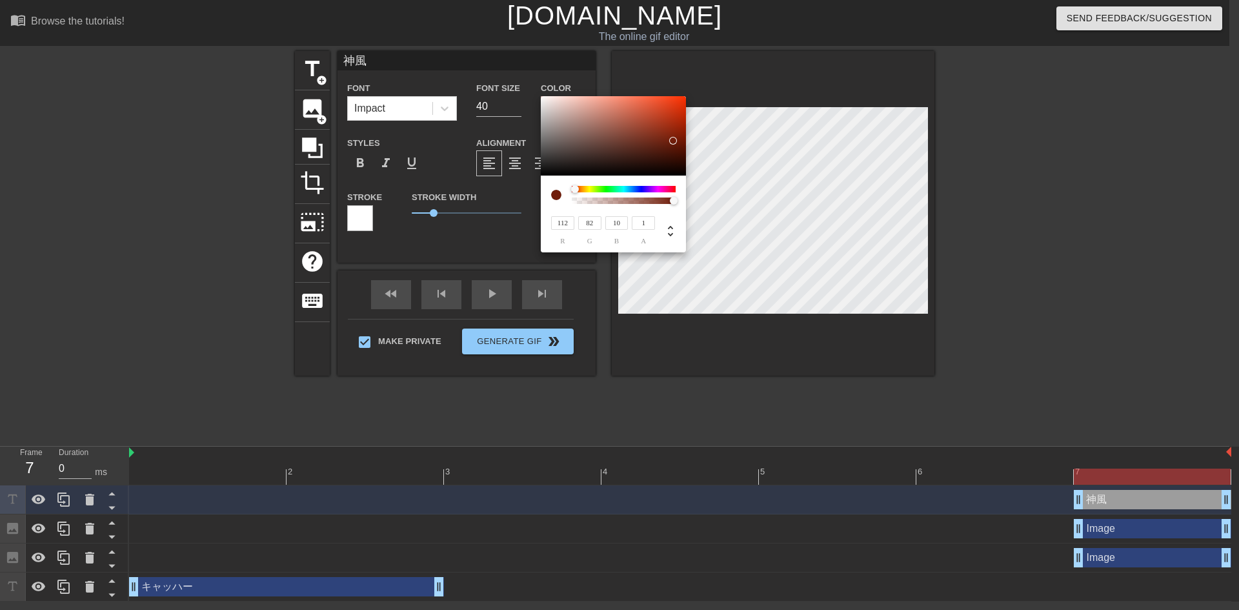
type input "101"
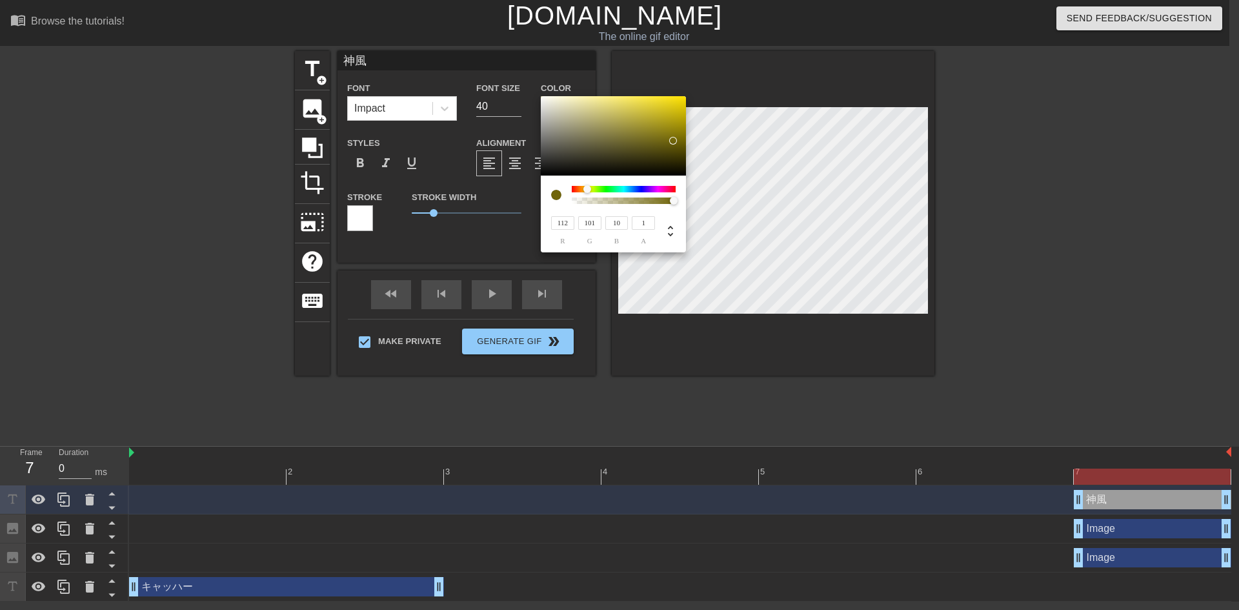
type input "96"
type input "112"
type input "10"
type input "68"
type input "102"
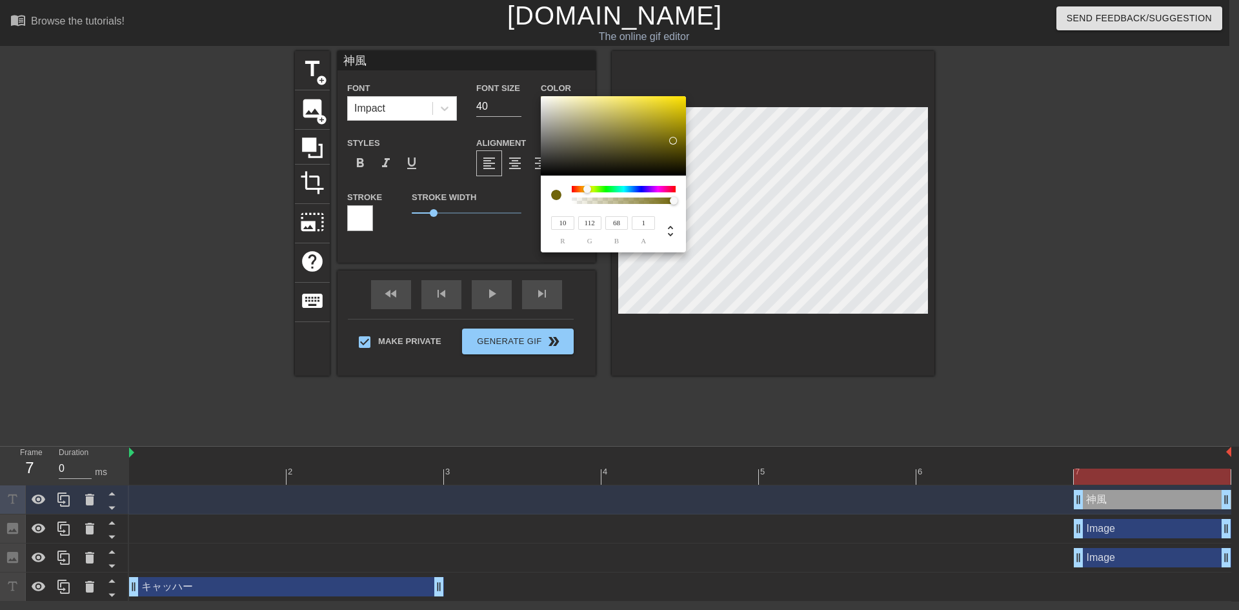
type input "112"
type input "42"
type input "16"
type input "10"
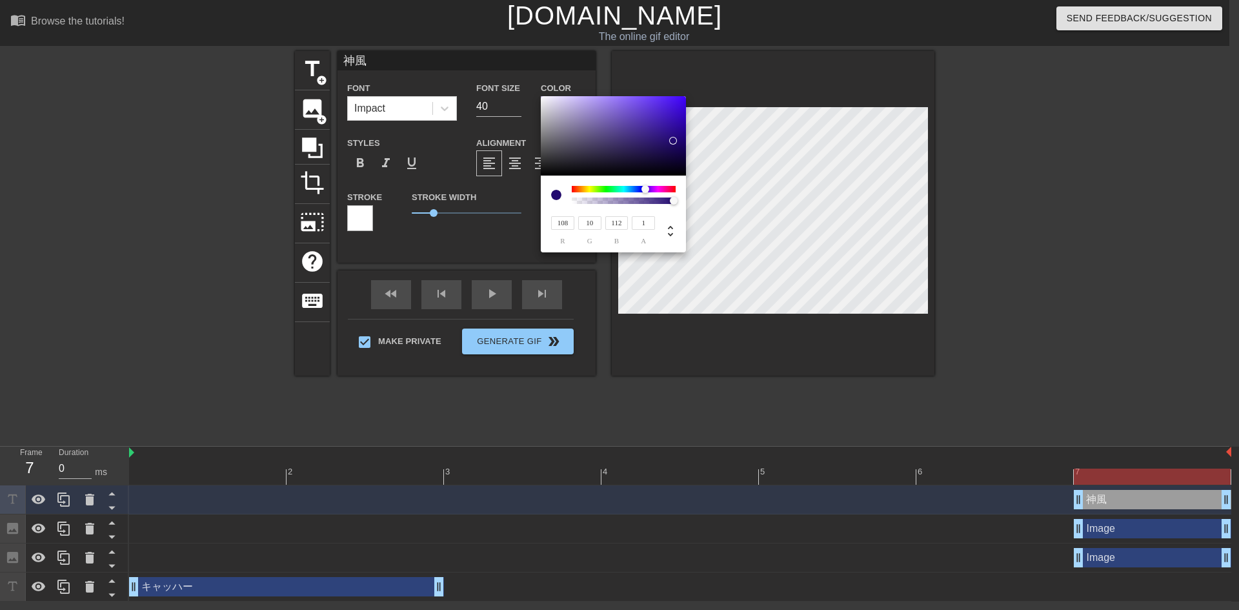
type input "112"
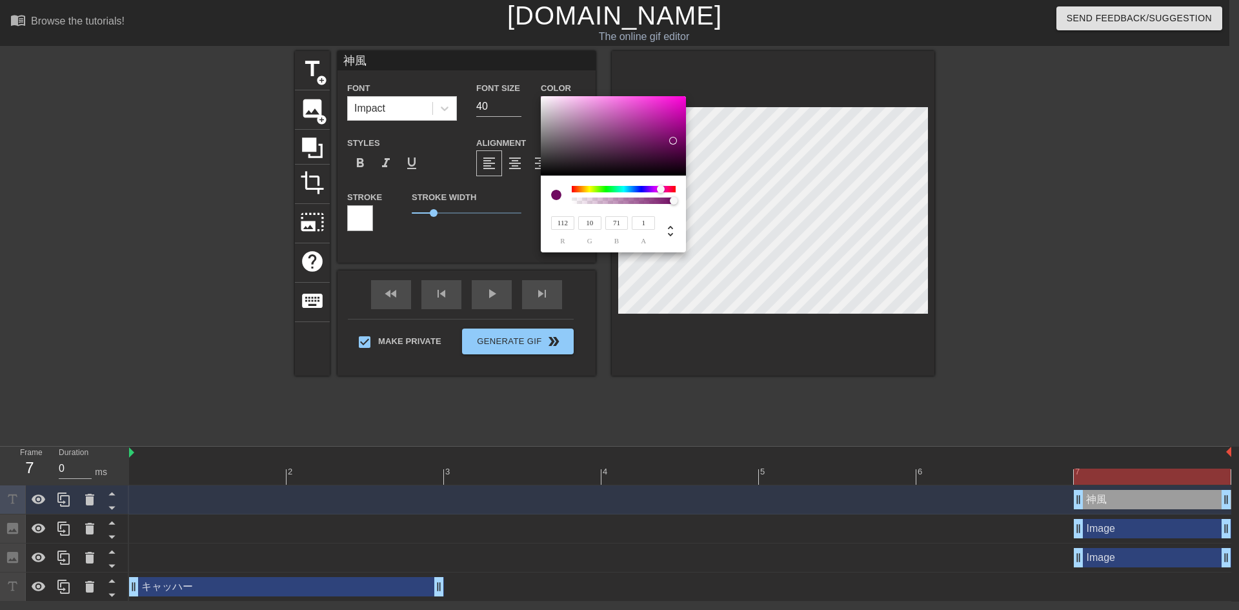
type input "97"
type input "108"
type input "112"
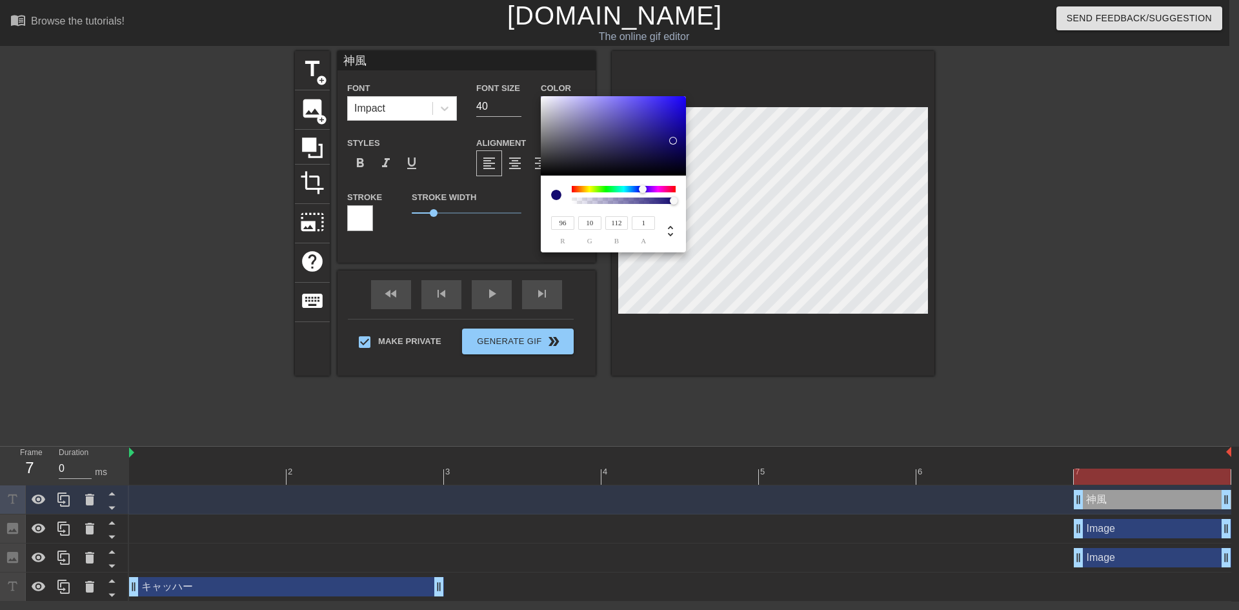
type input "112"
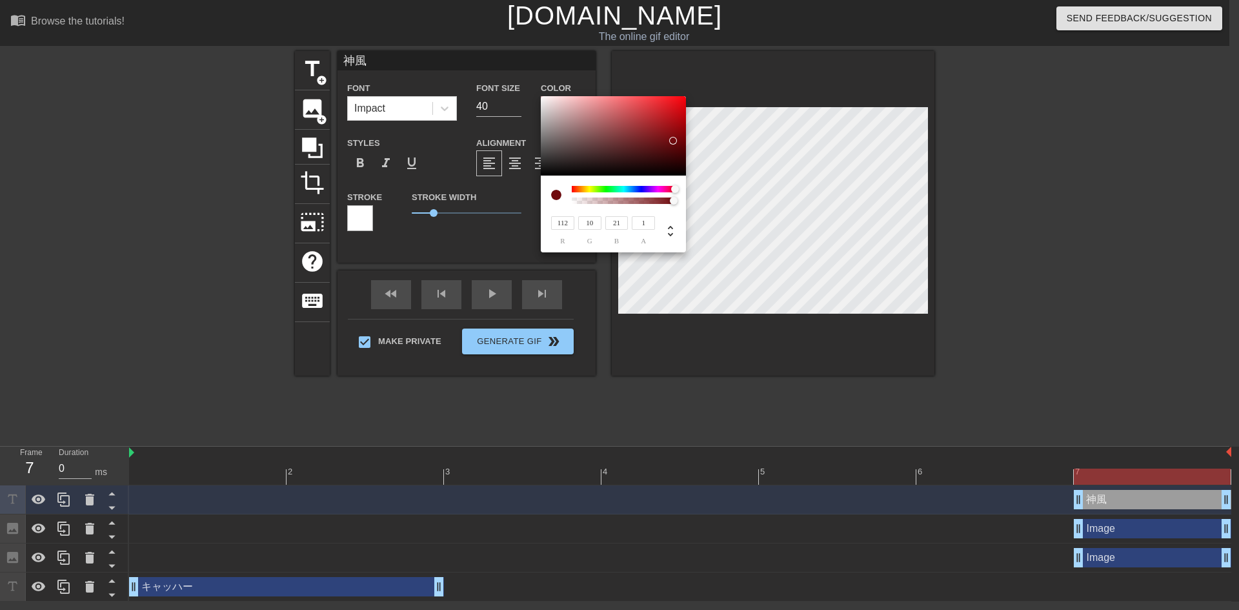
type input "25"
type input "114"
type input "26"
type input "112"
type input "40"
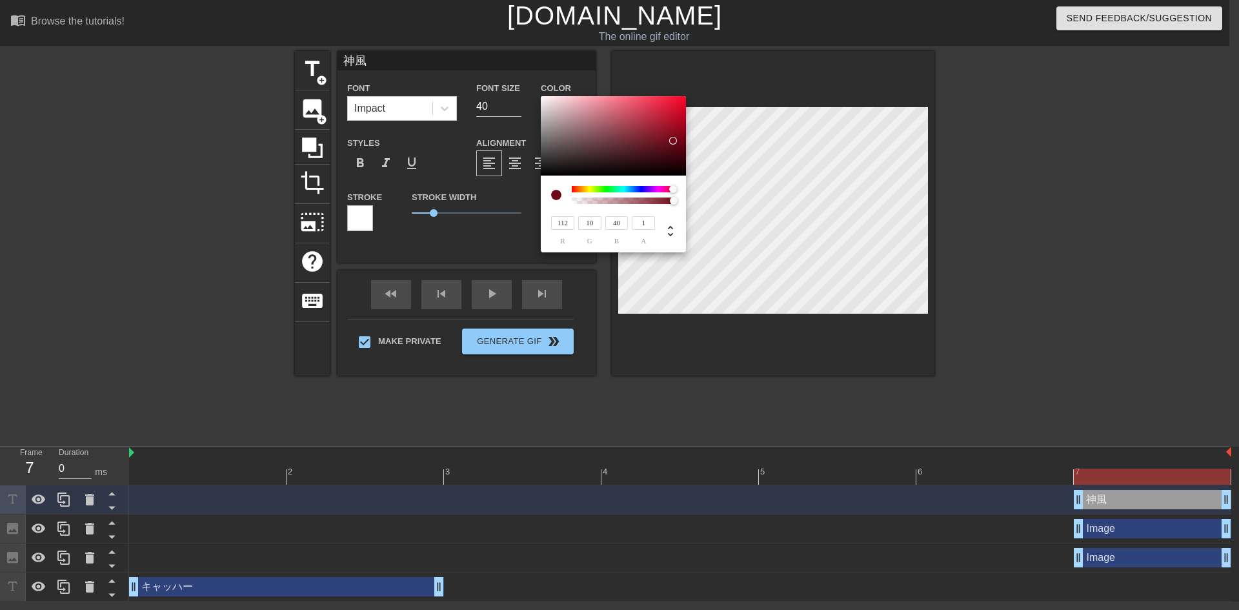
type input "104"
type input "11"
type input "38"
type input "5"
type input "4"
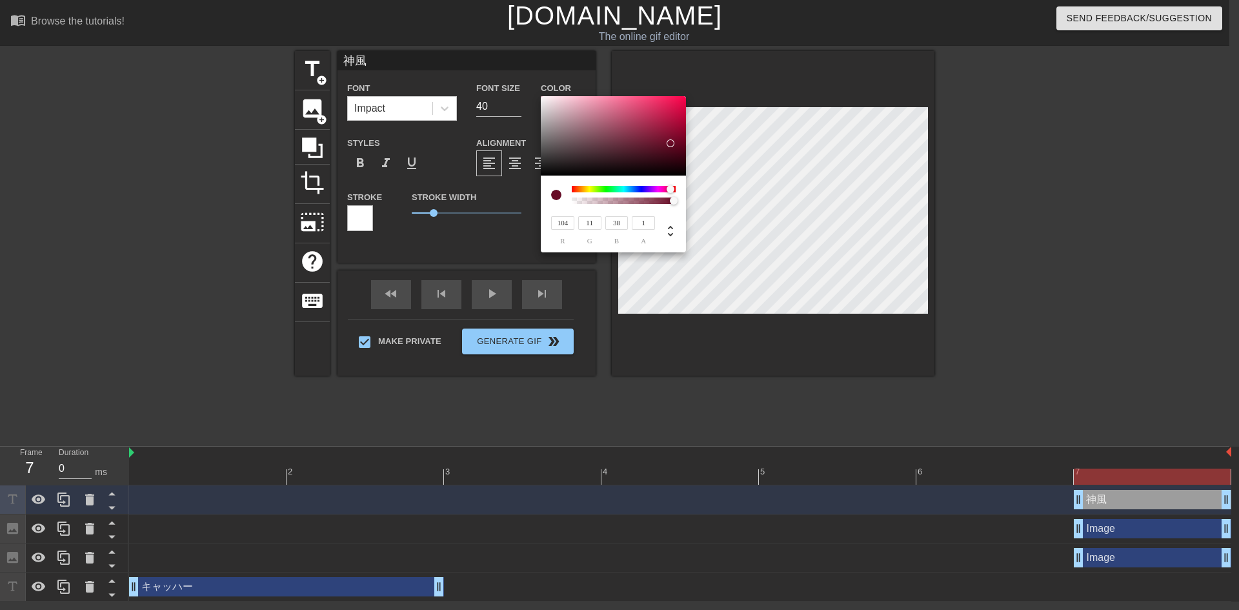
type input "13"
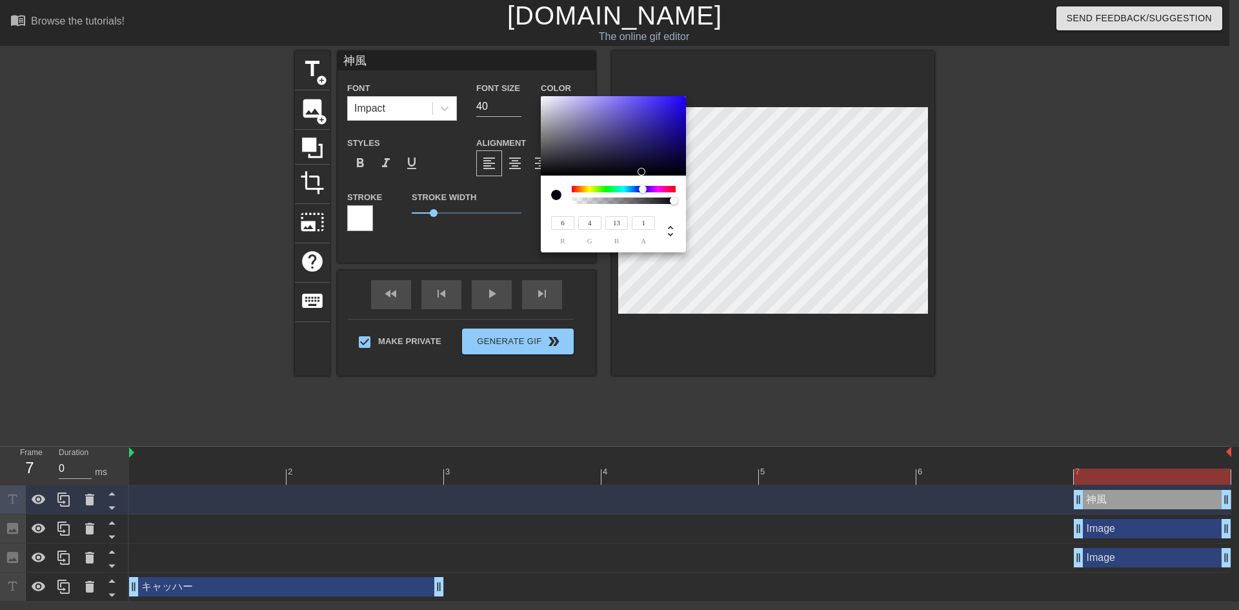
type input "7"
type input "3"
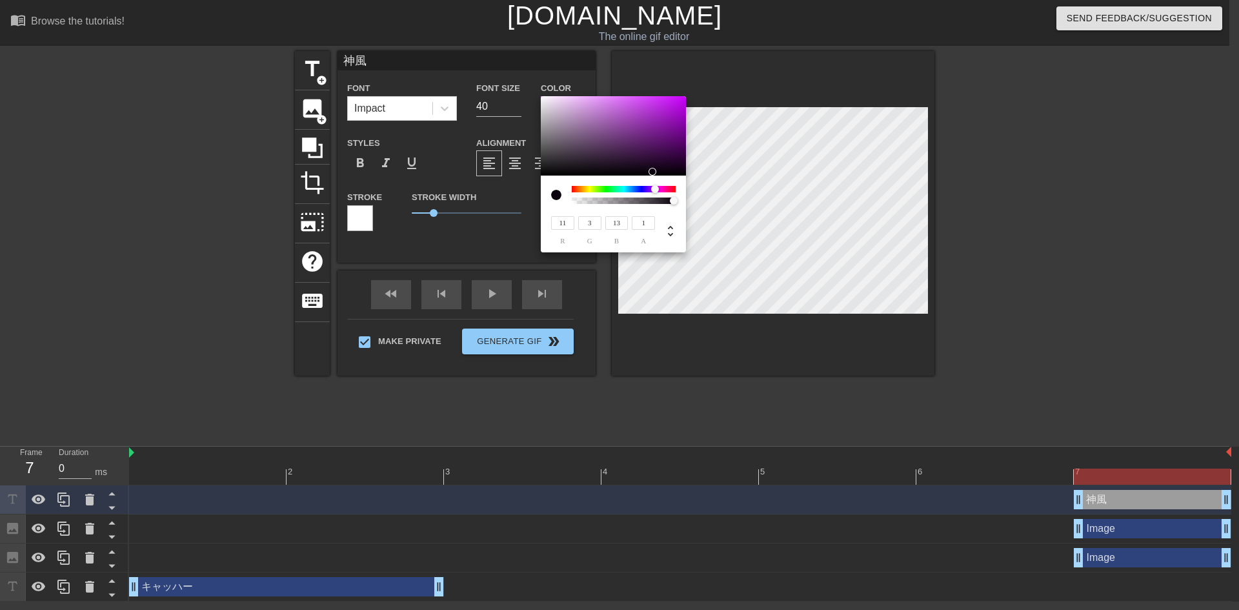
type input "9"
type input "2"
type input "11"
type input "2"
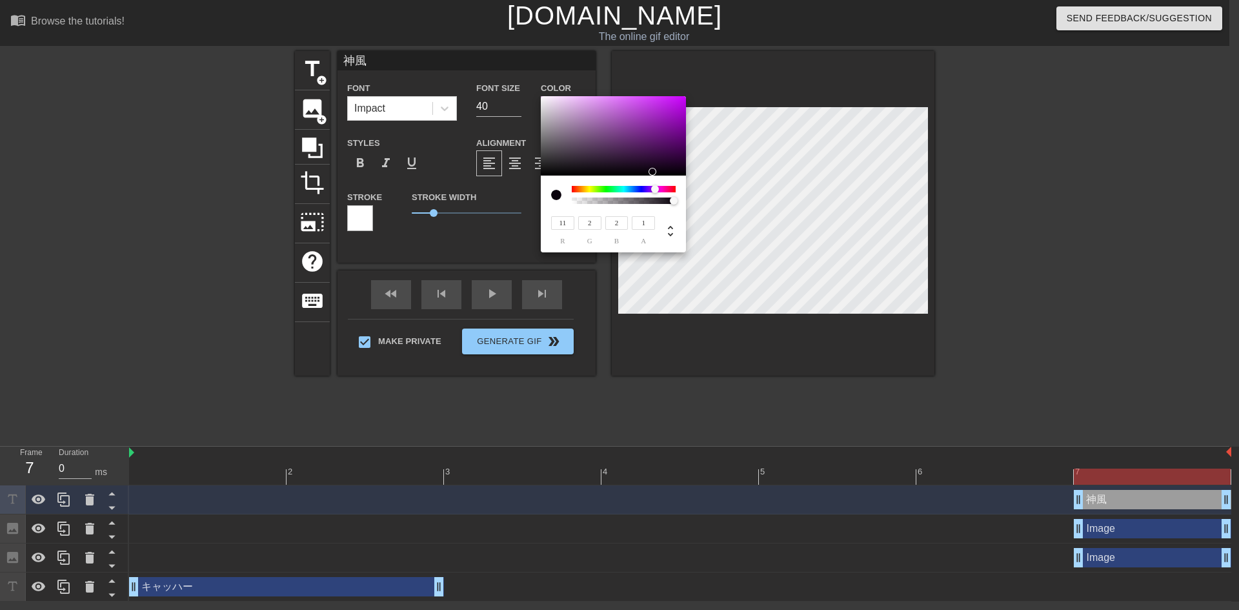
type input "0"
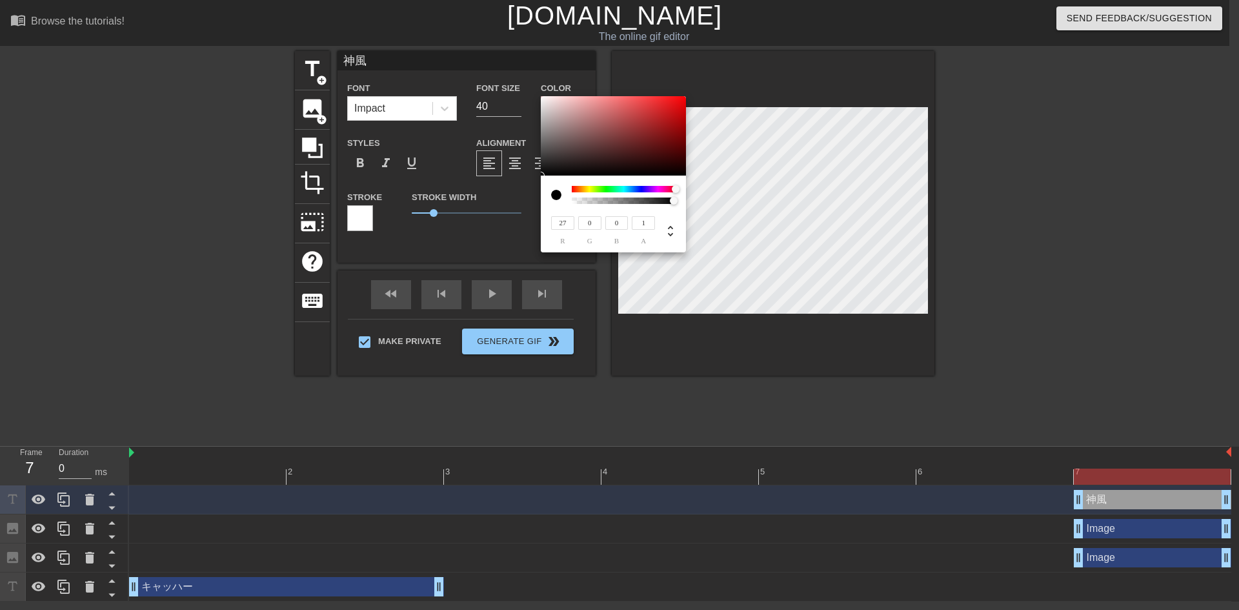
type input "38"
type input "1"
type input "25"
type input "0"
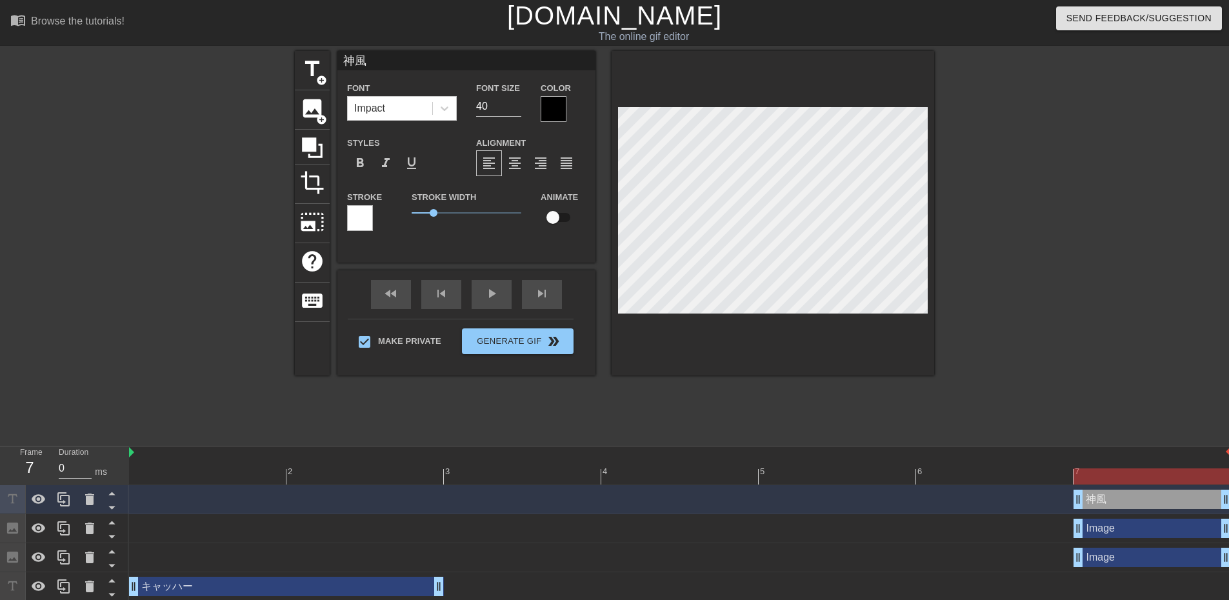
click at [559, 104] on div at bounding box center [554, 109] width 26 height 26
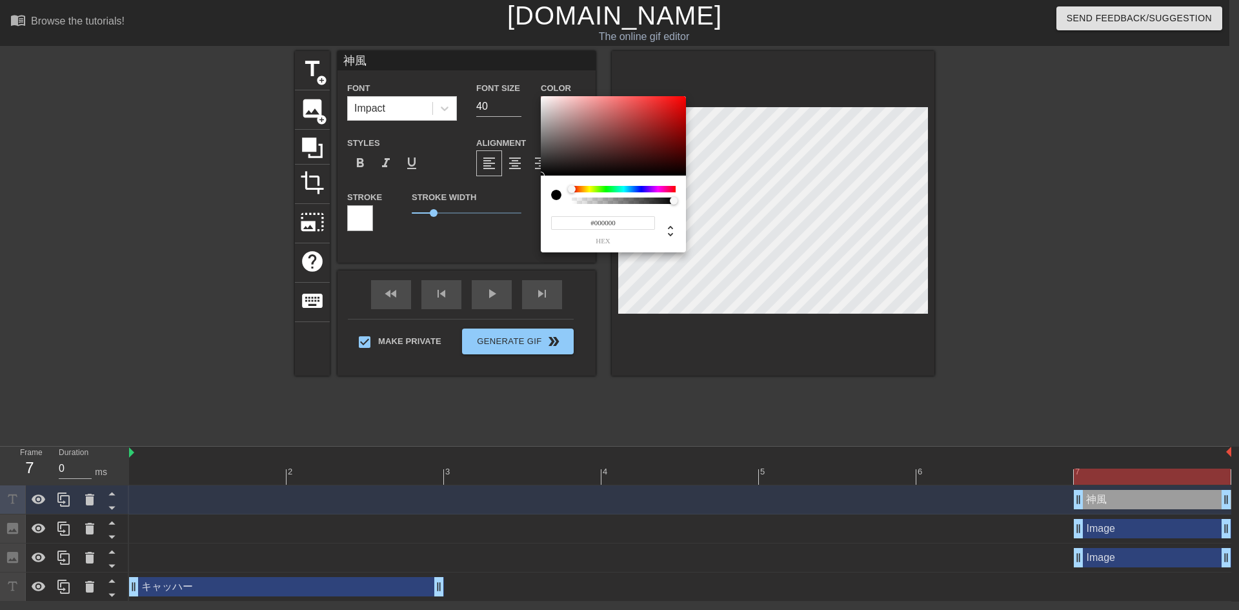
click at [588, 186] on div at bounding box center [624, 189] width 104 height 6
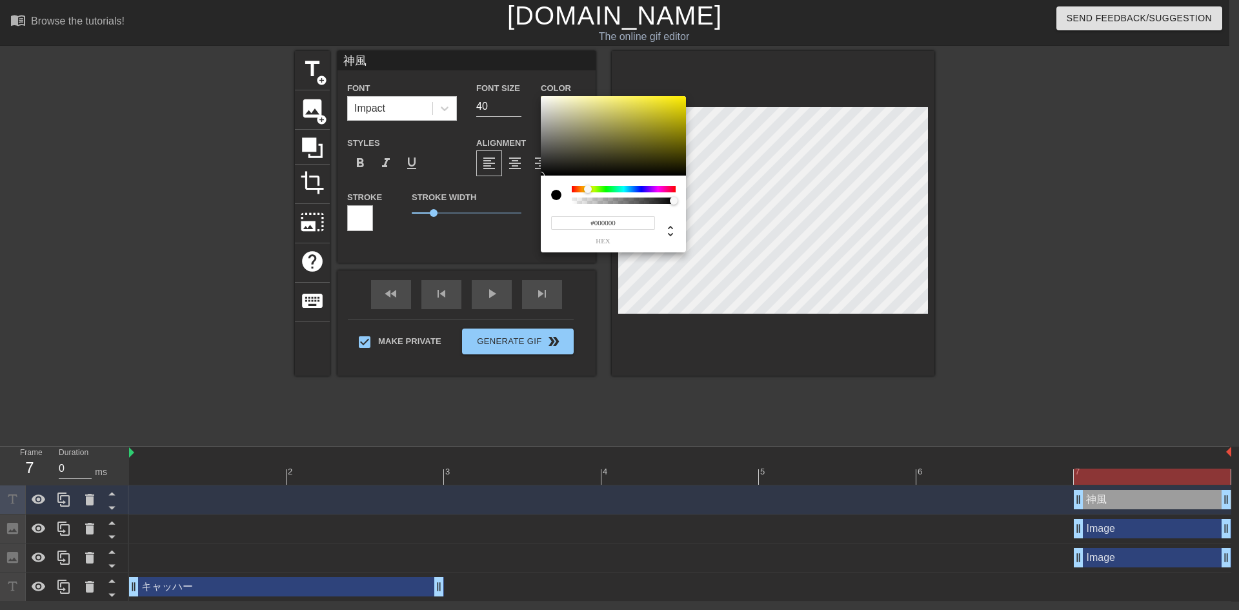
type input "#76712C"
click at [632, 139] on div at bounding box center [613, 136] width 145 height 80
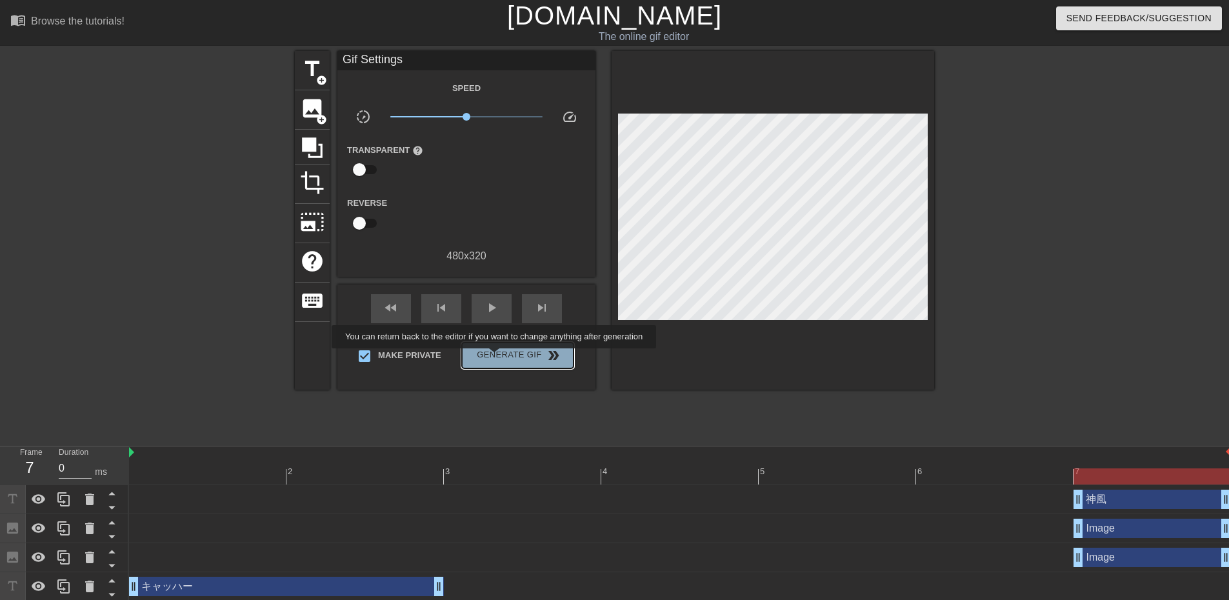
click at [496, 358] on span "Generate Gif double_arrow" at bounding box center [517, 355] width 101 height 15
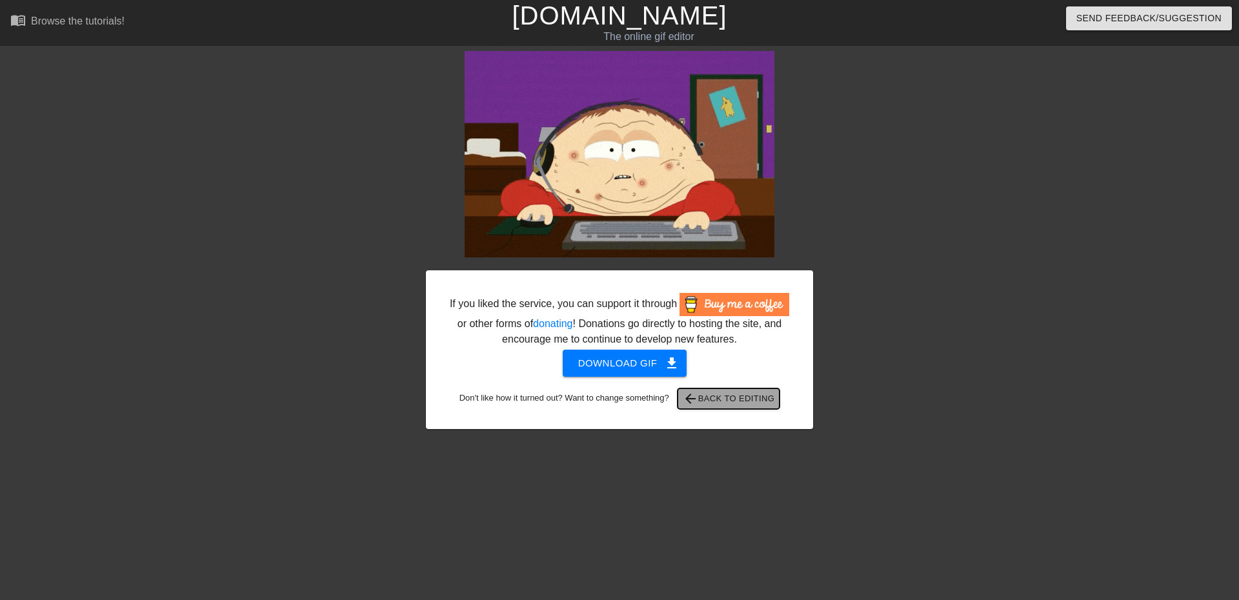
click at [750, 401] on span "arrow_back Back to Editing" at bounding box center [729, 398] width 92 height 15
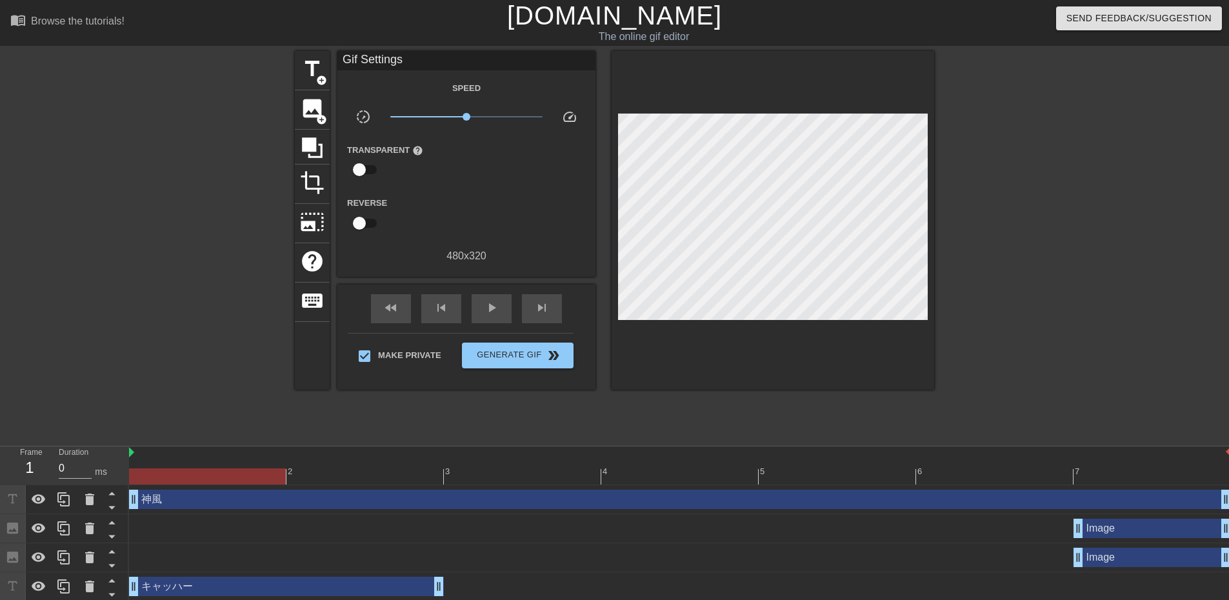
drag, startPoint x: 1017, startPoint y: 496, endPoint x: 245, endPoint y: 540, distance: 773.7
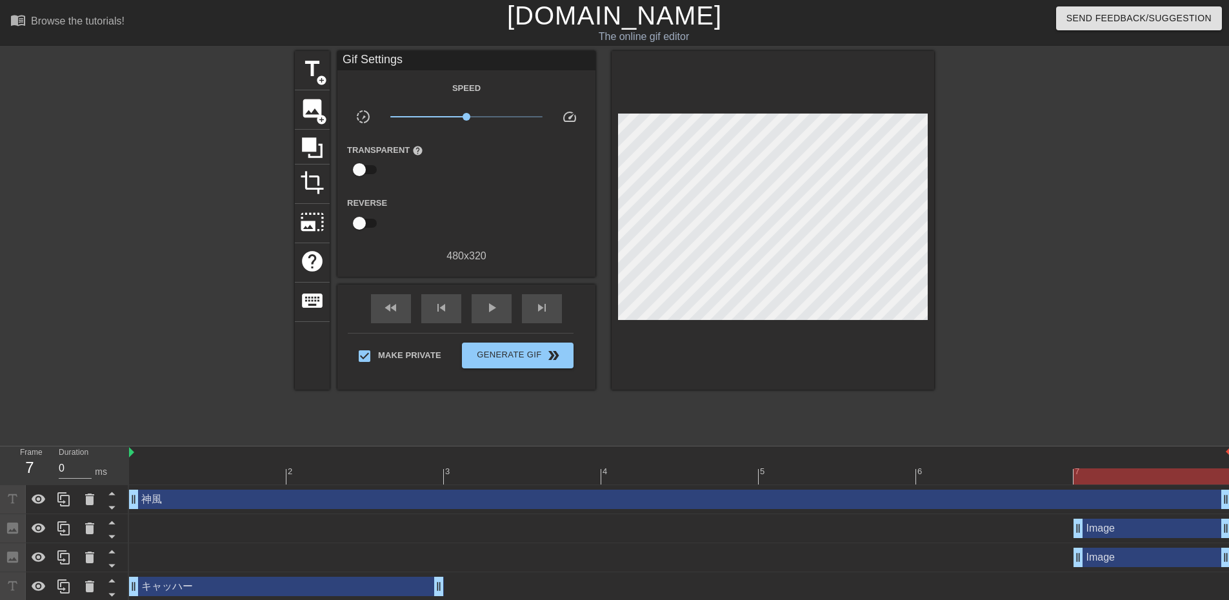
drag, startPoint x: 1075, startPoint y: 530, endPoint x: 1029, endPoint y: 531, distance: 45.8
click at [1029, 531] on div "Image drag_handle drag_handle" at bounding box center [680, 528] width 1102 height 19
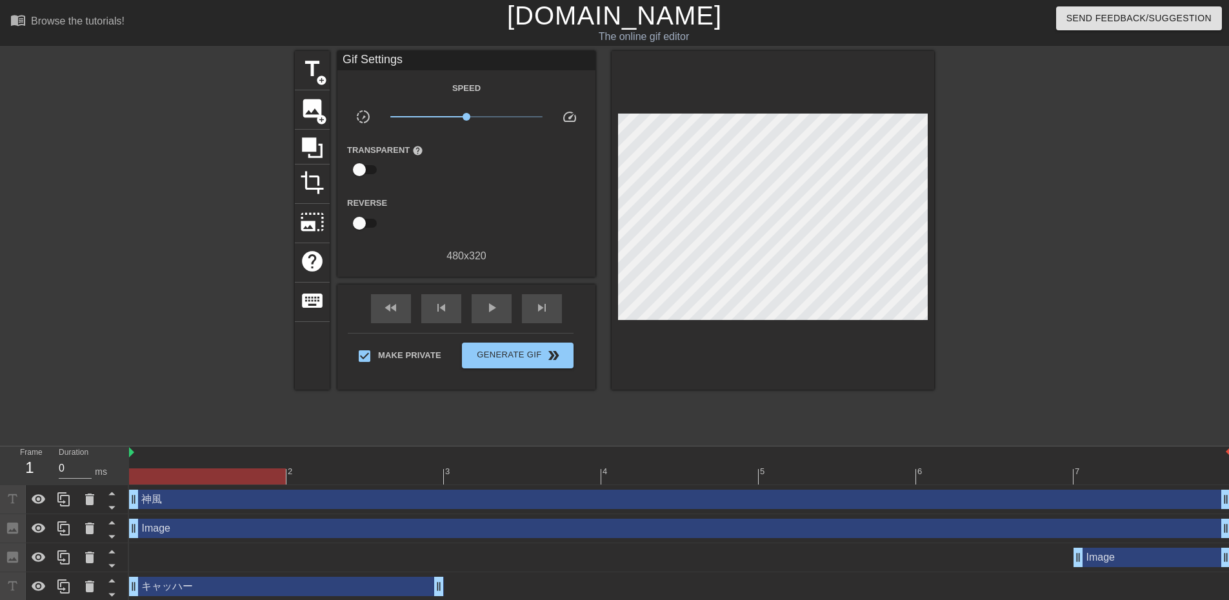
drag, startPoint x: 1055, startPoint y: 529, endPoint x: 141, endPoint y: 527, distance: 914.5
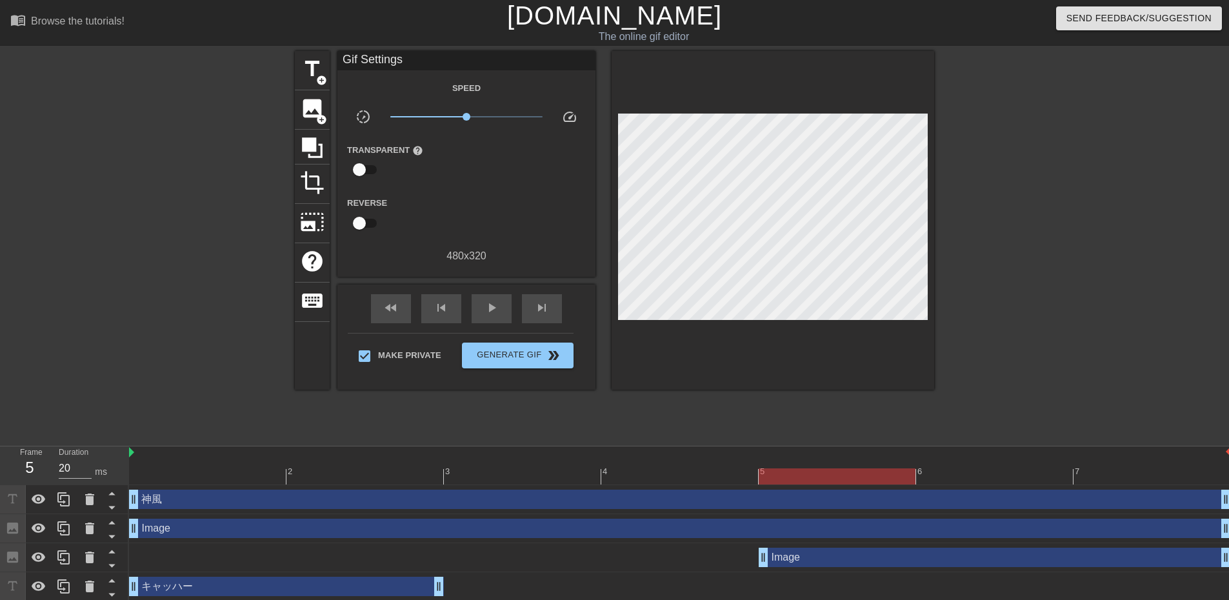
type input "0"
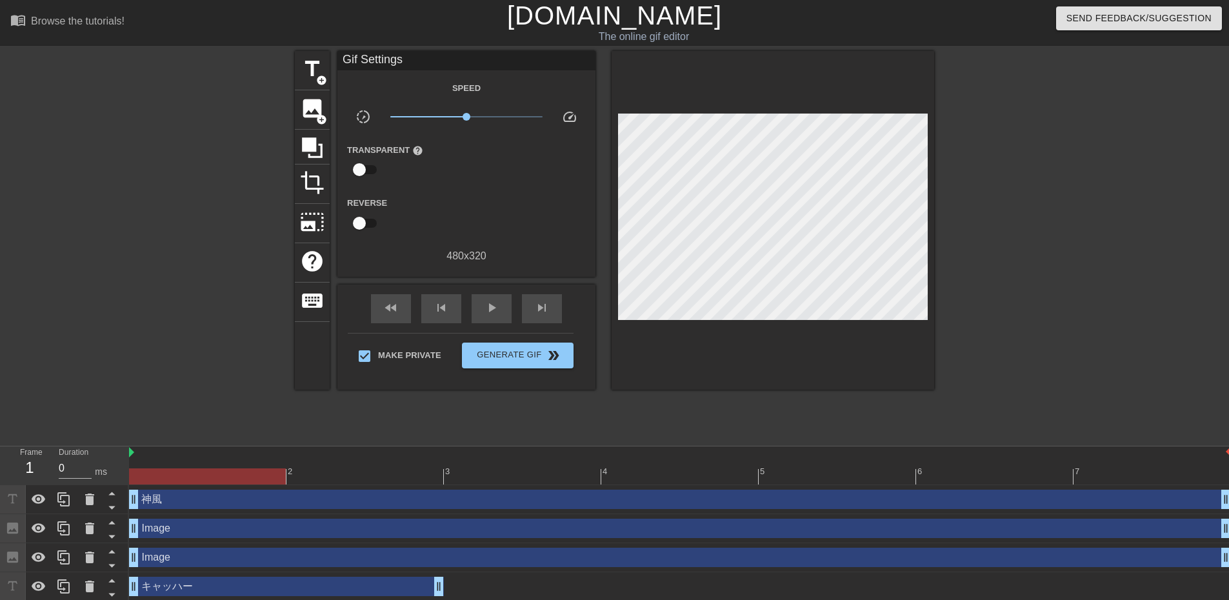
drag, startPoint x: 1079, startPoint y: 560, endPoint x: 136, endPoint y: 560, distance: 943.5
click at [527, 358] on span "Generate Gif double_arrow" at bounding box center [517, 355] width 101 height 15
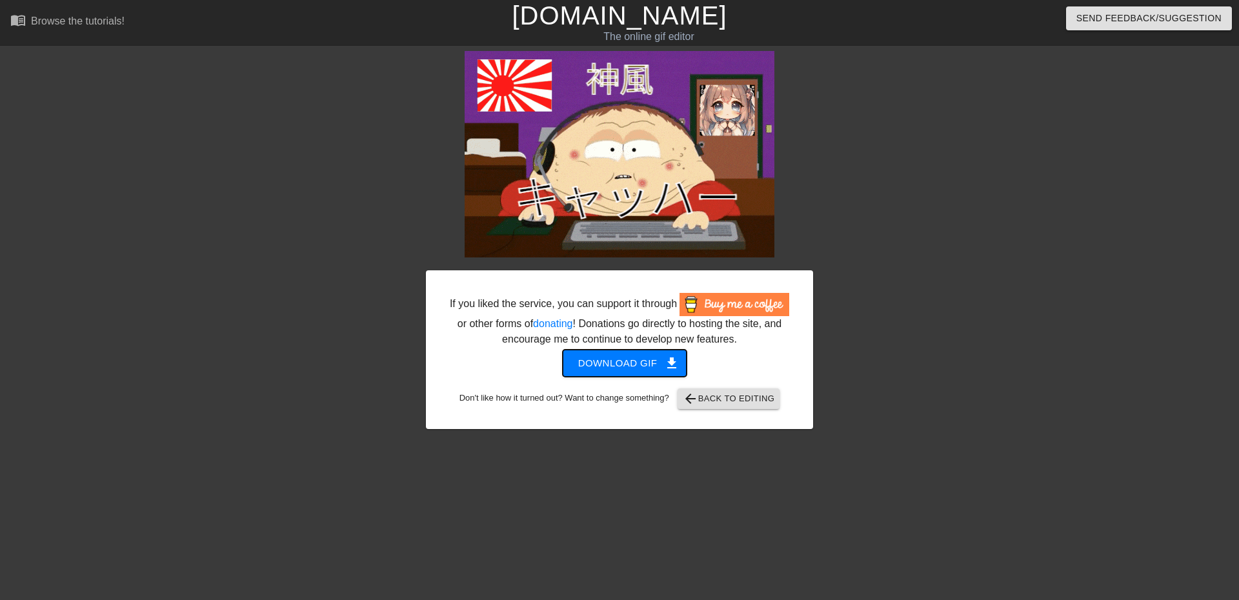
click at [625, 371] on span "Download gif get_app" at bounding box center [625, 363] width 94 height 17
